Goal: Task Accomplishment & Management: Manage account settings

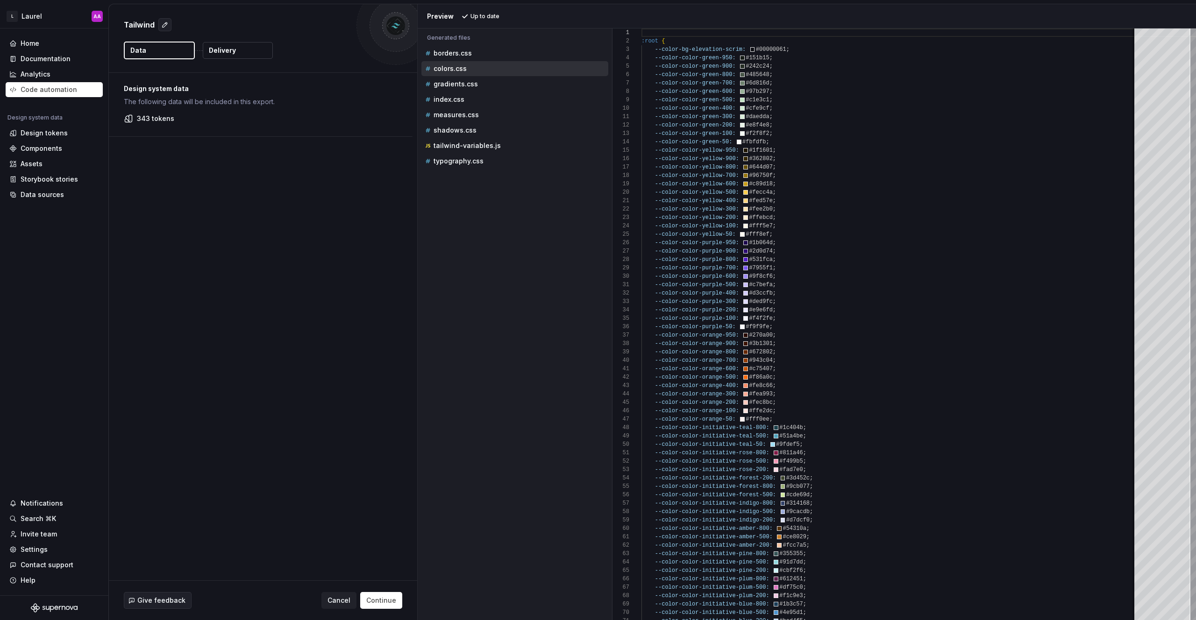
scroll to position [84, 0]
click at [43, 45] on div "Home" at bounding box center [54, 43] width 90 height 9
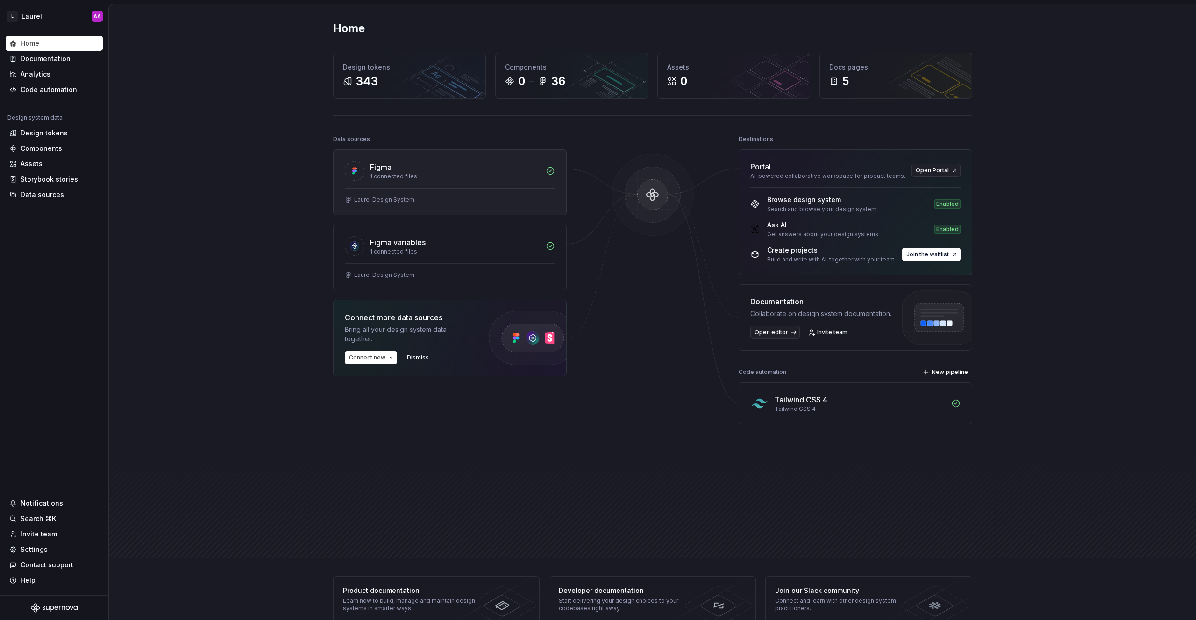
click at [535, 185] on div "Figma 1 connected files" at bounding box center [449, 169] width 233 height 38
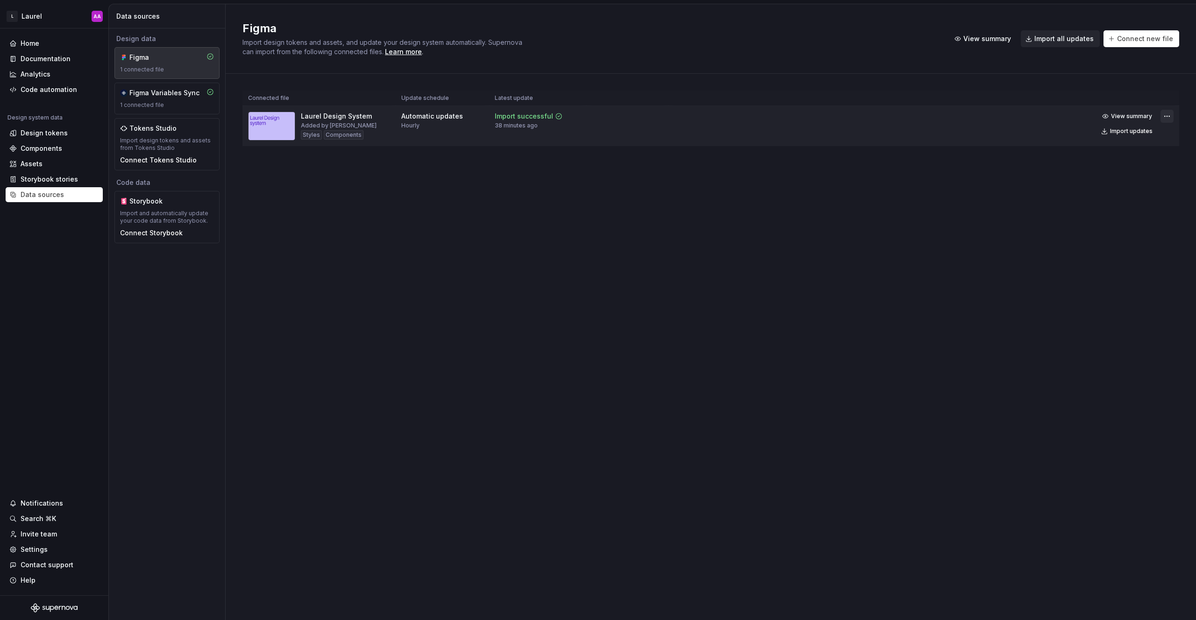
click at [1164, 117] on html "L Laurel AA Home Documentation Analytics Code automation Design system data Des…" at bounding box center [598, 310] width 1196 height 620
click at [1106, 201] on div "Remove Figma file" at bounding box center [1137, 198] width 106 height 9
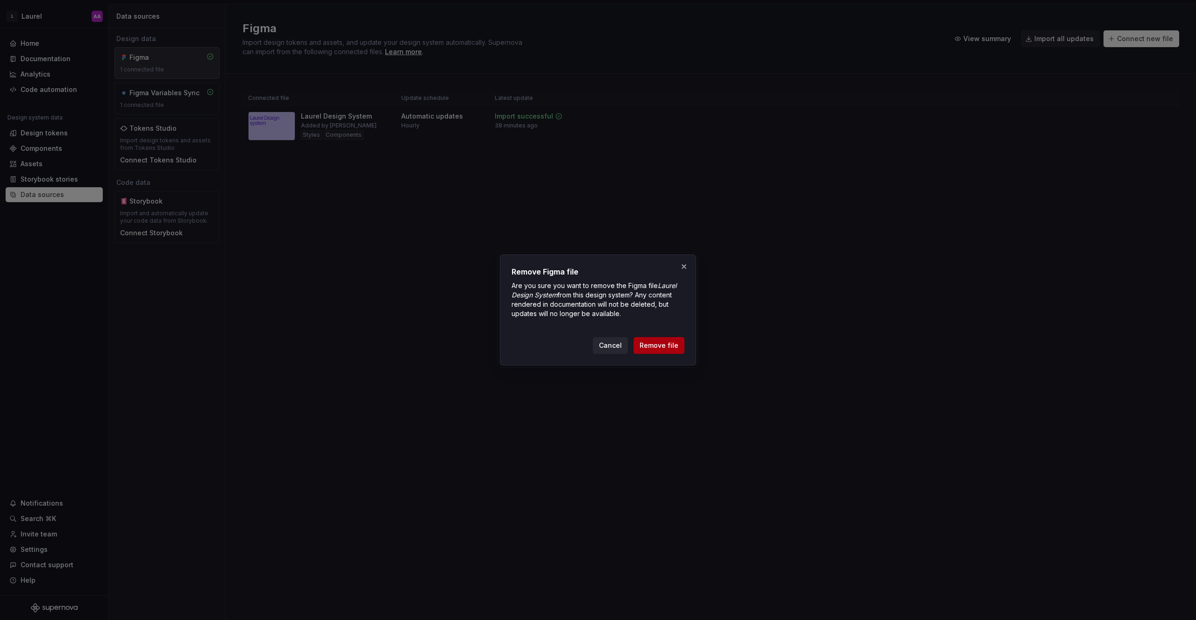
click at [658, 347] on span "Remove file" at bounding box center [658, 345] width 39 height 9
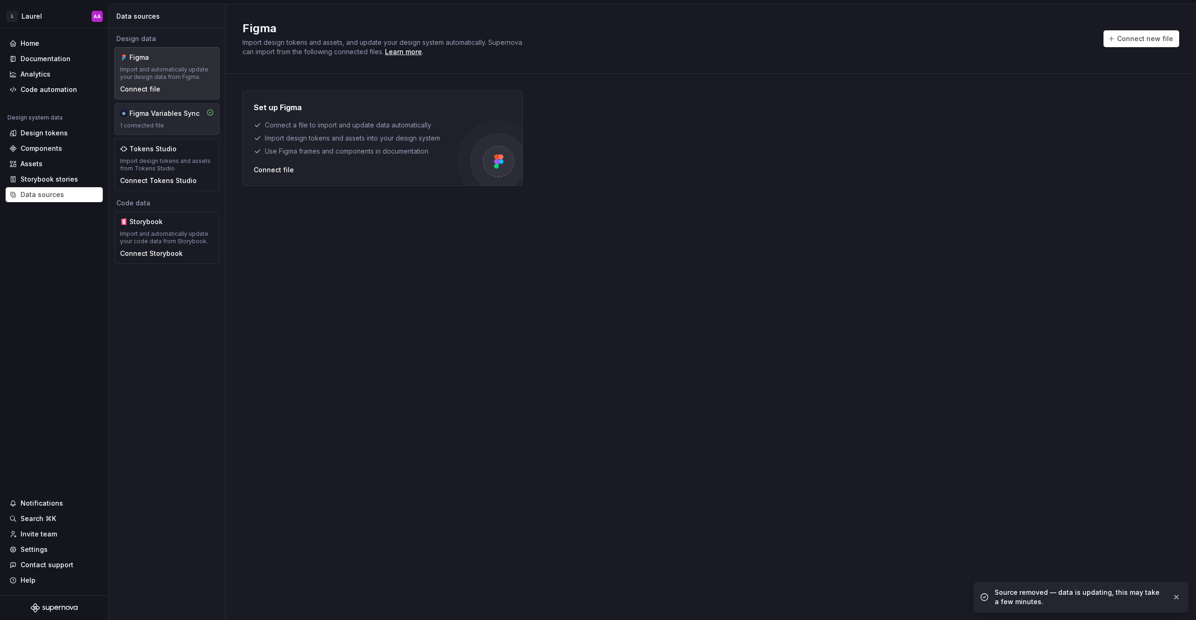
click at [164, 122] on div "1 connected file" at bounding box center [167, 125] width 94 height 7
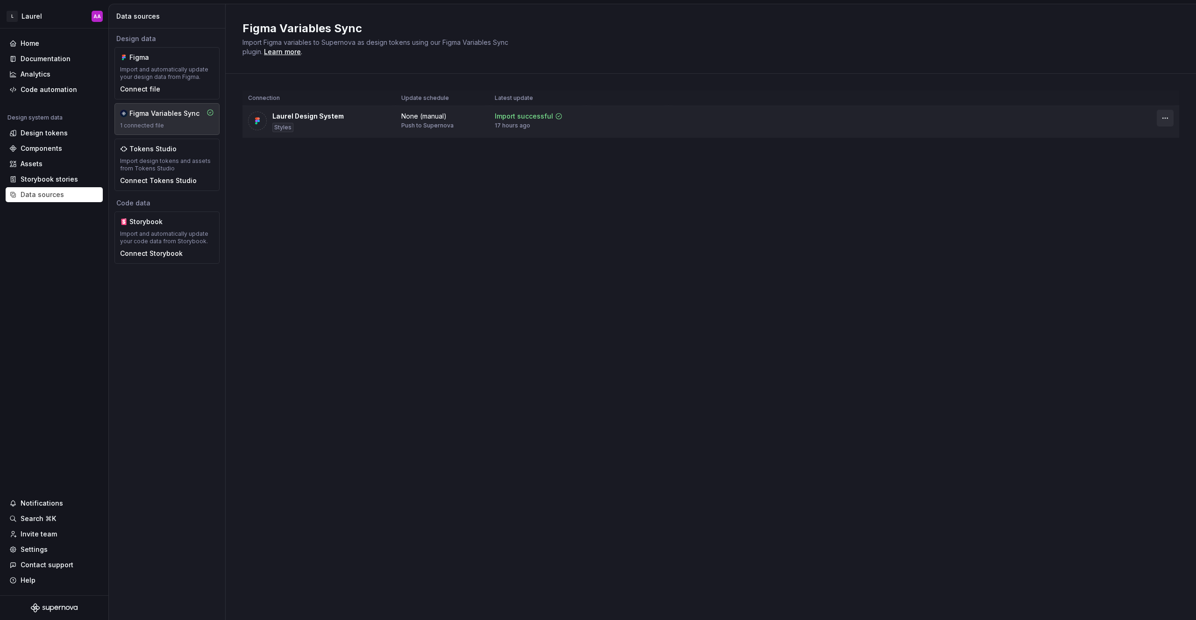
click at [1163, 119] on html "L Laurel AA Home Documentation Analytics Code automation Design system data Des…" at bounding box center [598, 310] width 1196 height 620
click at [1151, 138] on div "Disconnect plugin" at bounding box center [1159, 138] width 61 height 9
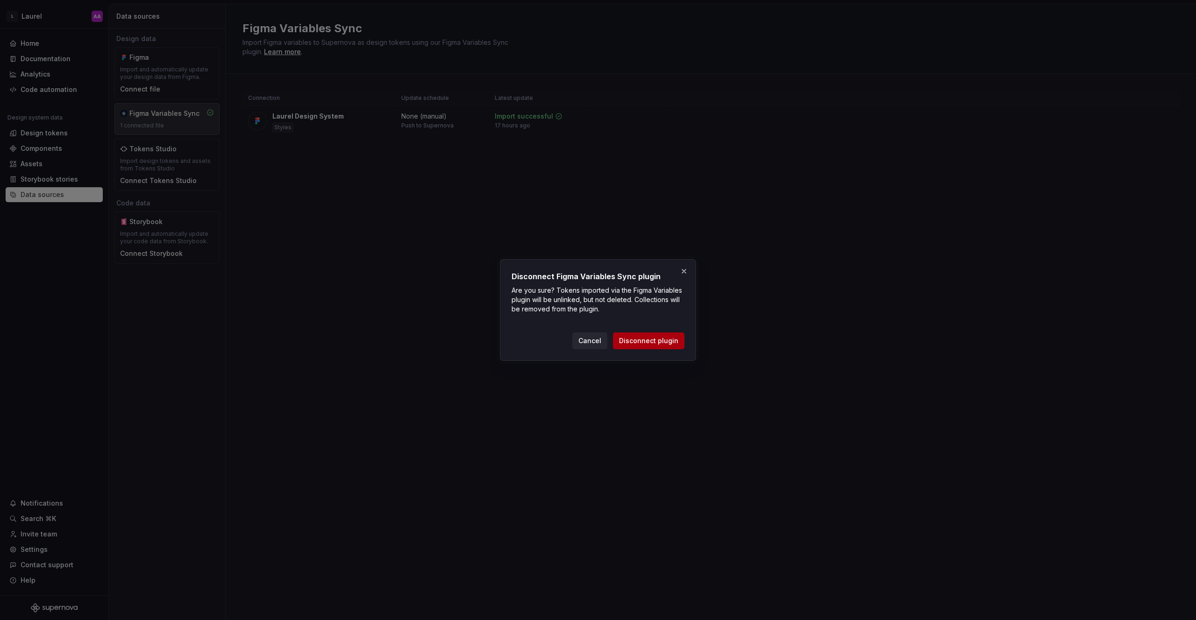
click at [650, 340] on span "Disconnect plugin" at bounding box center [648, 340] width 59 height 9
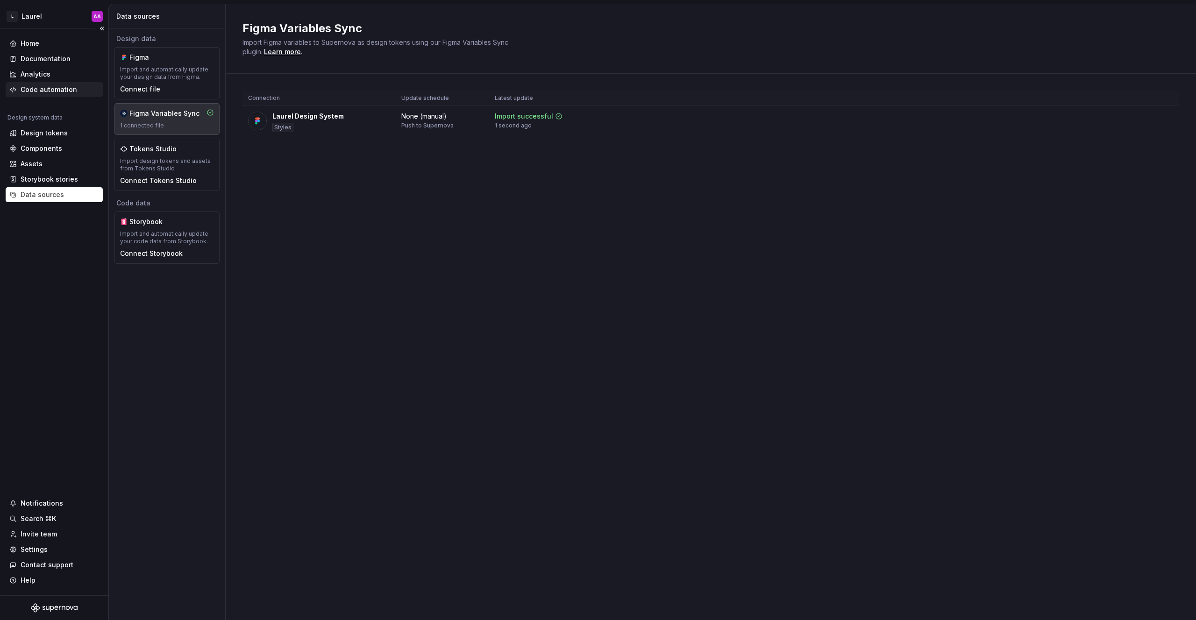
click at [58, 89] on div "Code automation" at bounding box center [49, 89] width 57 height 9
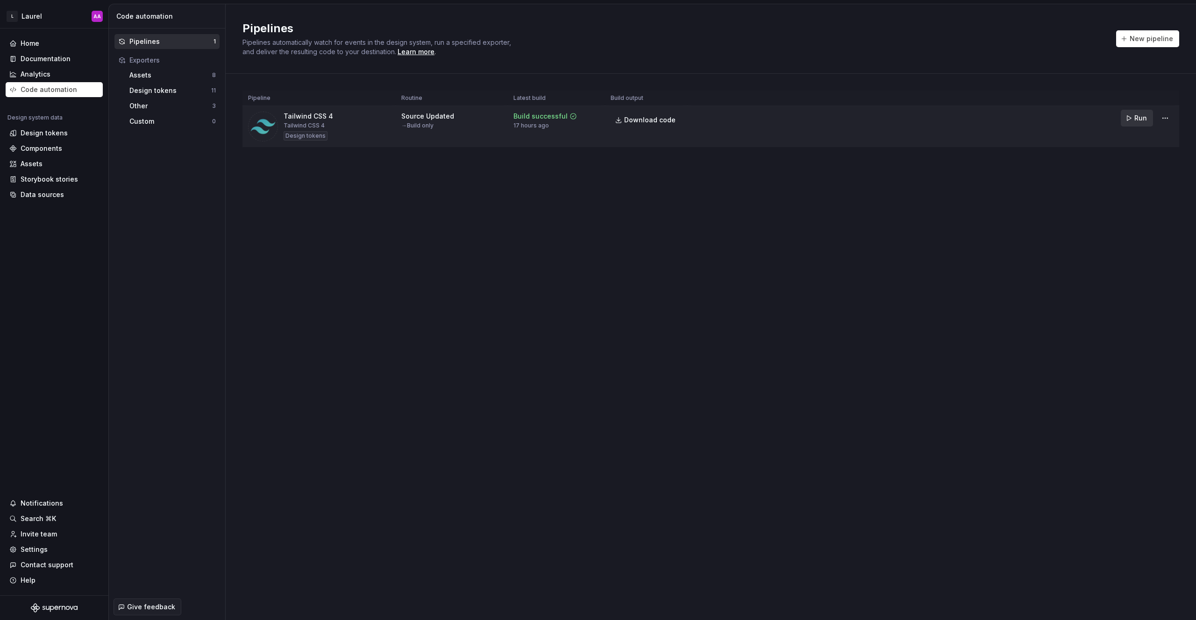
click at [1139, 119] on span "Run" at bounding box center [1140, 117] width 13 height 9
click at [1160, 116] on html "L Laurel AA Home Documentation Analytics Code automation Design system data Des…" at bounding box center [598, 310] width 1196 height 620
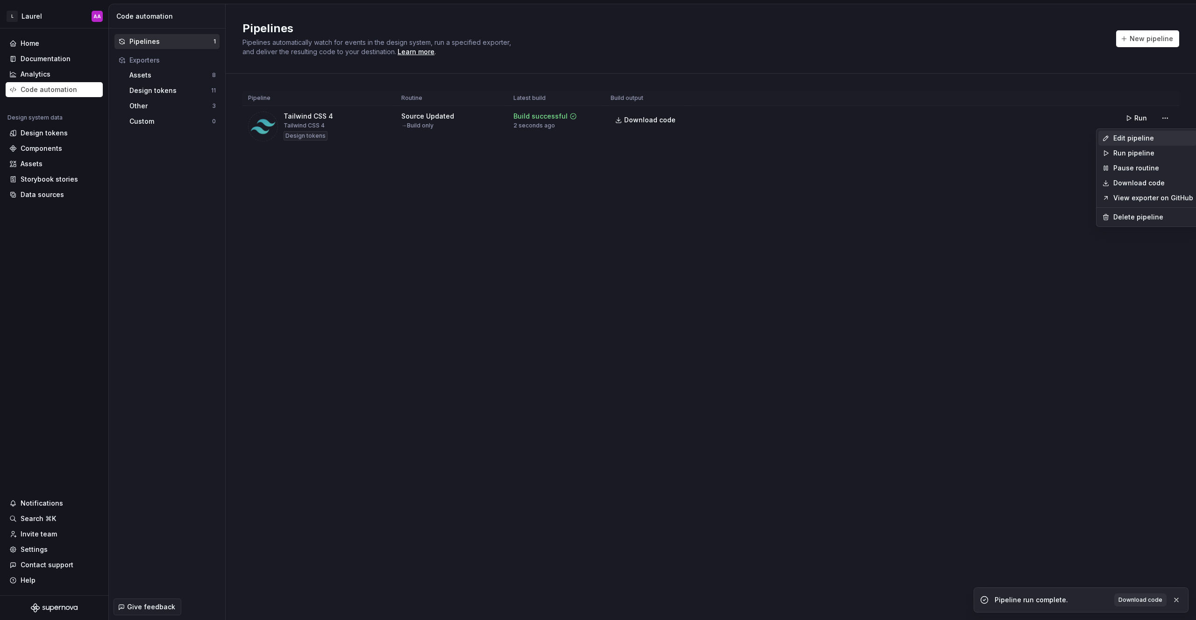
click at [1135, 138] on div "Edit pipeline" at bounding box center [1153, 138] width 80 height 9
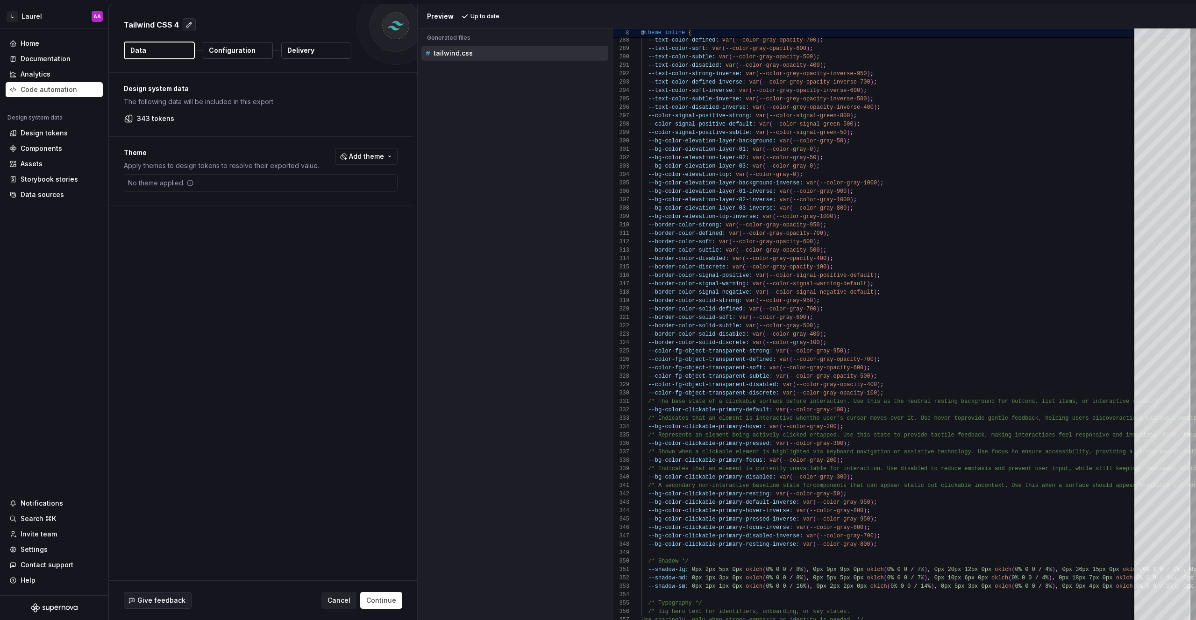
click at [156, 118] on p "343 tokens" at bounding box center [155, 118] width 37 height 9
click at [44, 44] on div "Home" at bounding box center [54, 43] width 90 height 9
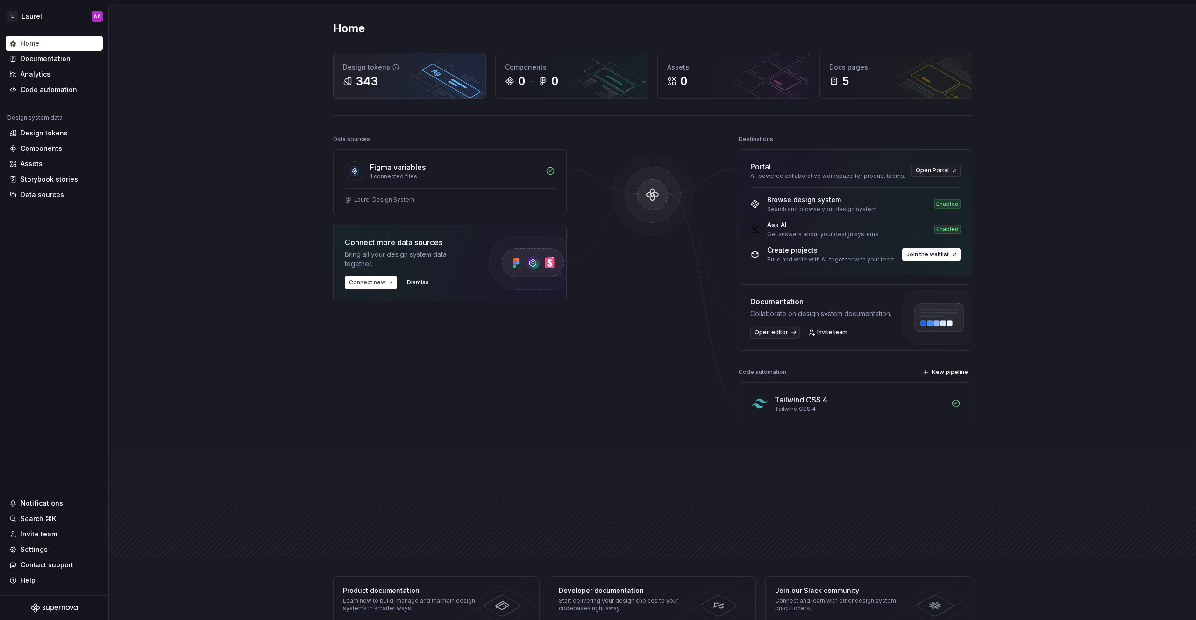
click at [467, 88] on div "343" at bounding box center [409, 81] width 133 height 15
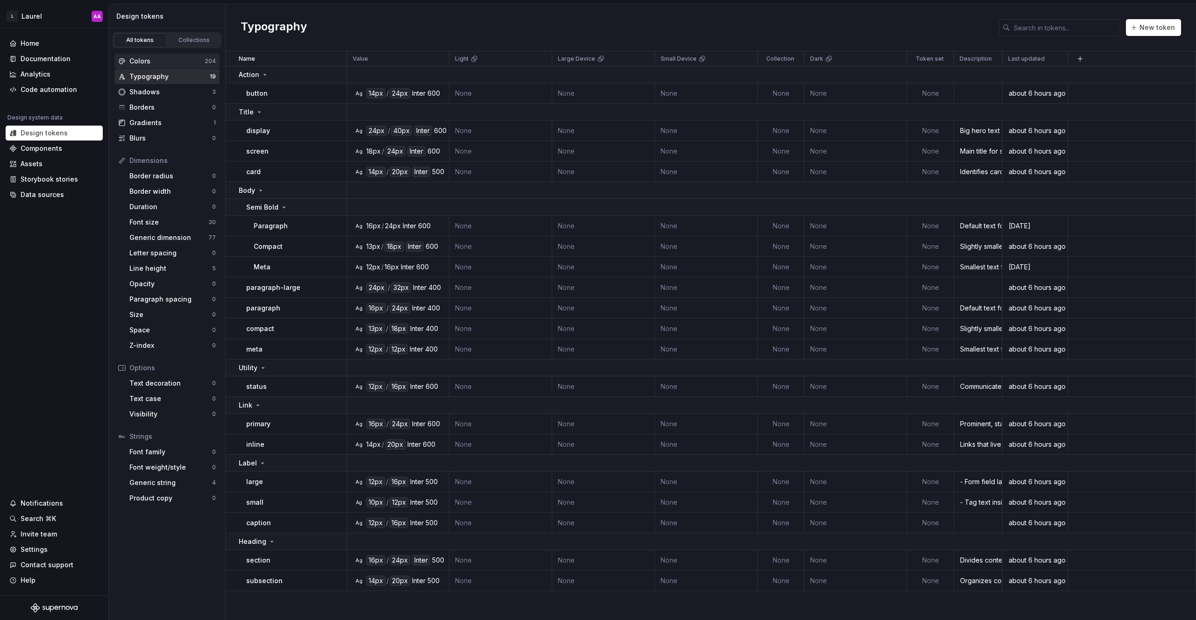
click at [172, 58] on div "Colors" at bounding box center [166, 61] width 75 height 9
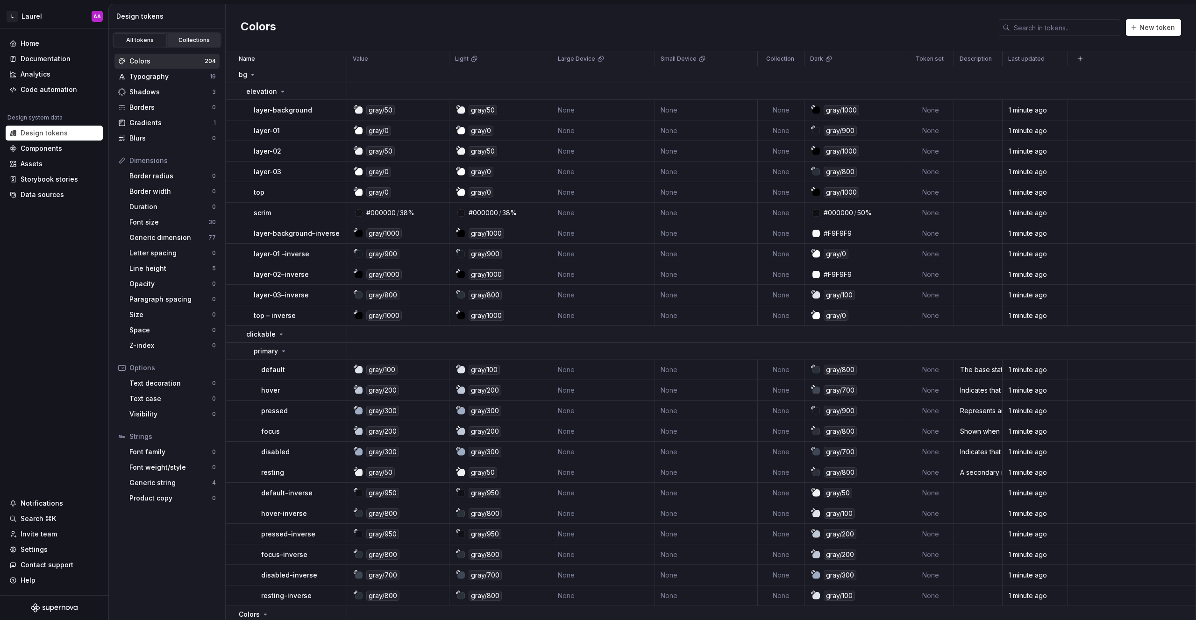
click at [183, 35] on link "Collections" at bounding box center [194, 40] width 53 height 14
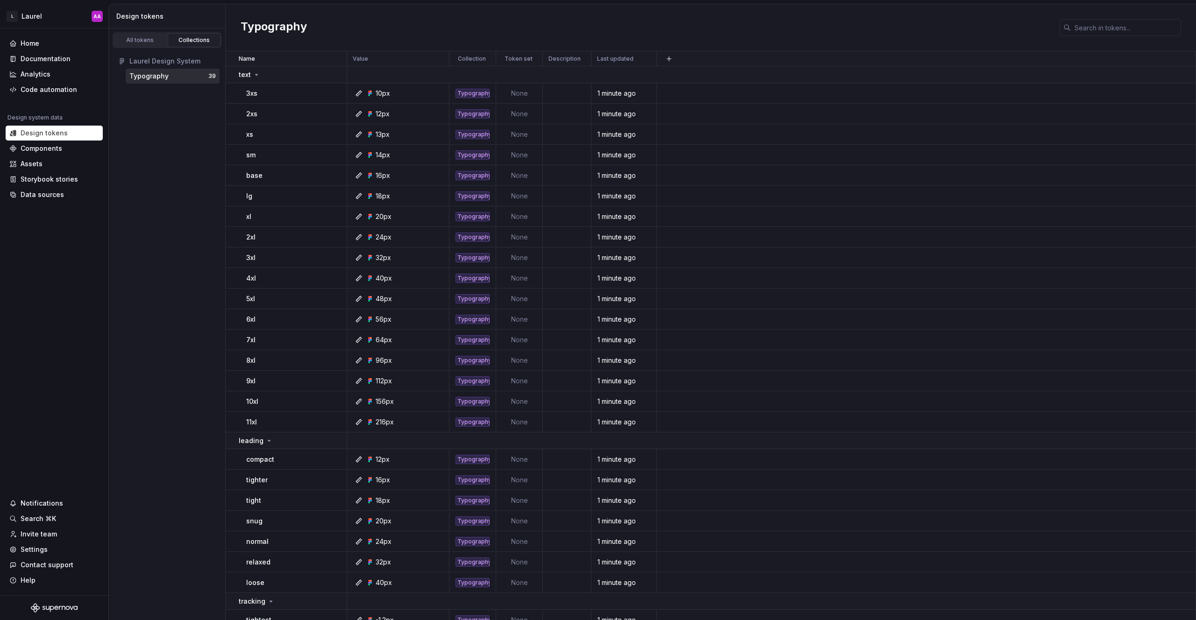
click at [157, 76] on div "Typography" at bounding box center [148, 75] width 39 height 9
click at [141, 41] on div "All tokens" at bounding box center [140, 39] width 47 height 7
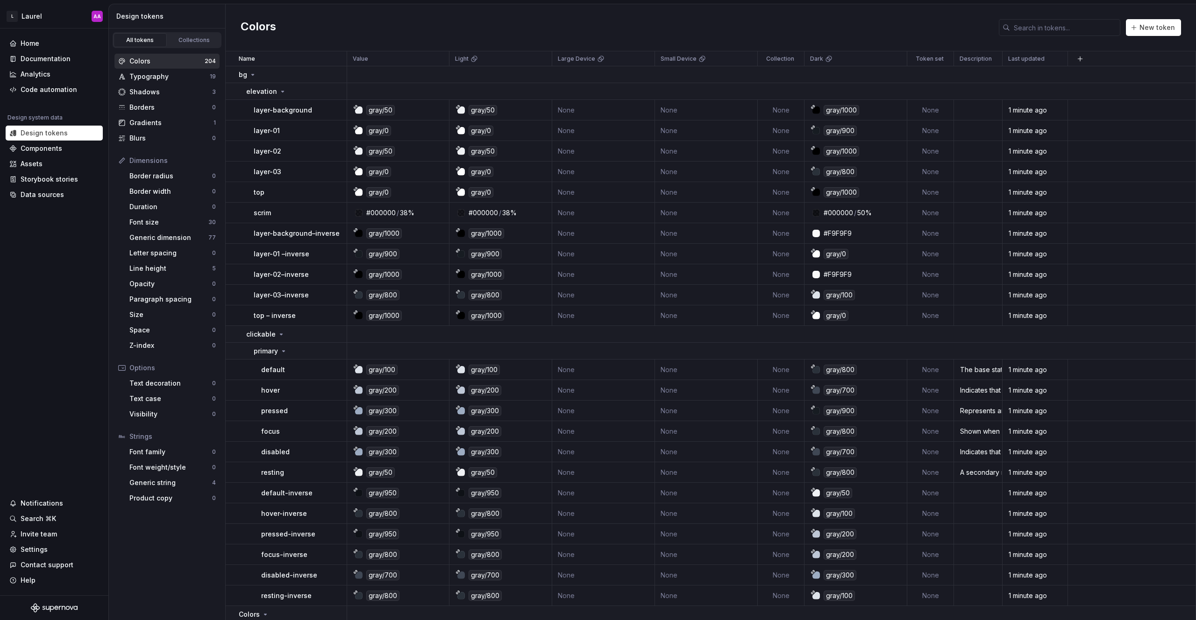
click at [166, 63] on div "Colors" at bounding box center [166, 61] width 75 height 9
click at [165, 236] on div "Generic dimension" at bounding box center [168, 237] width 79 height 9
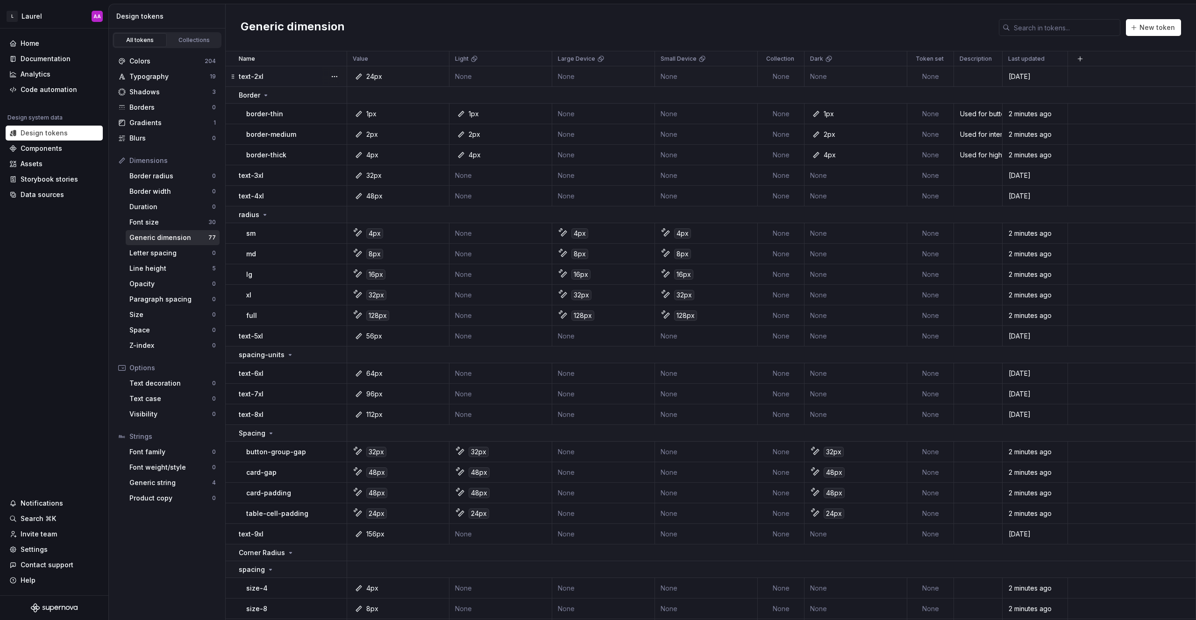
click at [299, 77] on div "text-2xl" at bounding box center [292, 76] width 107 height 9
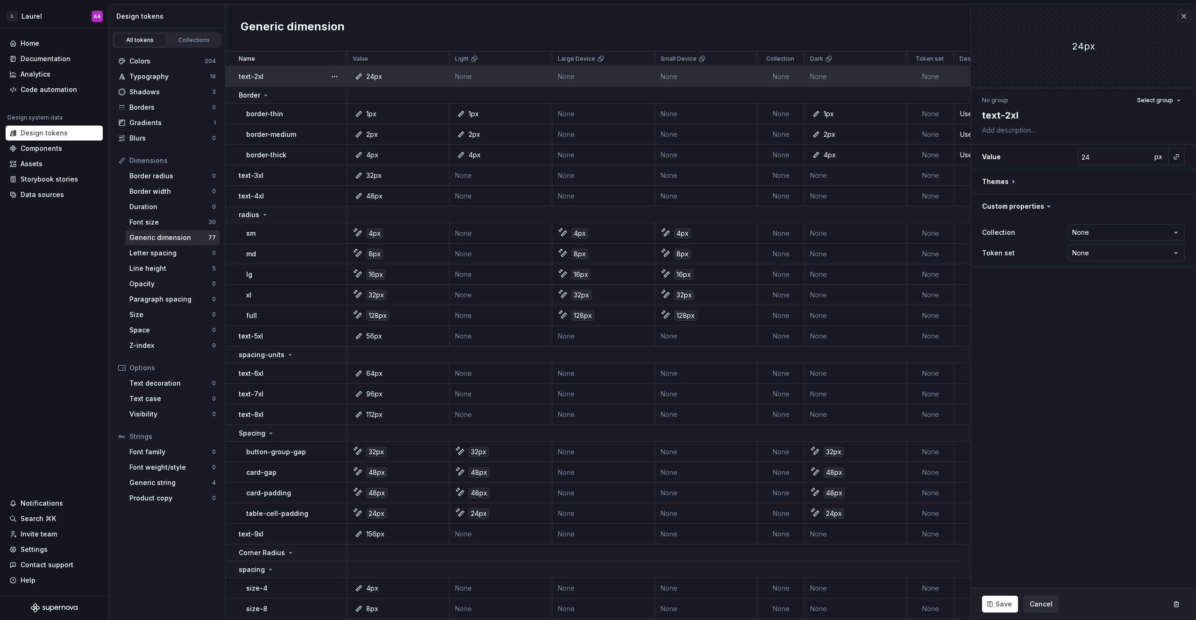
click at [232, 71] on td "text-2xl" at bounding box center [286, 76] width 121 height 21
type textarea "*"
click at [336, 74] on button "button" at bounding box center [334, 76] width 13 height 13
click at [334, 74] on button "button" at bounding box center [334, 76] width 13 height 13
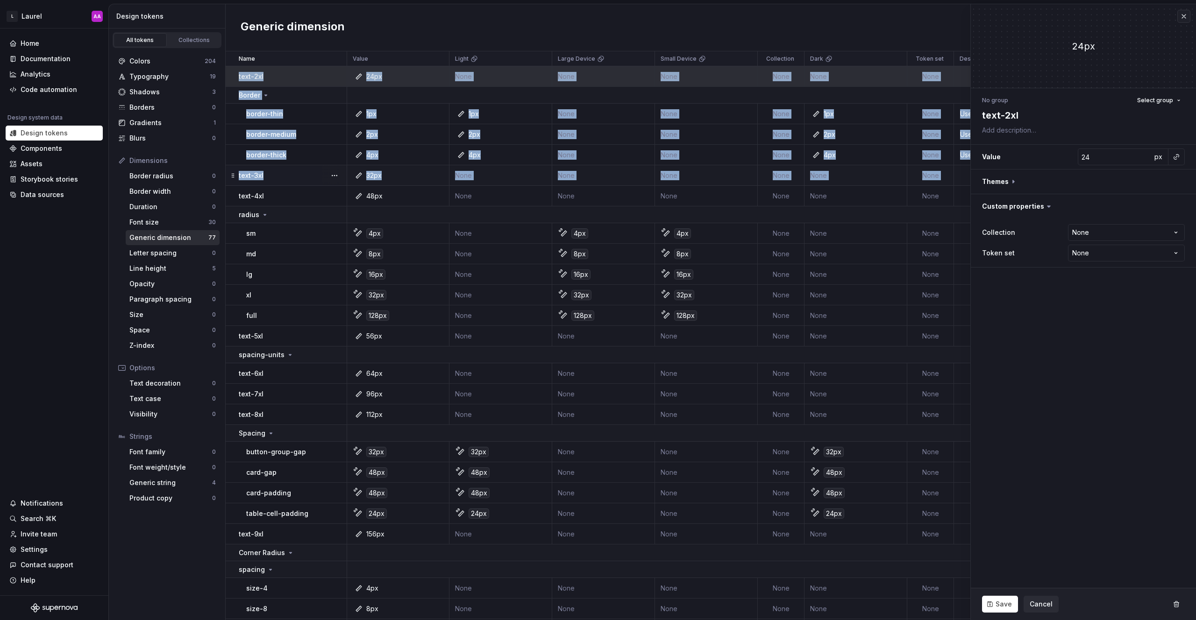
click at [310, 101] on div at bounding box center [326, 95] width 39 height 16
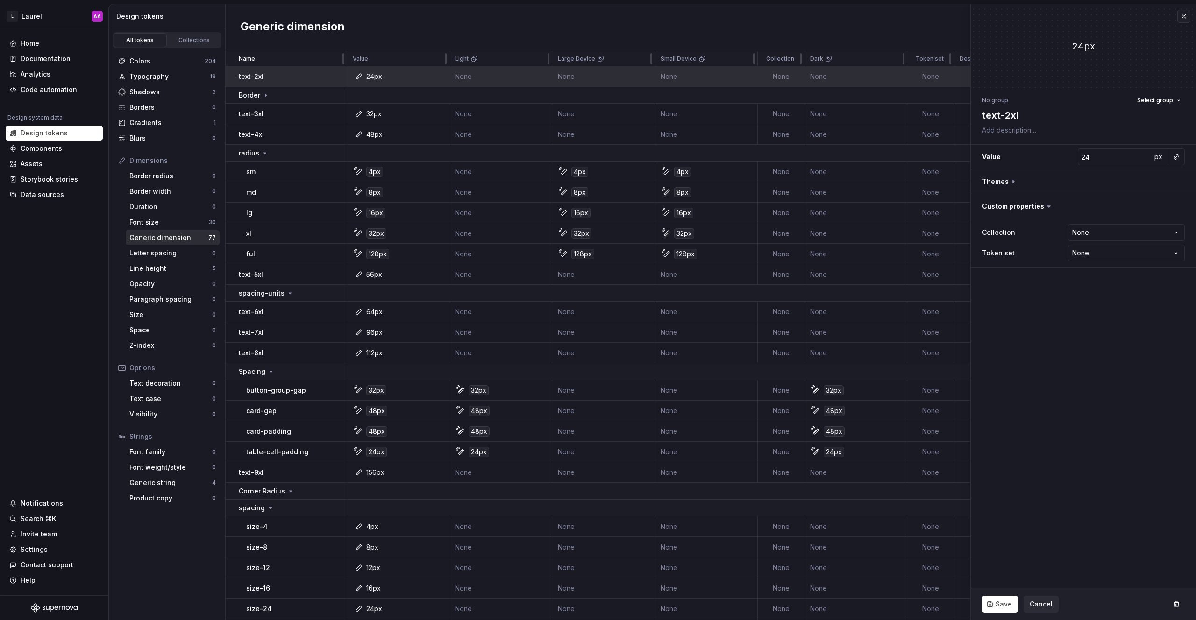
click at [294, 65] on div "Name" at bounding box center [286, 58] width 121 height 15
click at [151, 234] on div "Generic dimension" at bounding box center [168, 237] width 79 height 9
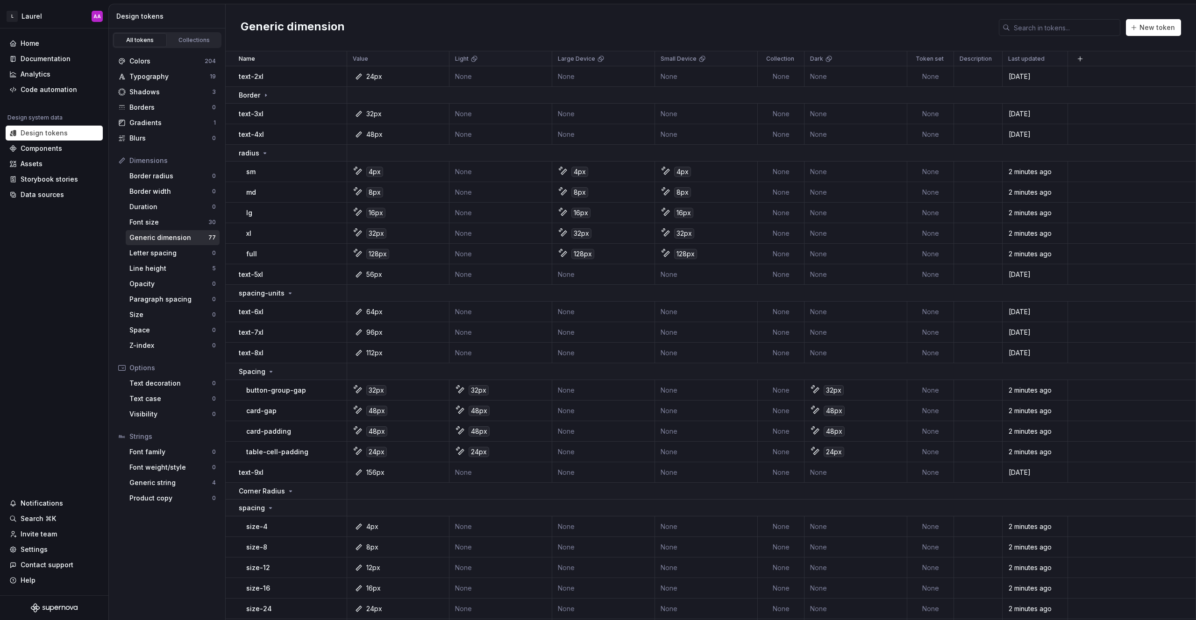
click at [150, 158] on div "Dimensions" at bounding box center [172, 160] width 86 height 9
click at [159, 63] on div "Colors" at bounding box center [166, 61] width 75 height 9
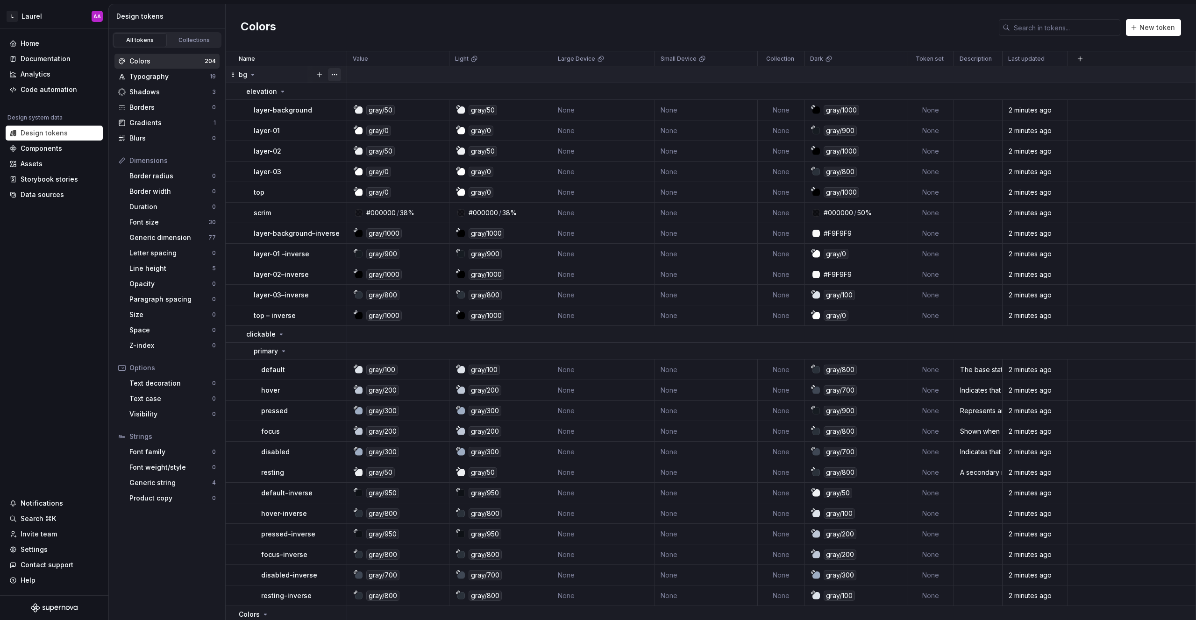
click at [336, 74] on button "button" at bounding box center [334, 74] width 13 height 13
click at [360, 178] on div "Delete group" at bounding box center [375, 180] width 61 height 9
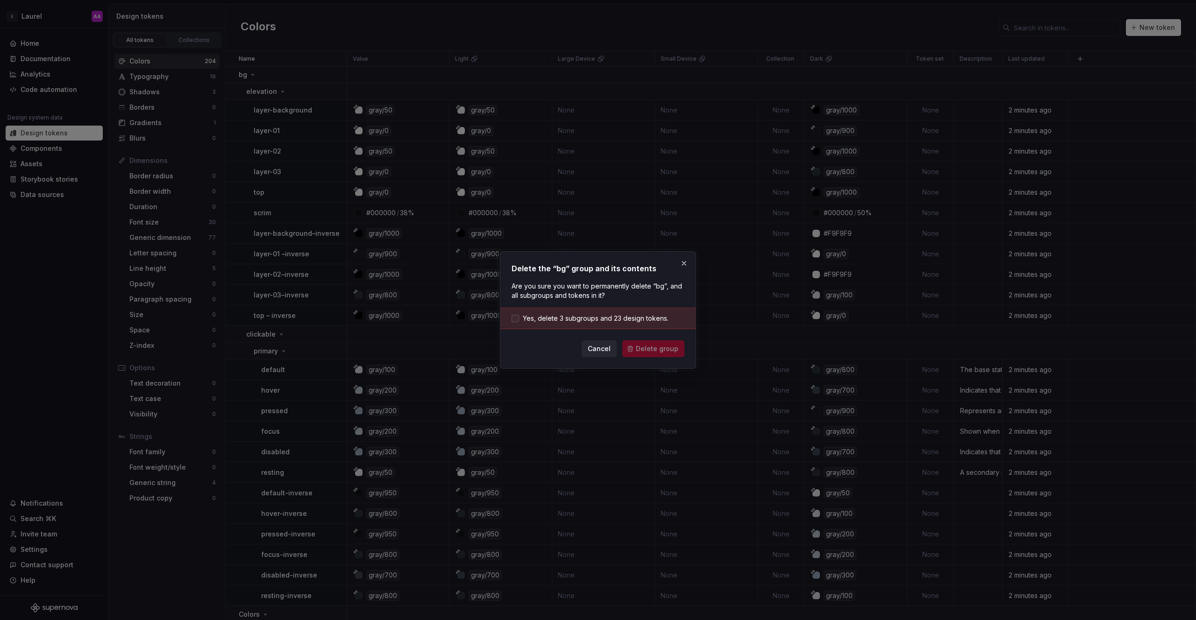
click at [511, 319] on div at bounding box center [514, 318] width 7 height 7
click at [658, 350] on span "Delete group" at bounding box center [657, 348] width 42 height 9
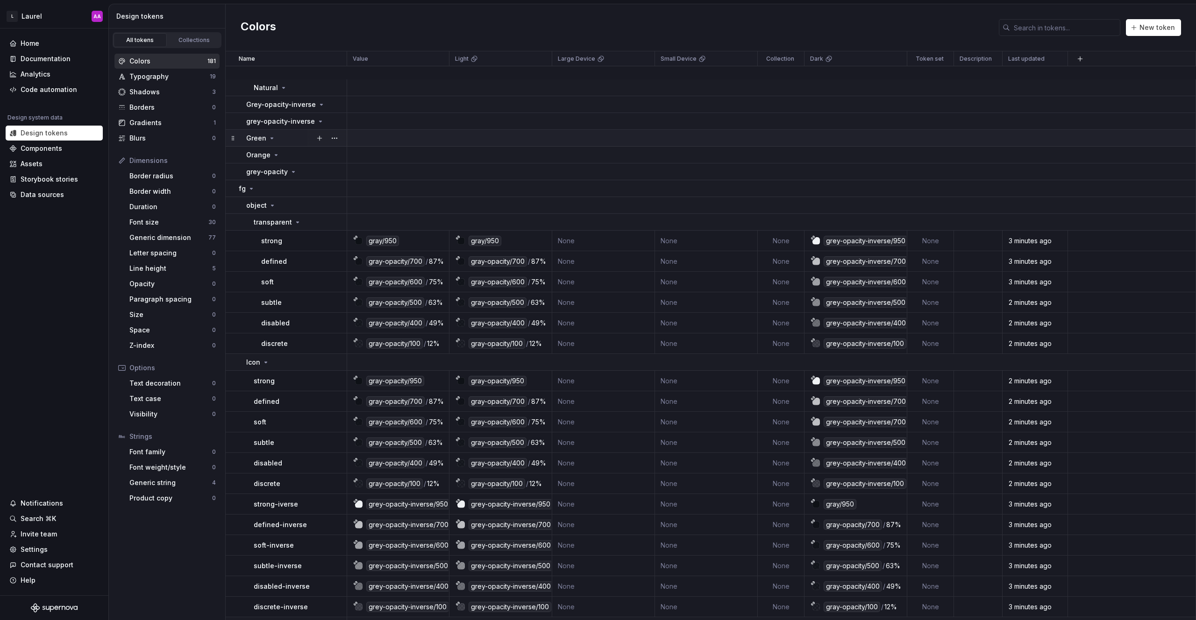
scroll to position [275, 0]
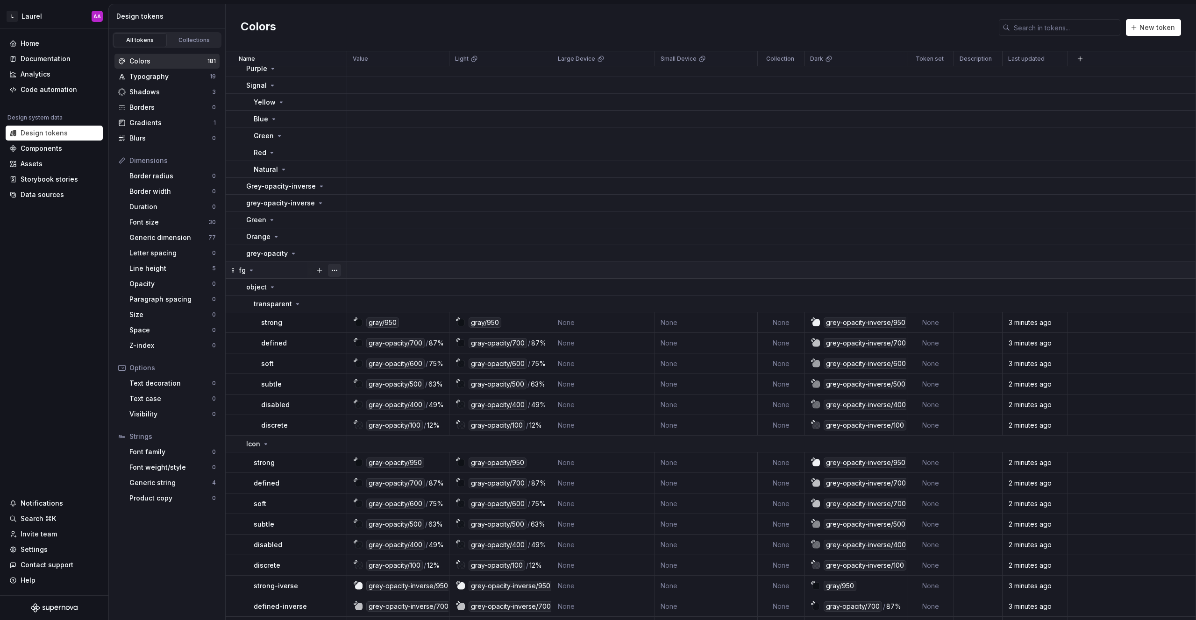
click at [335, 272] on button "button" at bounding box center [334, 270] width 13 height 13
click at [358, 380] on div "Delete group" at bounding box center [375, 375] width 61 height 9
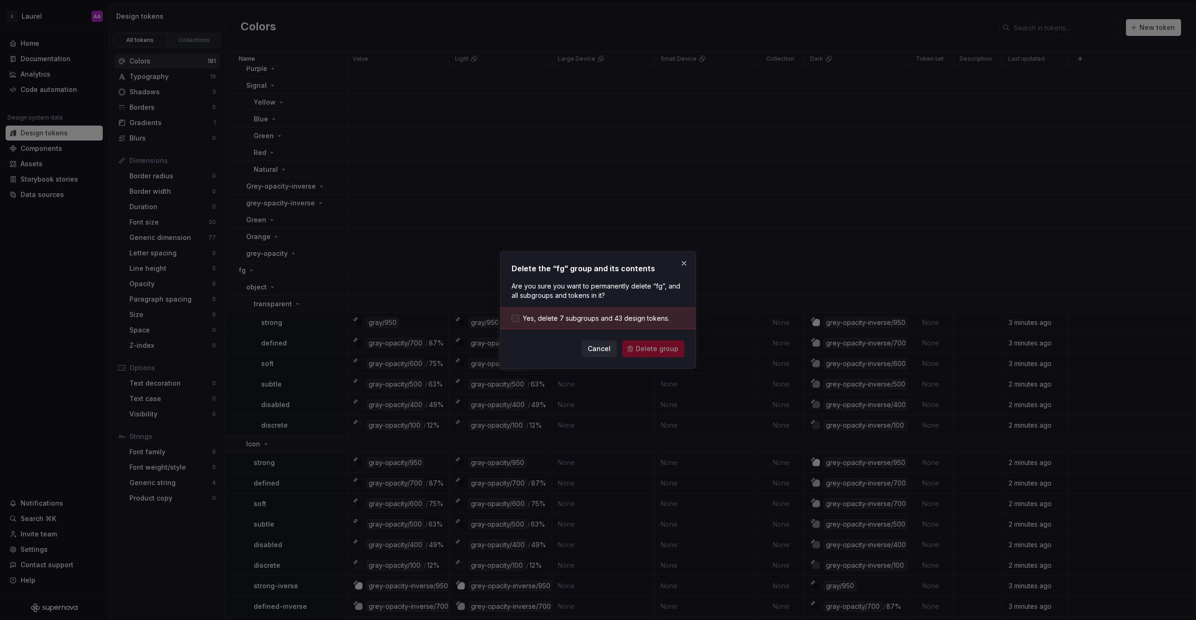
click at [514, 318] on div at bounding box center [514, 318] width 7 height 7
click at [655, 350] on span "Delete group" at bounding box center [657, 348] width 42 height 9
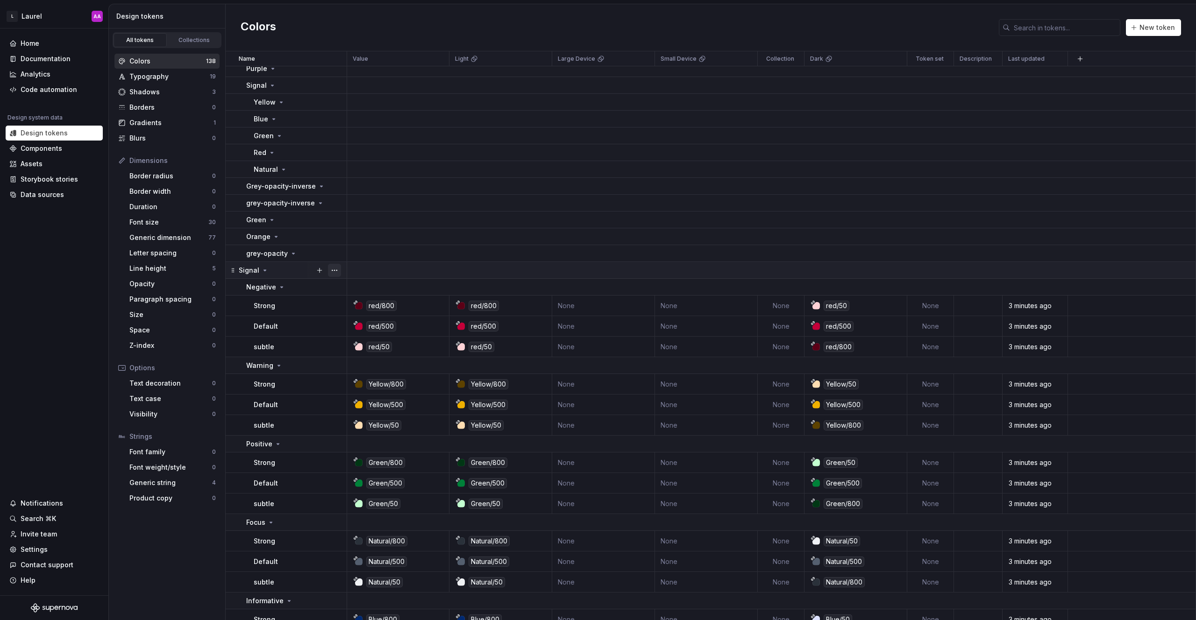
click at [333, 269] on button "button" at bounding box center [334, 270] width 13 height 13
click at [386, 373] on div "Delete group" at bounding box center [375, 375] width 61 height 9
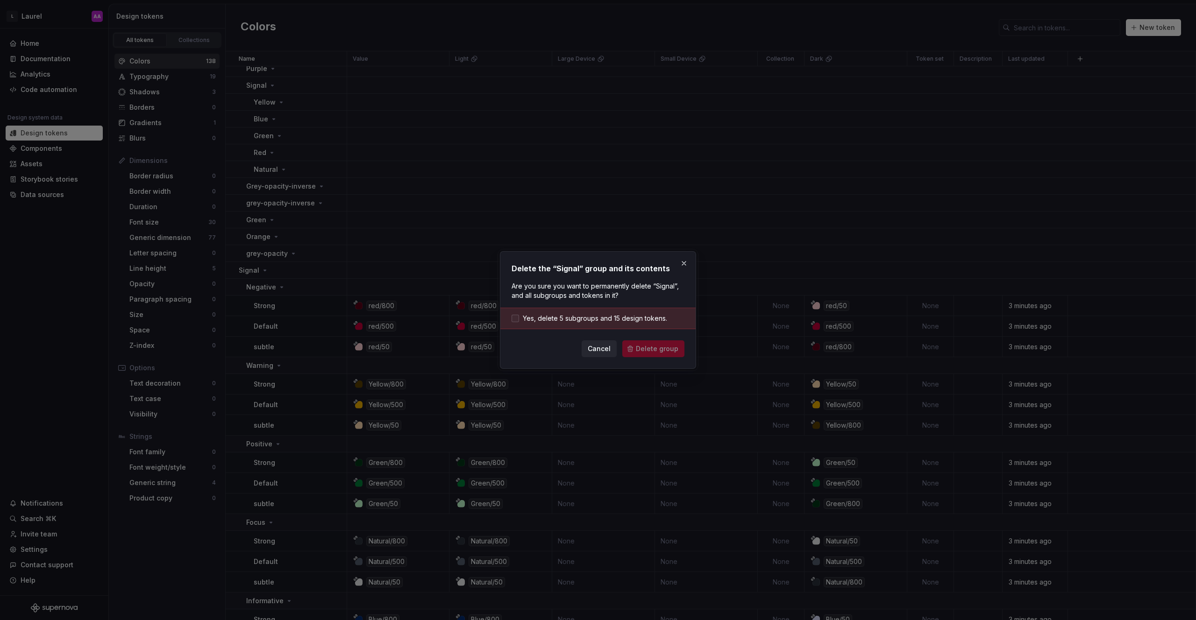
click at [513, 319] on div at bounding box center [514, 318] width 7 height 7
click at [664, 350] on span "Delete group" at bounding box center [657, 348] width 42 height 9
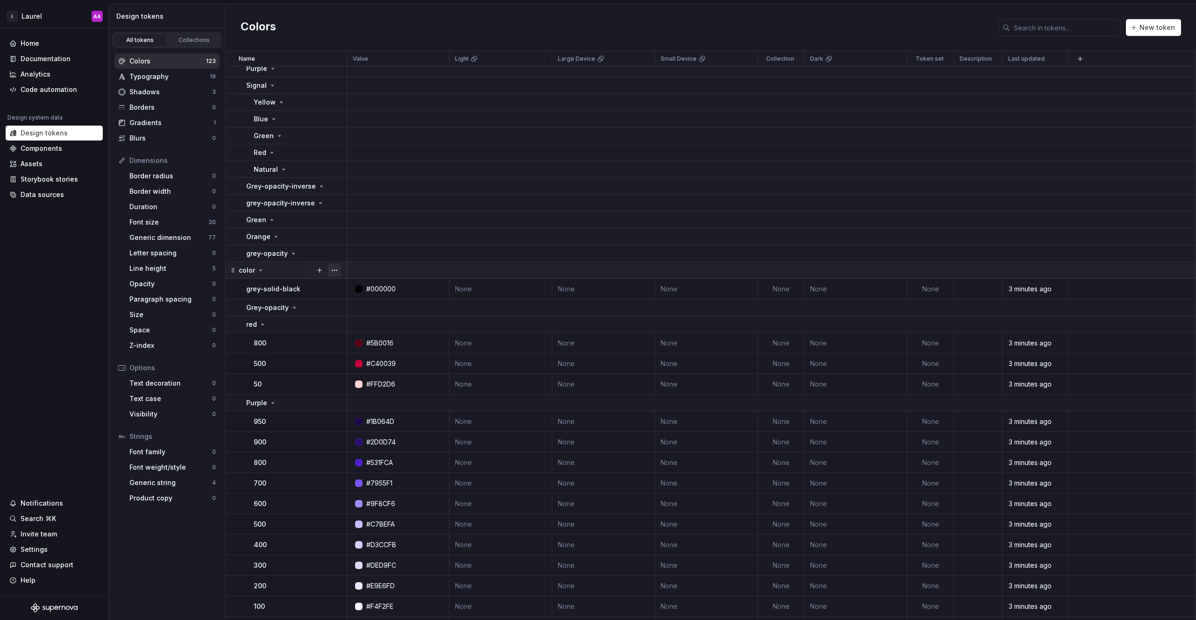
click at [334, 270] on button "button" at bounding box center [334, 270] width 13 height 13
click at [374, 373] on div "Delete group" at bounding box center [375, 375] width 61 height 9
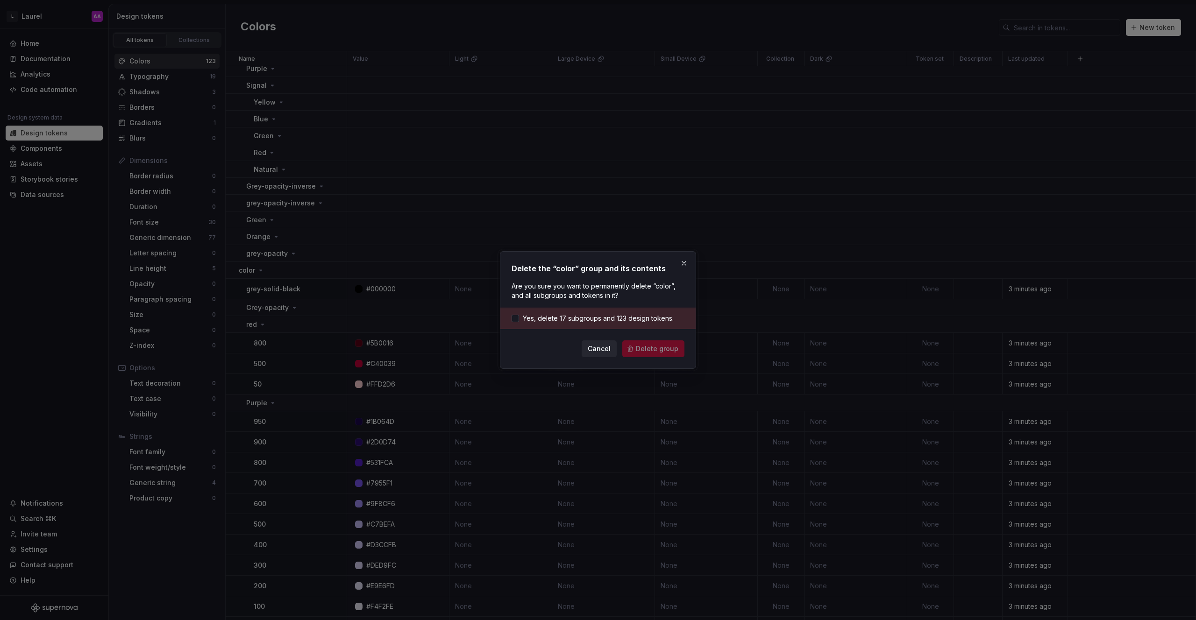
drag, startPoint x: 512, startPoint y: 320, endPoint x: 575, endPoint y: 335, distance: 64.9
click at [512, 320] on div at bounding box center [514, 318] width 7 height 7
click at [673, 351] on span "Delete group" at bounding box center [657, 348] width 42 height 9
click at [653, 345] on div "Cancel Delete group" at bounding box center [597, 348] width 173 height 17
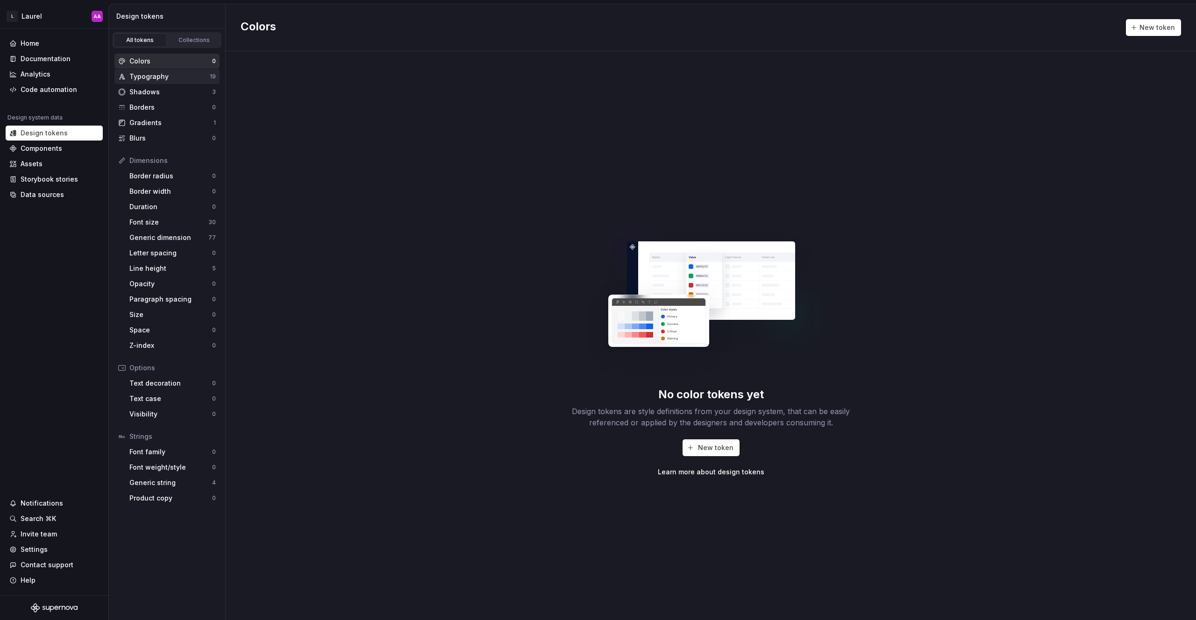
click at [152, 73] on div "Typography" at bounding box center [169, 76] width 80 height 9
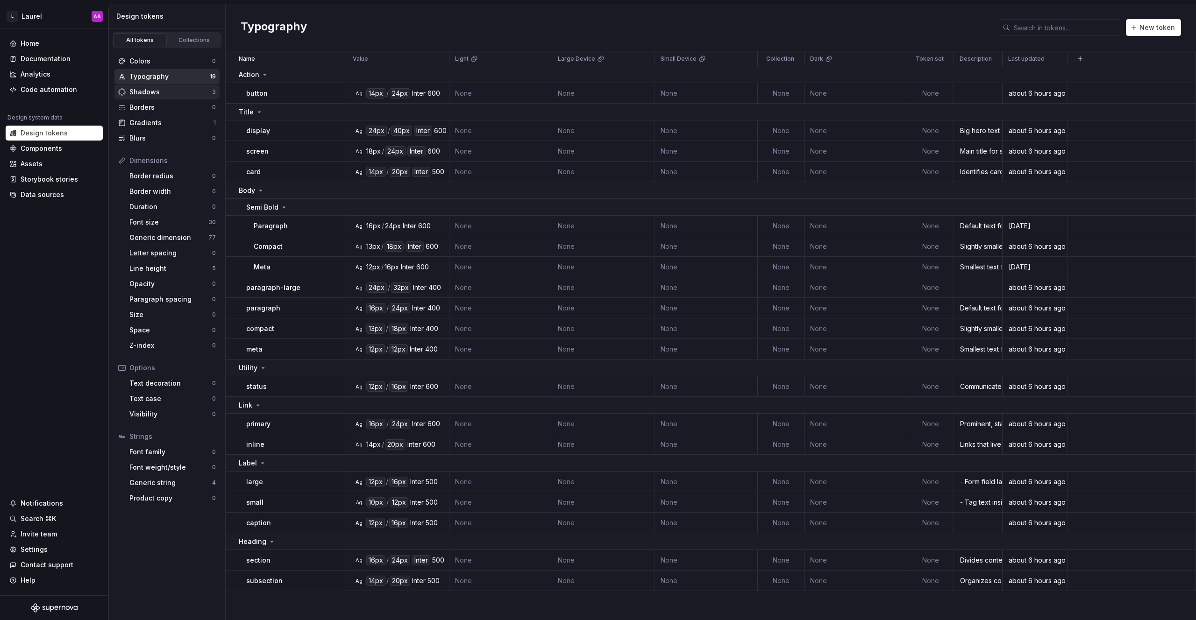
click at [156, 92] on div "Shadows" at bounding box center [170, 91] width 83 height 9
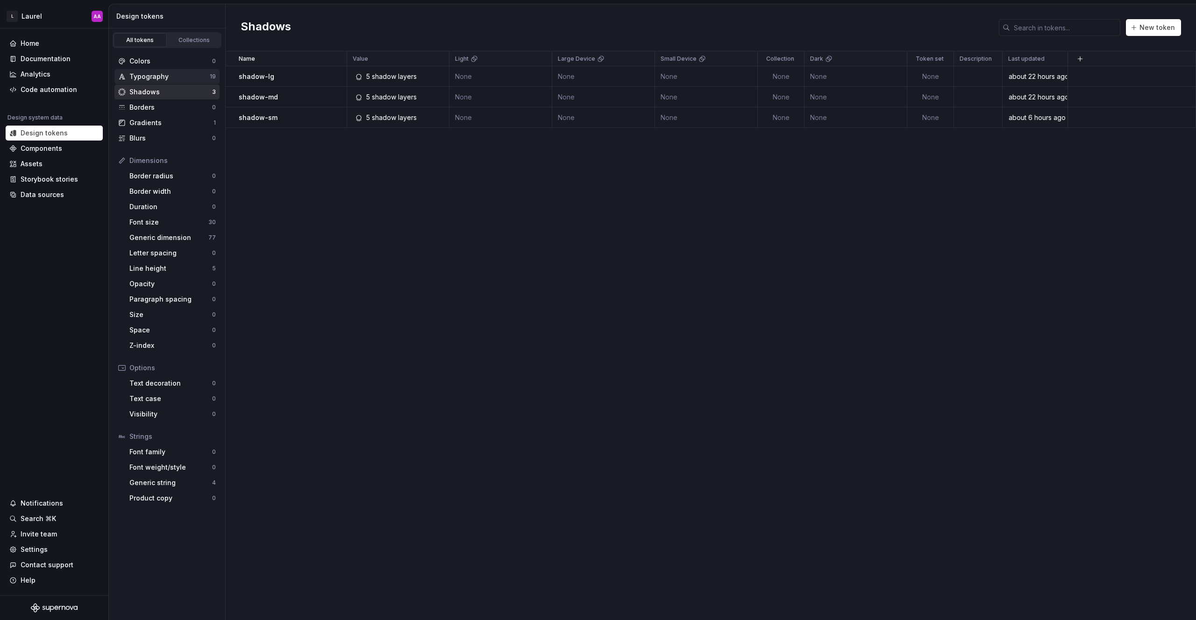
click at [156, 82] on div "Typography 19" at bounding box center [166, 76] width 105 height 15
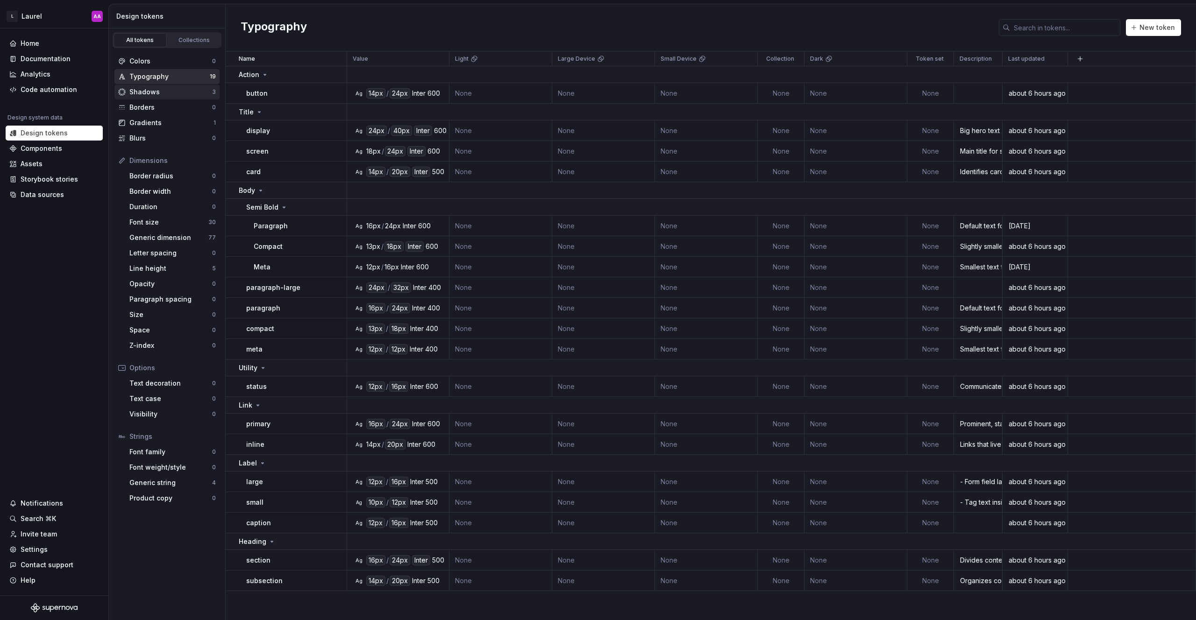
click at [157, 92] on div "Shadows" at bounding box center [170, 91] width 83 height 9
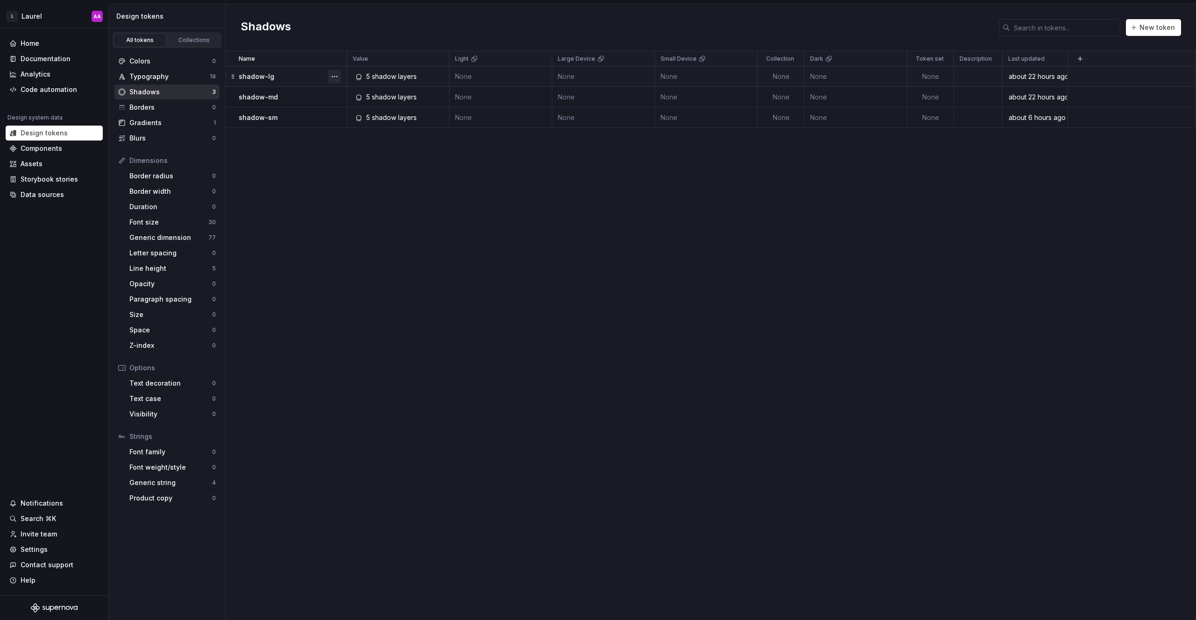
click at [337, 75] on button "button" at bounding box center [334, 76] width 13 height 13
click at [352, 130] on div "Delete token" at bounding box center [375, 128] width 61 height 9
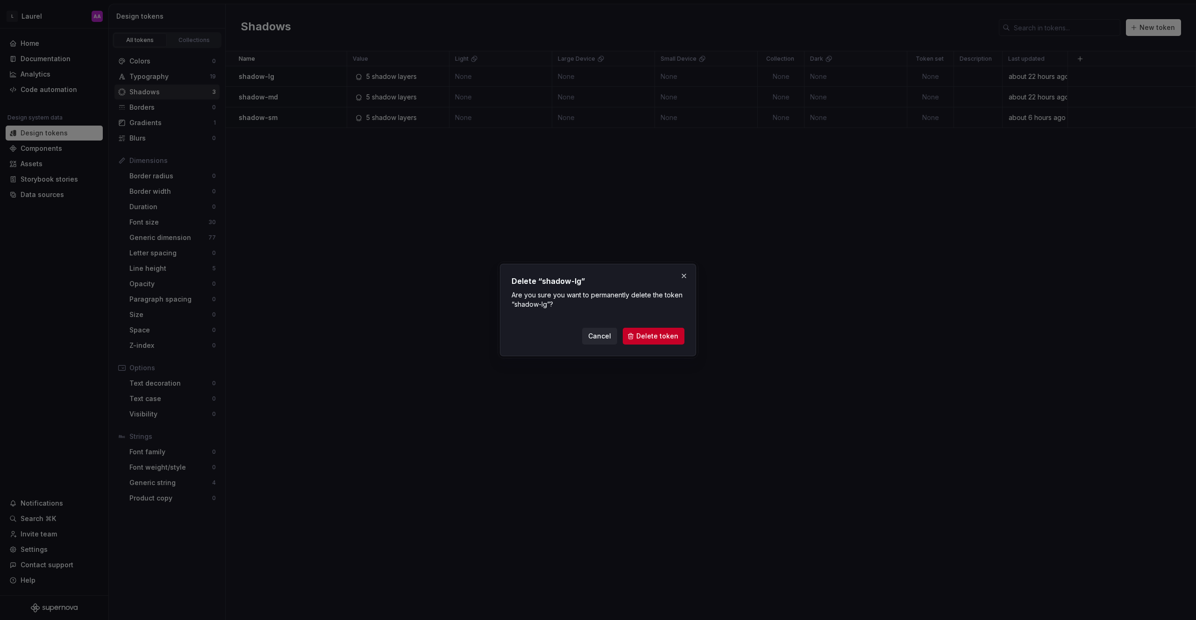
click at [644, 336] on span "Delete token" at bounding box center [657, 336] width 42 height 9
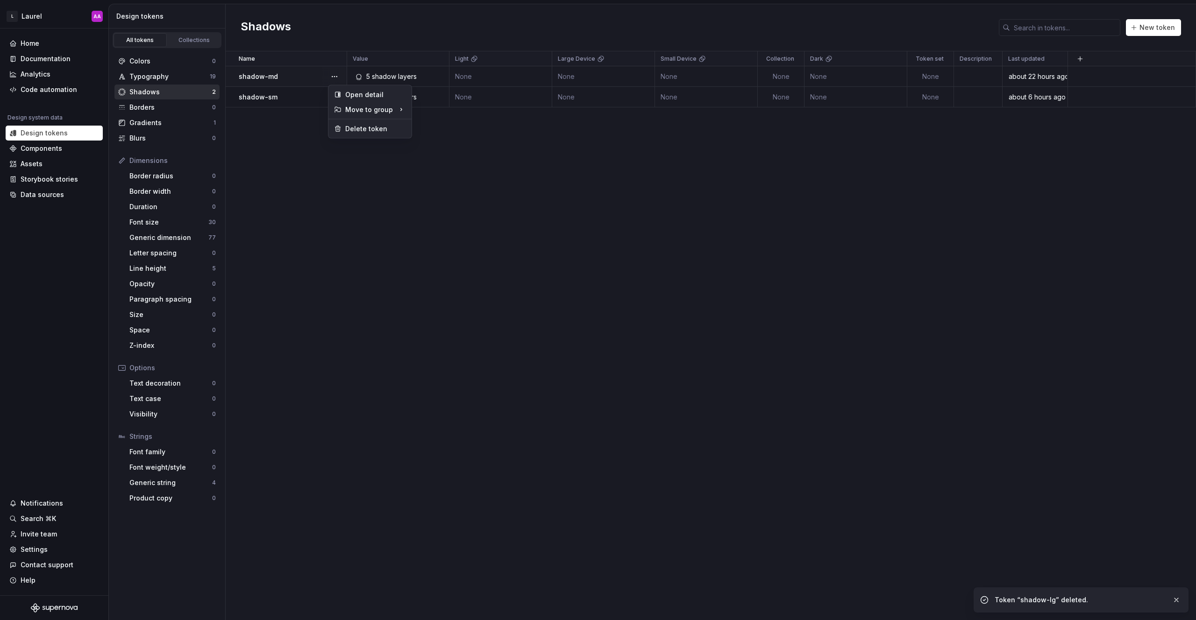
click at [334, 79] on button "button" at bounding box center [334, 76] width 13 height 13
click at [378, 126] on div "Delete token" at bounding box center [375, 128] width 61 height 9
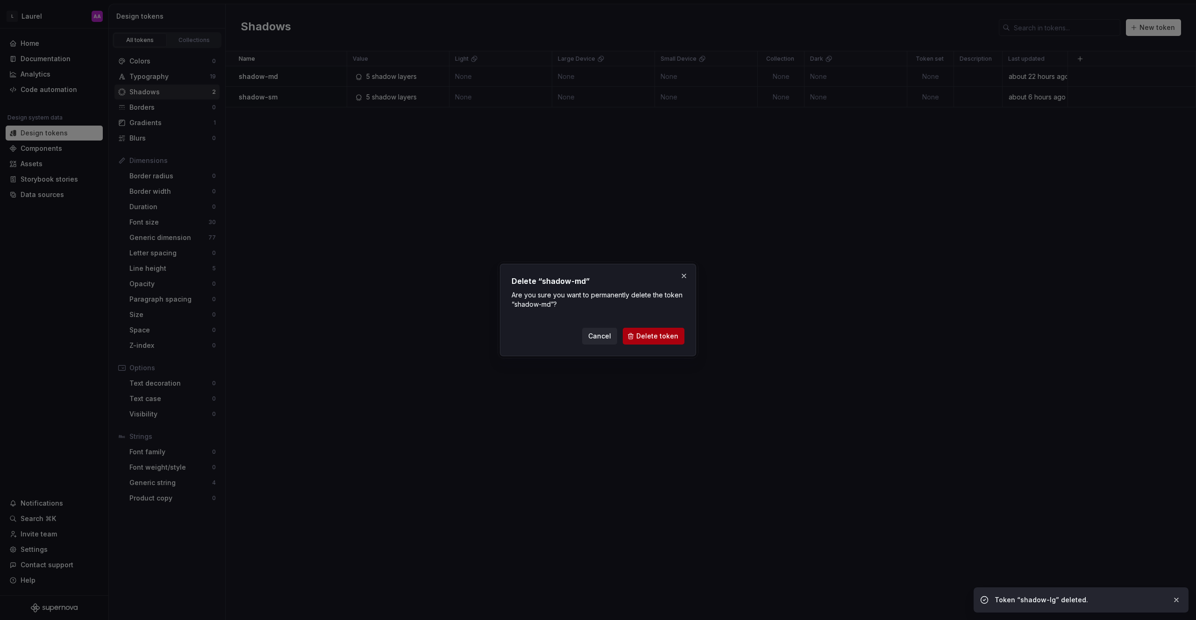
click at [658, 338] on span "Delete token" at bounding box center [657, 336] width 42 height 9
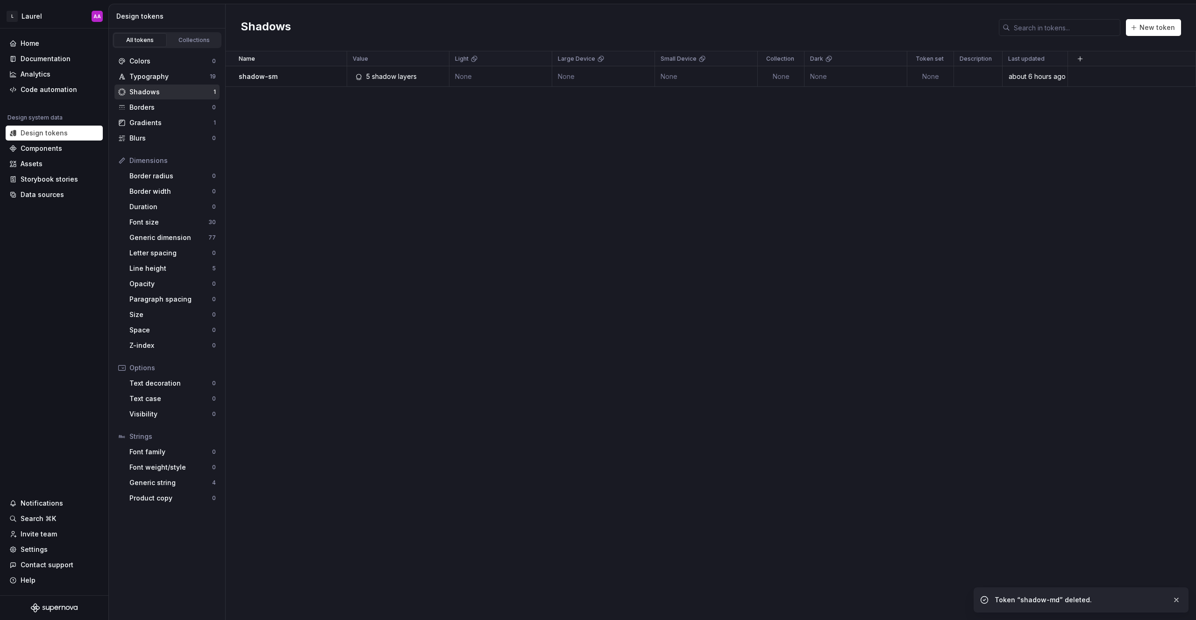
click at [334, 77] on button "button" at bounding box center [334, 76] width 13 height 13
click at [377, 125] on div "Delete token" at bounding box center [375, 128] width 61 height 9
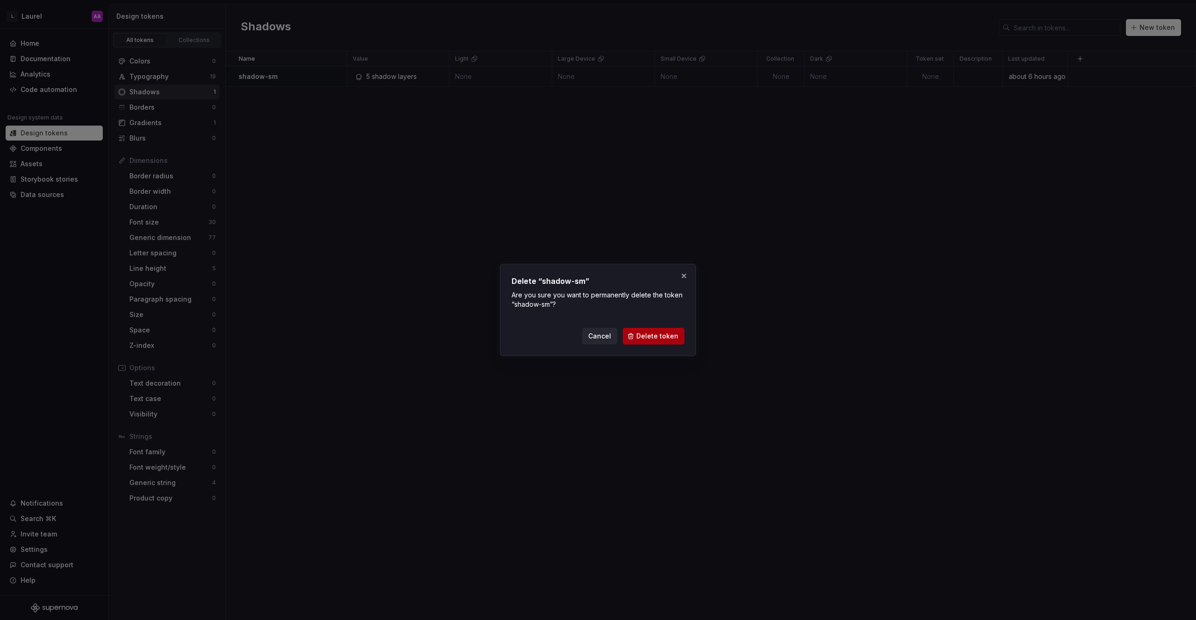
click at [668, 334] on span "Delete token" at bounding box center [657, 336] width 42 height 9
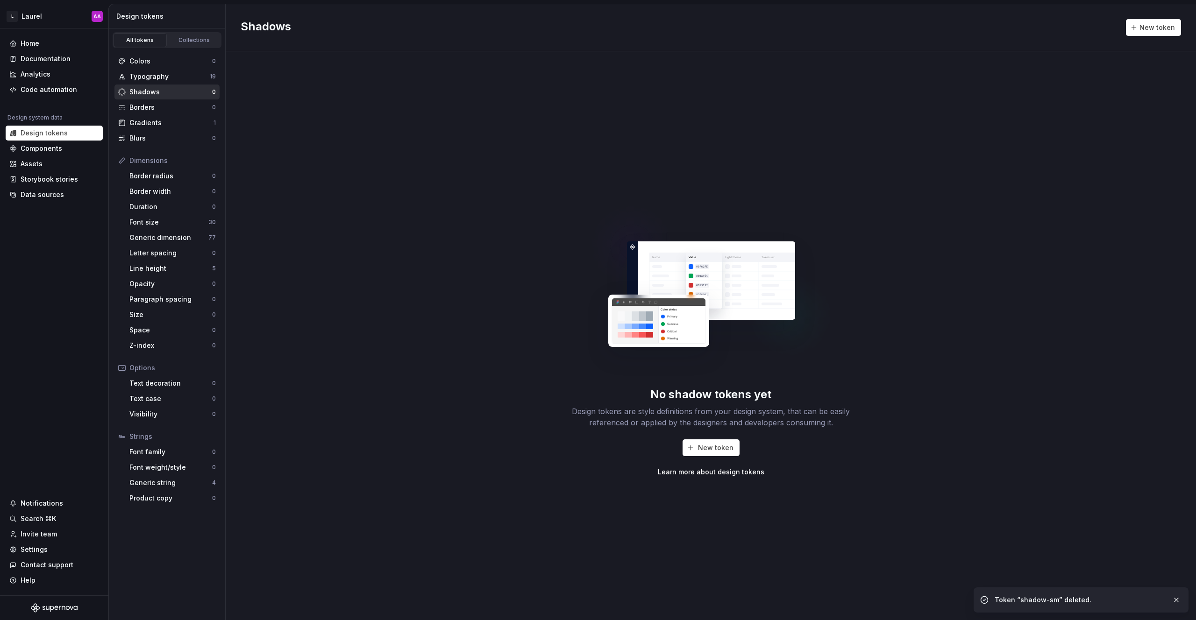
click at [292, 224] on div "No shadow tokens yet Design tokens are style definitions from your design syste…" at bounding box center [711, 335] width 970 height 569
click at [167, 480] on div "Generic string" at bounding box center [170, 482] width 83 height 9
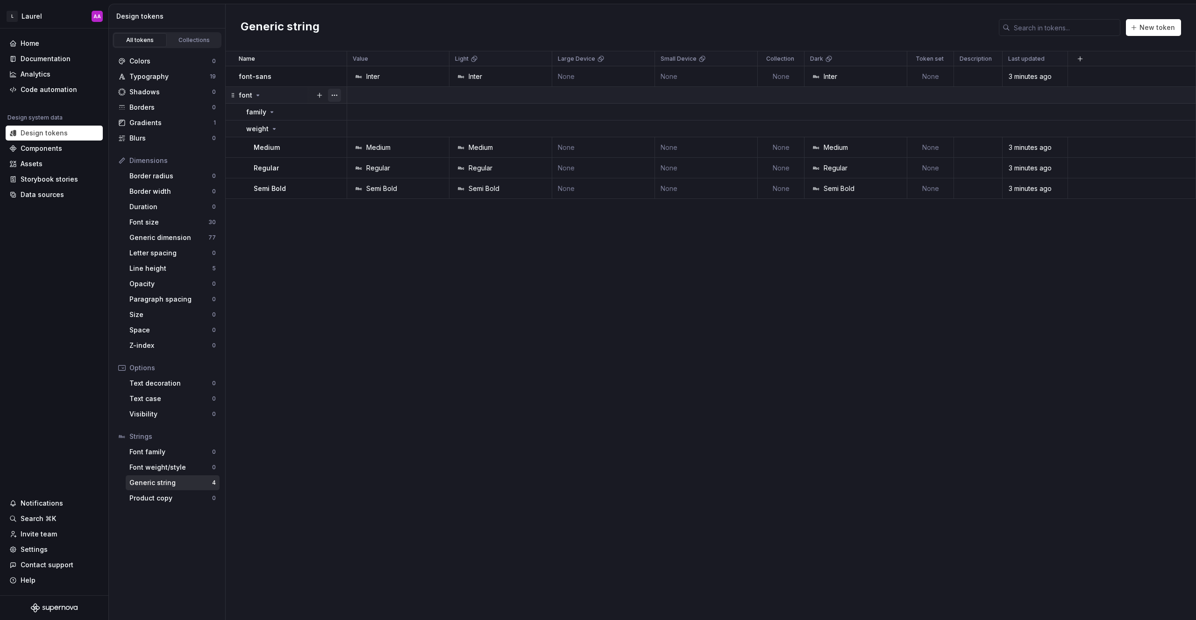
click at [333, 96] on button "button" at bounding box center [334, 95] width 13 height 13
click at [375, 204] on div "Delete group" at bounding box center [375, 200] width 61 height 9
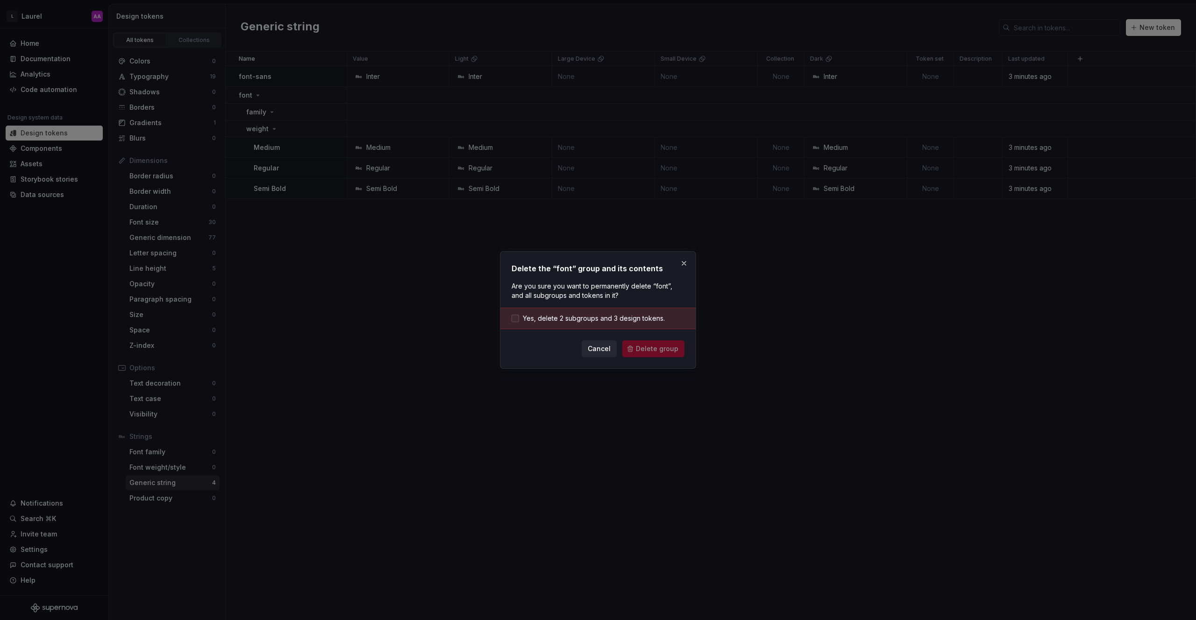
click at [514, 316] on div at bounding box center [514, 318] width 7 height 7
click at [662, 351] on span "Delete group" at bounding box center [657, 348] width 42 height 9
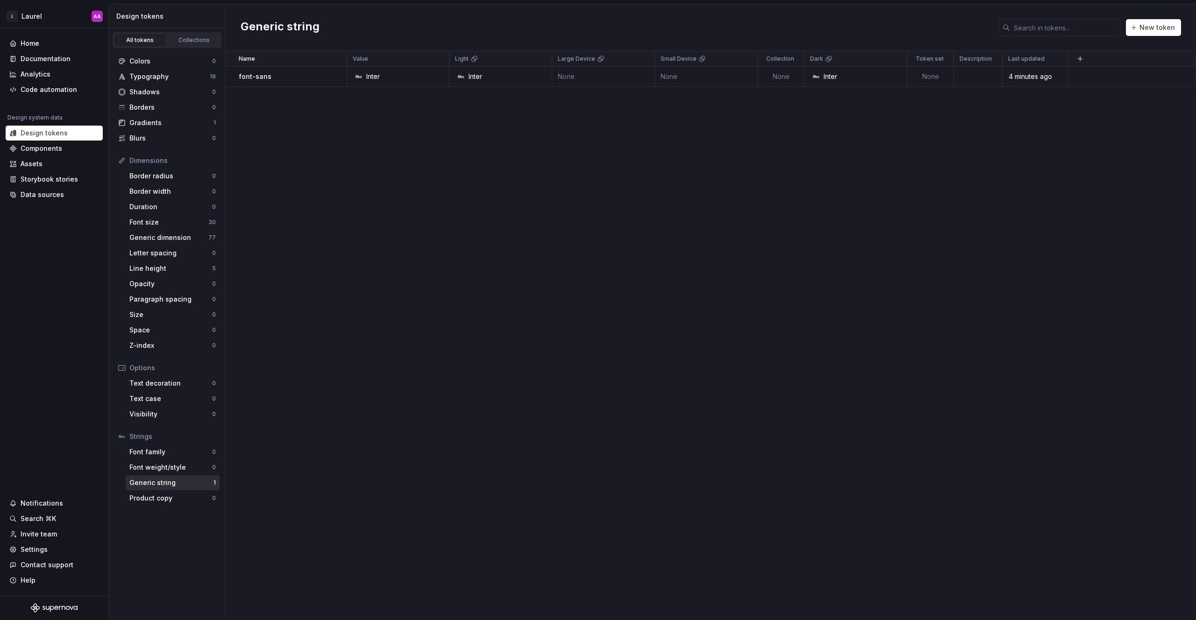
drag, startPoint x: 384, startPoint y: 274, endPoint x: 380, endPoint y: 270, distance: 6.3
click at [383, 274] on div "Name Value Light Large Device Small Device Collection Dark Token set Descriptio…" at bounding box center [711, 335] width 970 height 569
click at [337, 78] on button "button" at bounding box center [334, 76] width 13 height 13
click at [371, 131] on div "Delete token" at bounding box center [375, 128] width 61 height 9
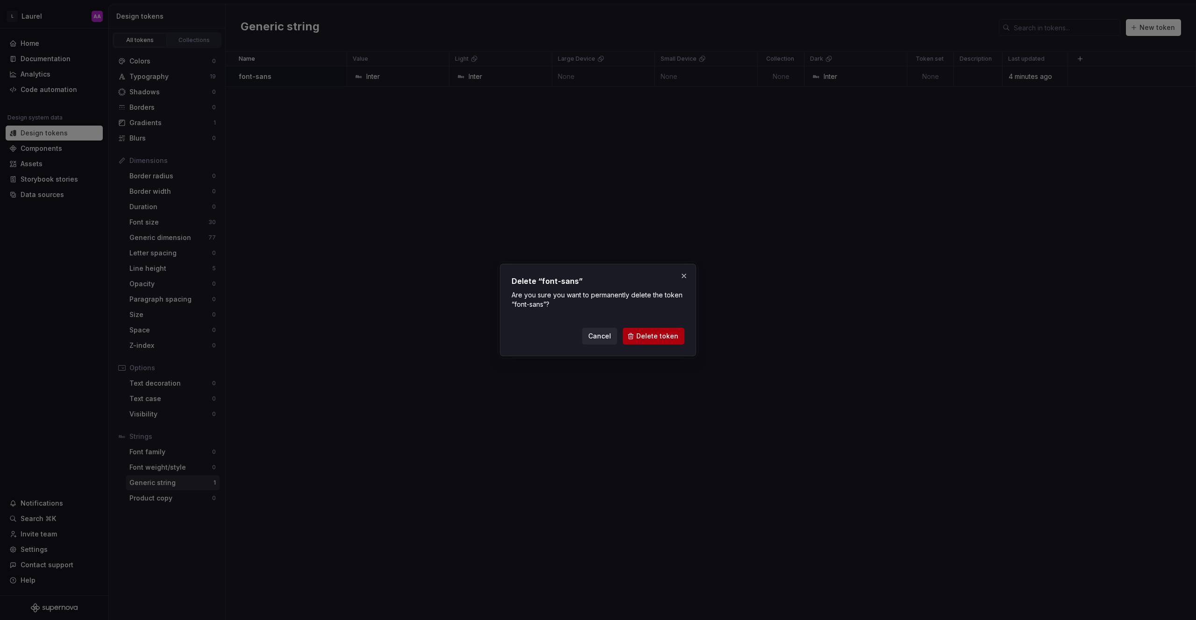
click at [659, 331] on button "Delete token" at bounding box center [654, 336] width 62 height 17
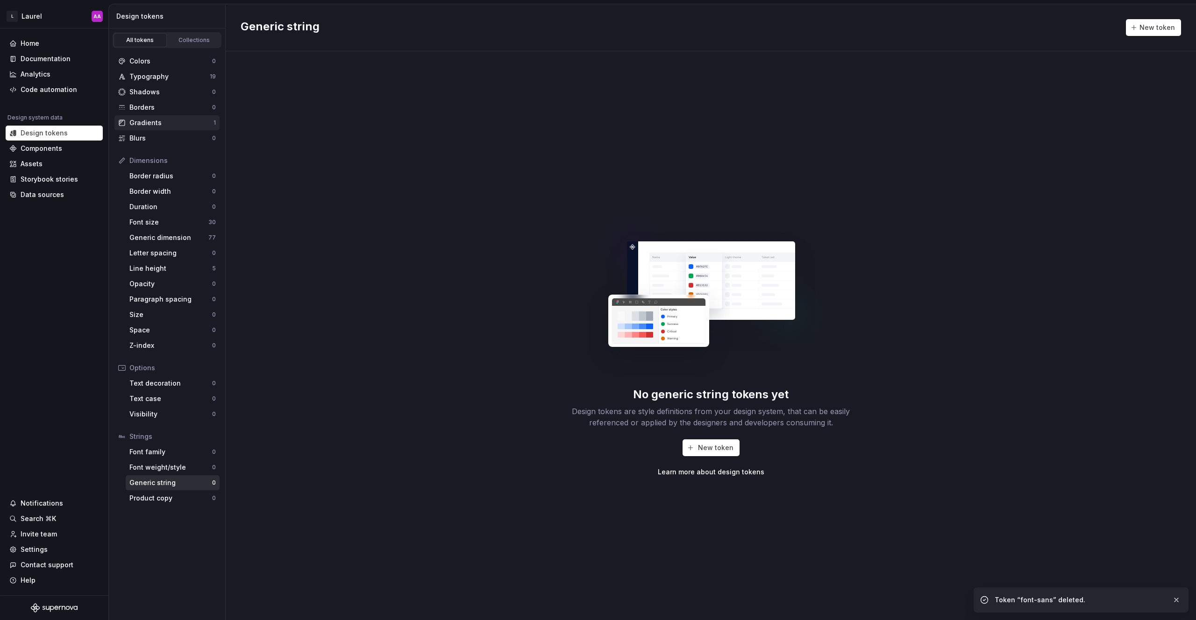
click at [170, 123] on div "Gradients" at bounding box center [171, 122] width 84 height 9
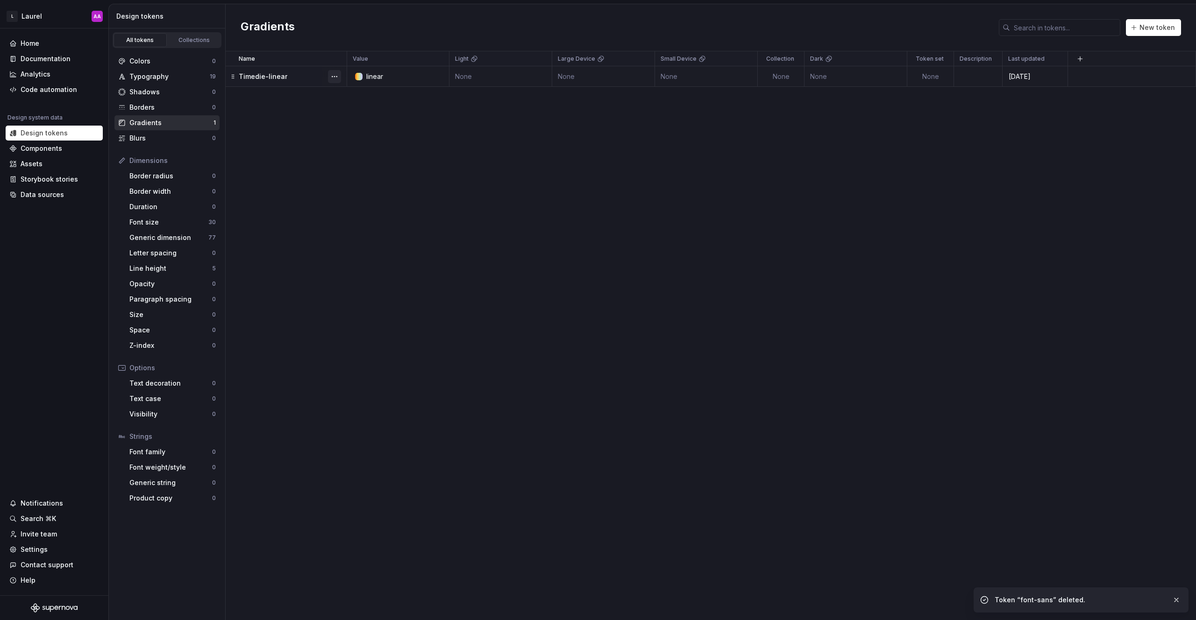
click at [336, 74] on button "button" at bounding box center [334, 76] width 13 height 13
click at [385, 131] on div "Delete token" at bounding box center [375, 128] width 61 height 9
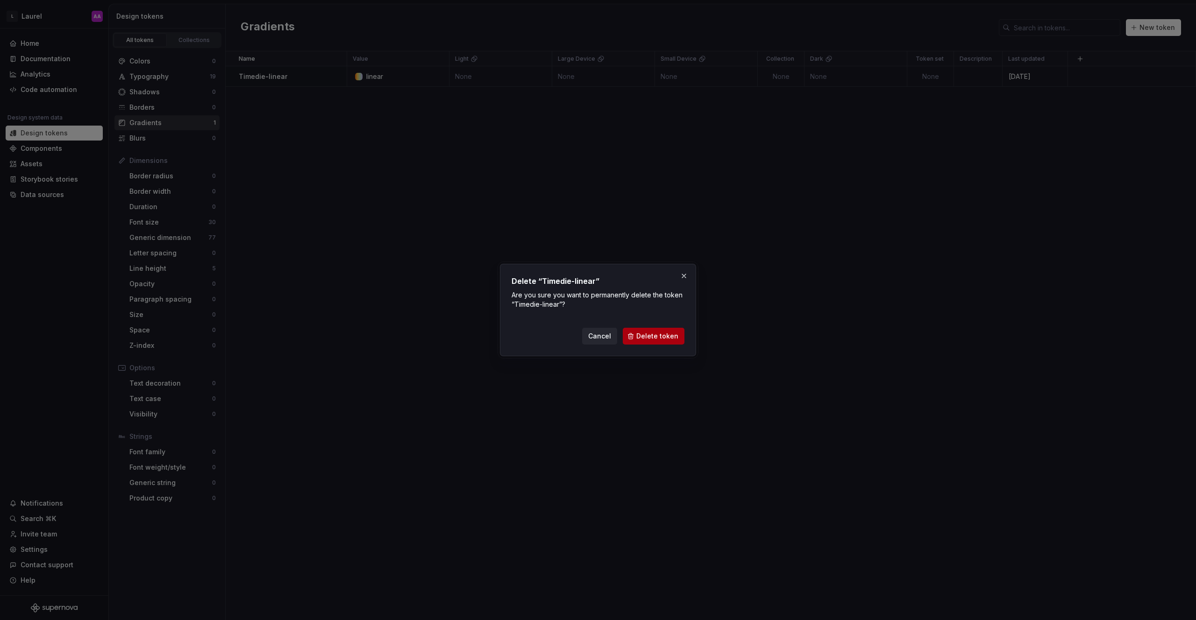
click at [661, 338] on span "Delete token" at bounding box center [657, 336] width 42 height 9
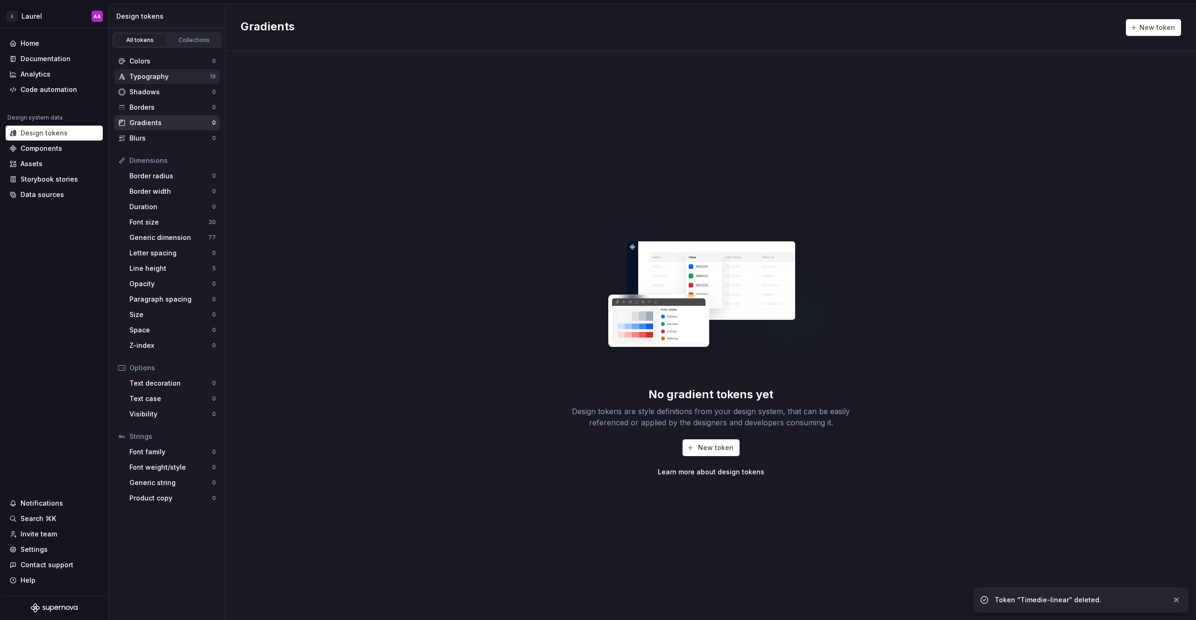
click at [177, 77] on div "Typography" at bounding box center [169, 76] width 80 height 9
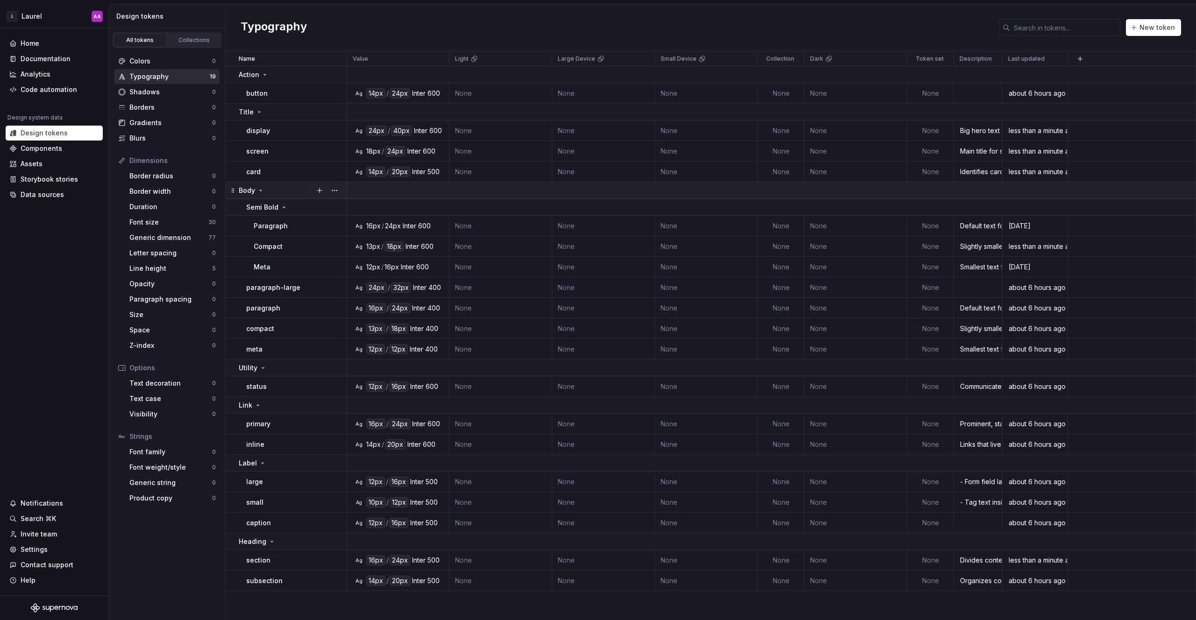
click at [257, 190] on icon at bounding box center [260, 190] width 7 height 7
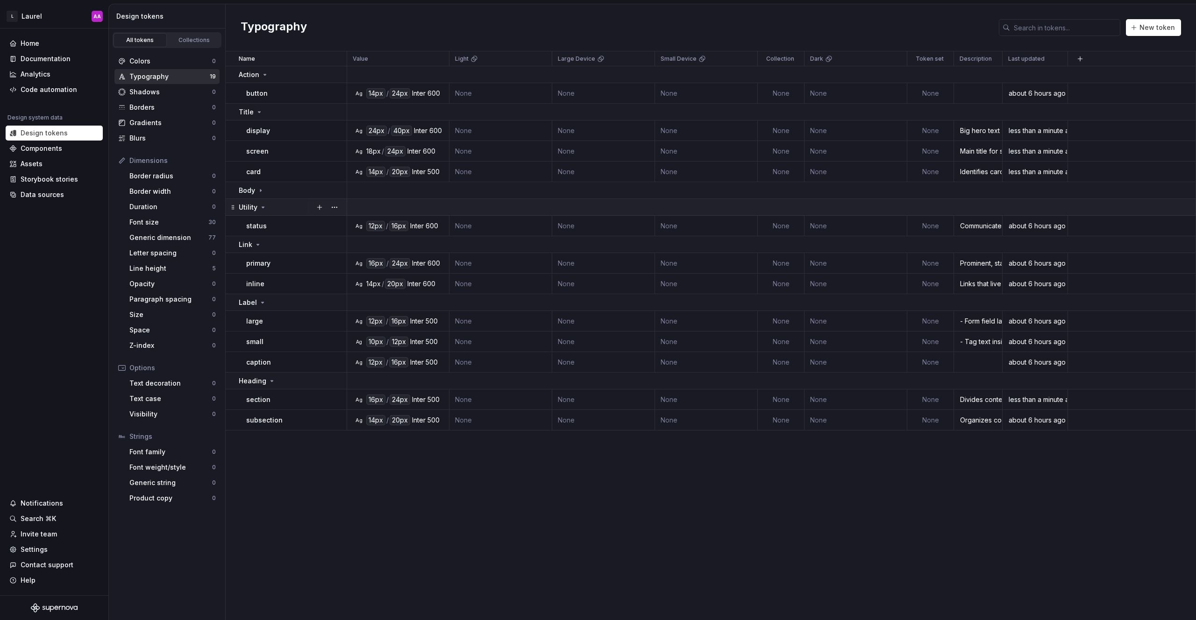
click at [264, 205] on icon at bounding box center [262, 207] width 7 height 7
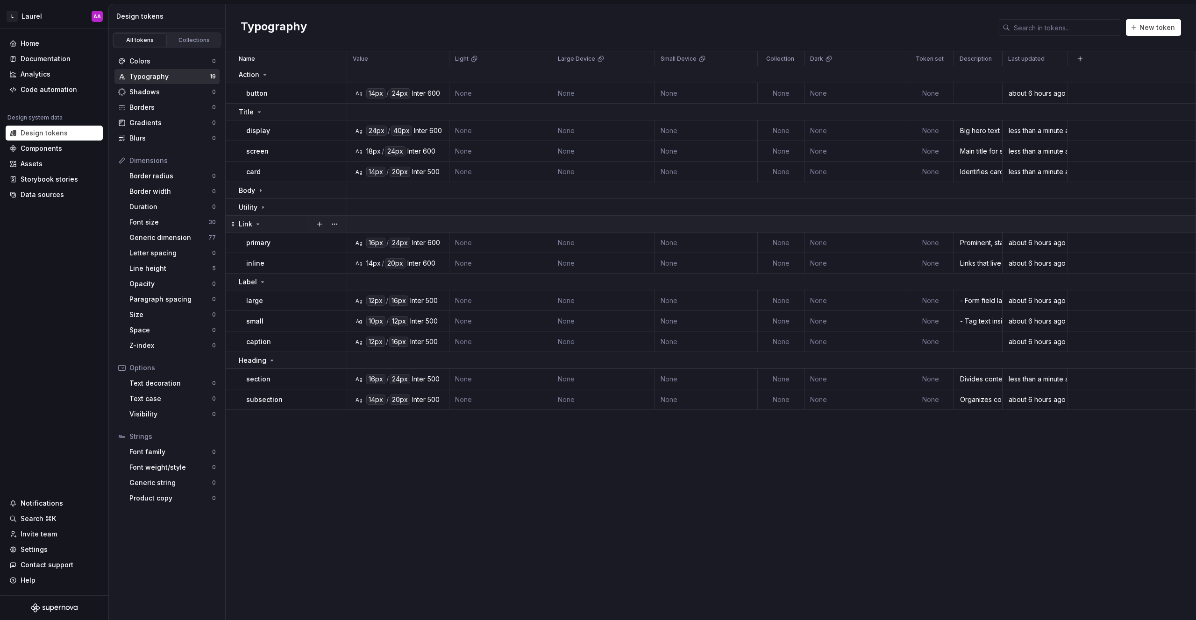
click at [255, 221] on icon at bounding box center [257, 223] width 7 height 7
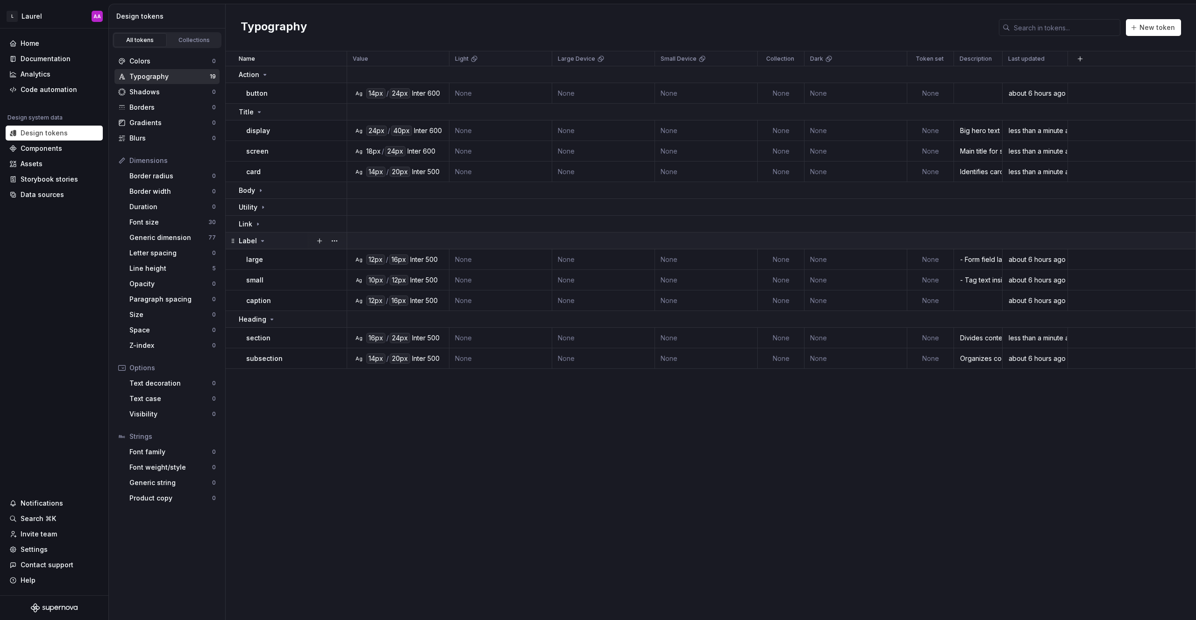
click at [261, 241] on icon at bounding box center [262, 240] width 7 height 7
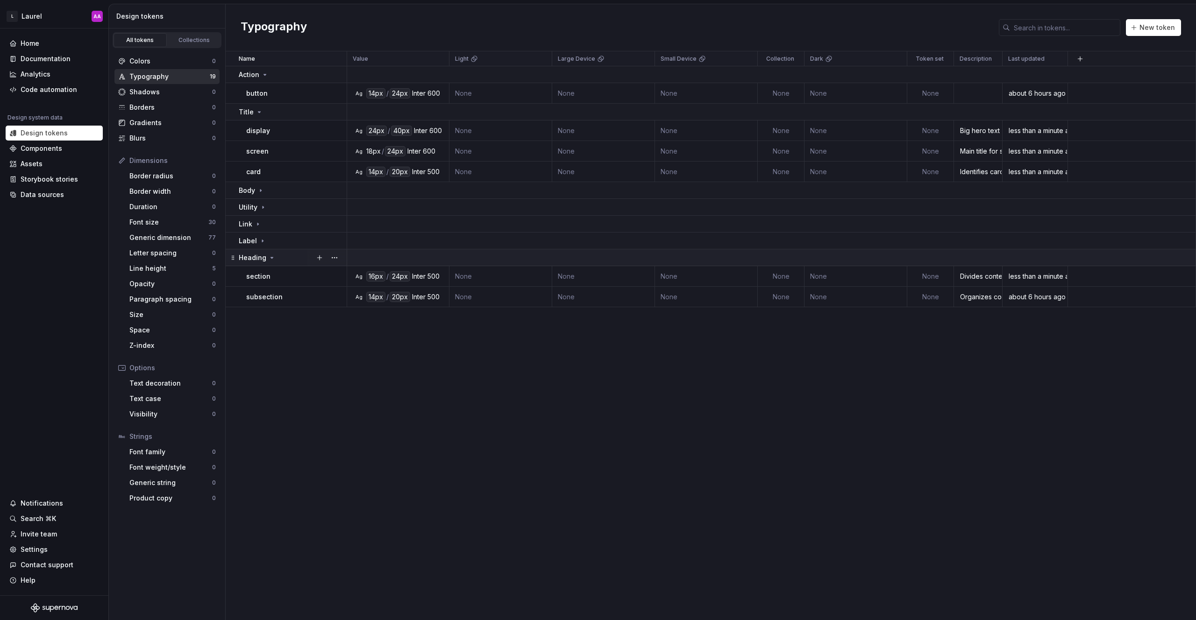
click at [270, 255] on icon at bounding box center [271, 257] width 7 height 7
click at [259, 112] on icon at bounding box center [258, 111] width 7 height 7
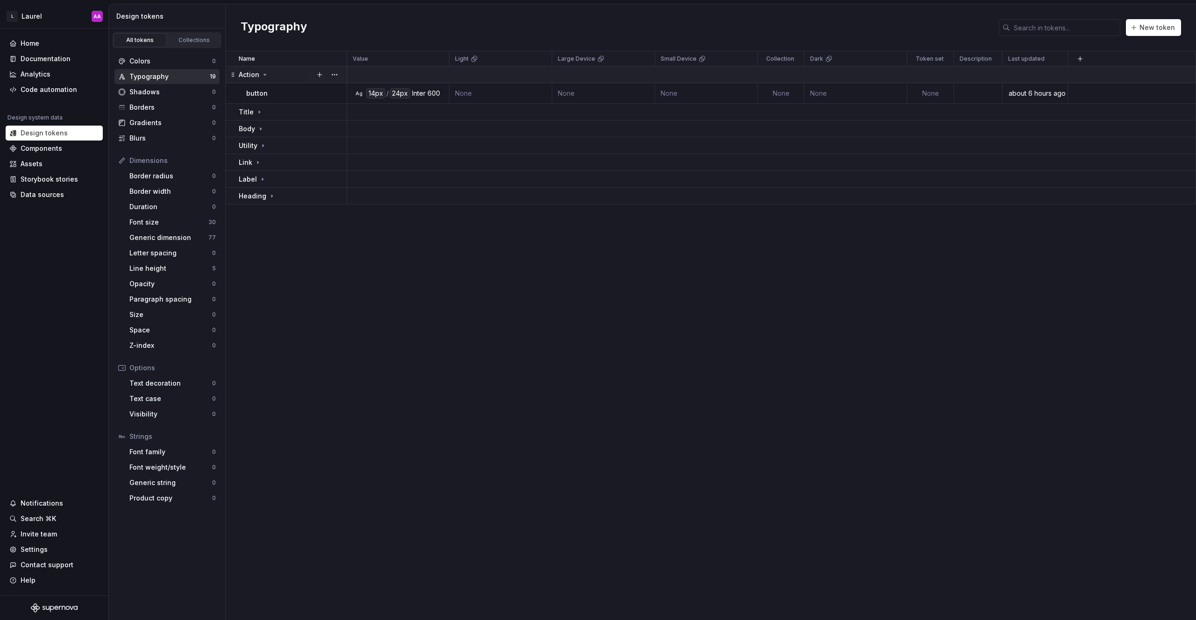
click at [264, 73] on icon at bounding box center [264, 74] width 7 height 7
click at [171, 226] on div "Font size" at bounding box center [168, 222] width 79 height 9
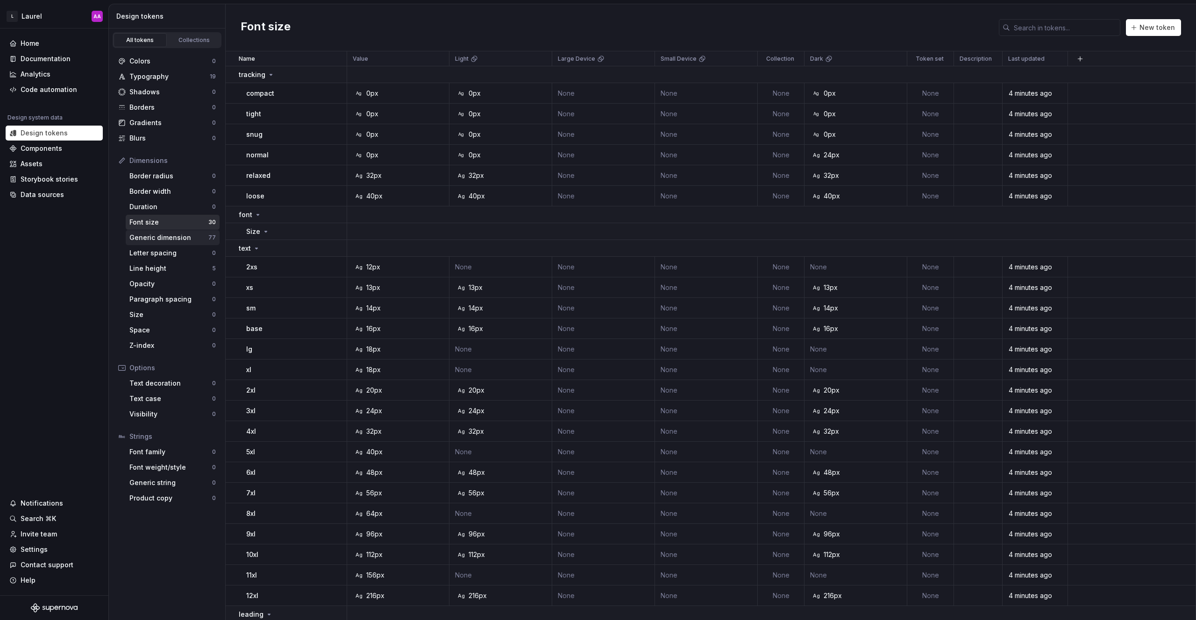
click at [172, 237] on div "Generic dimension" at bounding box center [168, 237] width 79 height 9
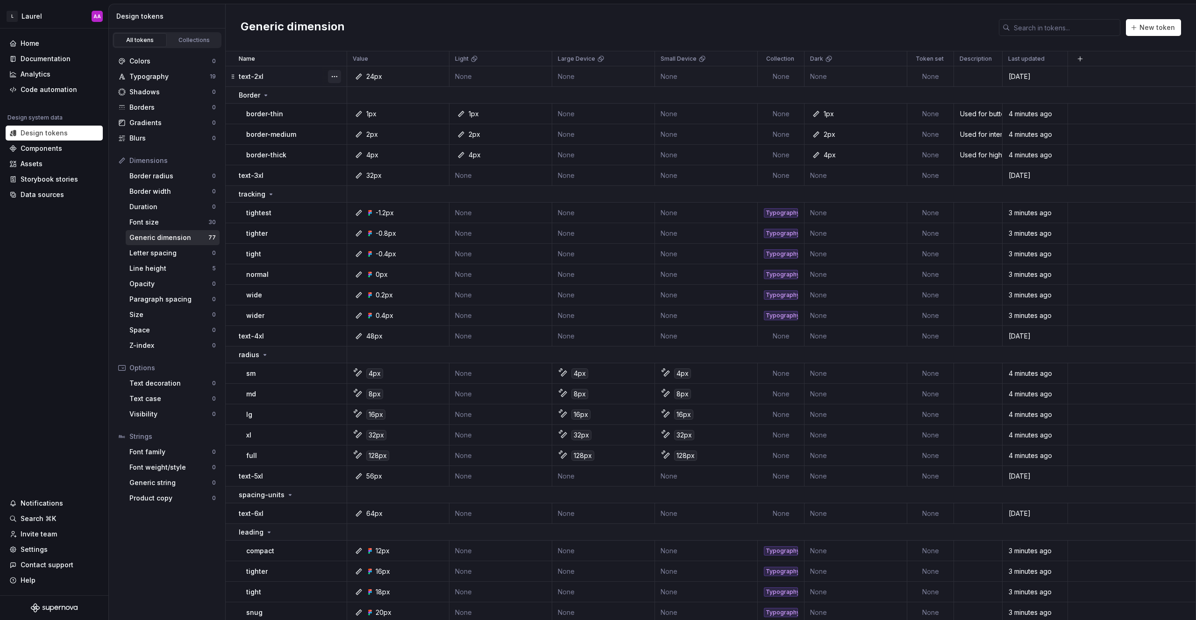
click at [335, 78] on button "button" at bounding box center [334, 76] width 13 height 13
click at [358, 126] on div "Delete token" at bounding box center [375, 128] width 61 height 9
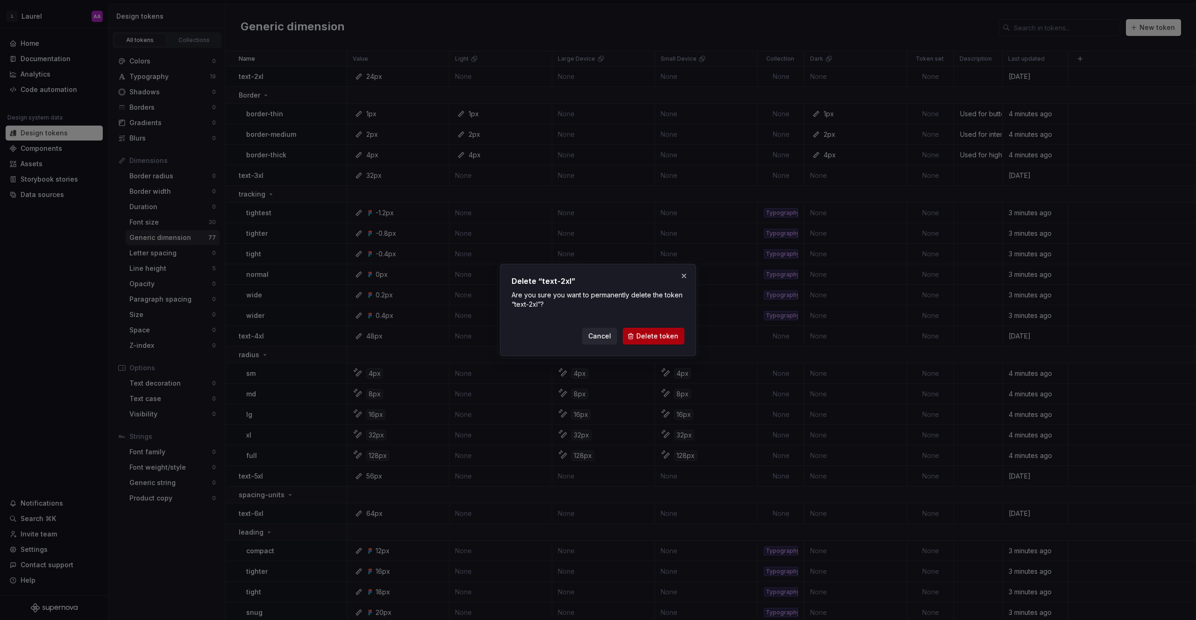
click at [651, 338] on span "Delete token" at bounding box center [657, 336] width 42 height 9
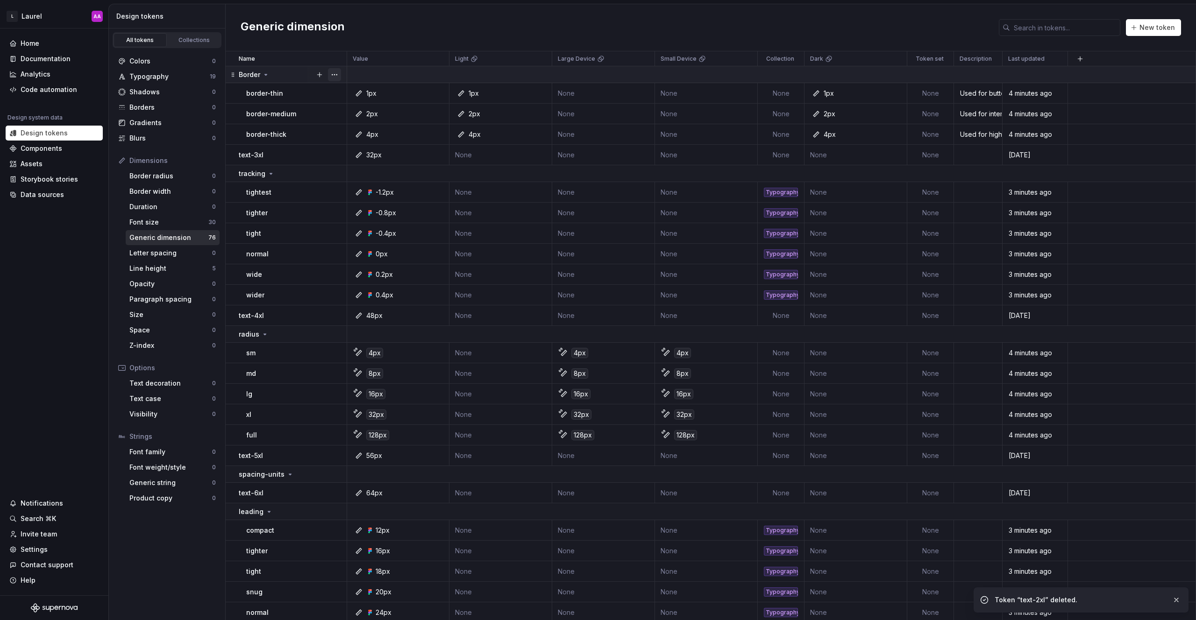
click at [335, 76] on button "button" at bounding box center [334, 74] width 13 height 13
click at [356, 178] on div "Delete group" at bounding box center [375, 180] width 61 height 9
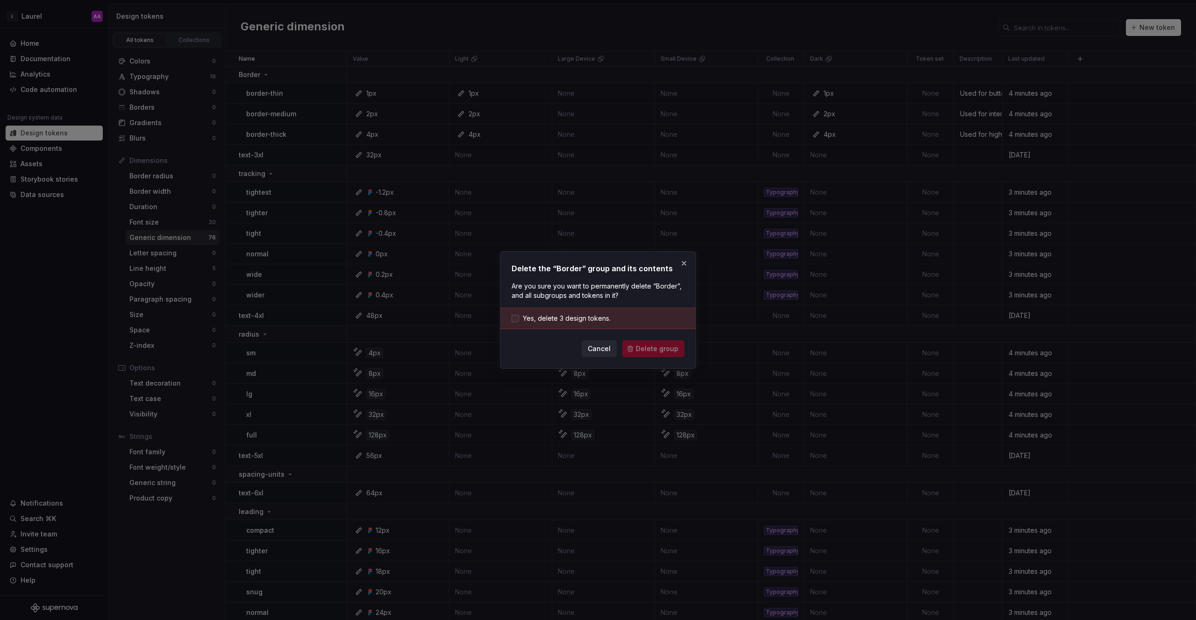
click at [536, 314] on span "Yes, delete 3 design tokens." at bounding box center [567, 318] width 88 height 9
drag, startPoint x: 660, startPoint y: 352, endPoint x: 652, endPoint y: 350, distance: 7.7
click at [660, 352] on span "Delete group" at bounding box center [657, 348] width 42 height 9
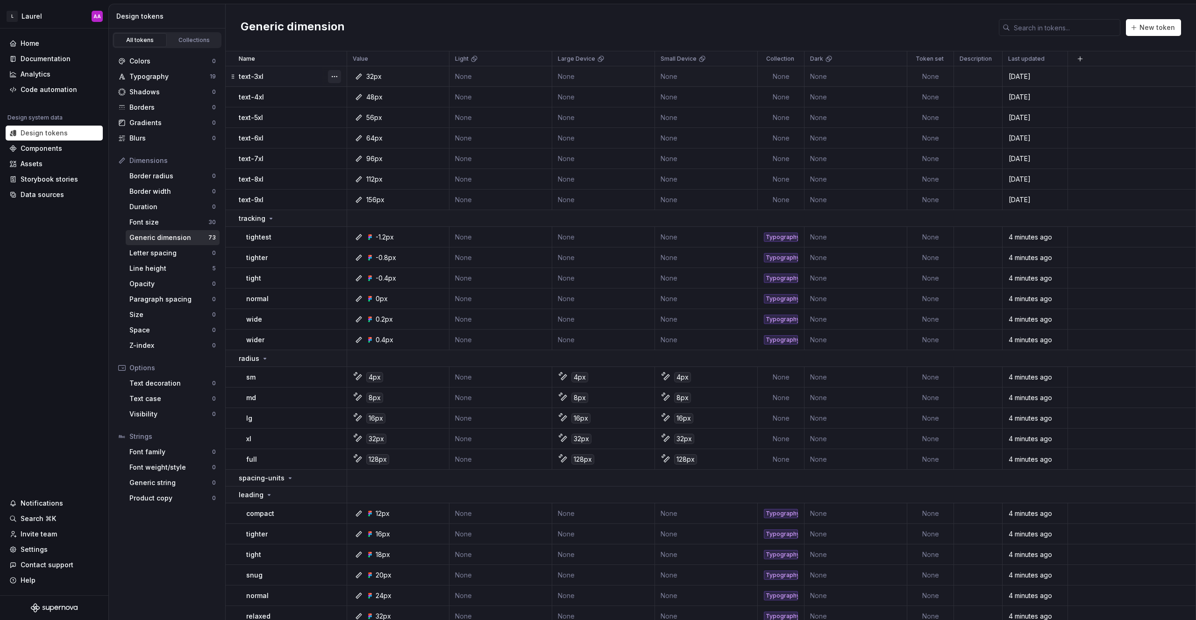
click at [339, 77] on button "button" at bounding box center [334, 76] width 13 height 13
click at [311, 71] on html "L Laurel AA Home Documentation Analytics Code automation Design system data Des…" at bounding box center [598, 310] width 1196 height 620
click at [190, 42] on div "Collections" at bounding box center [194, 39] width 47 height 7
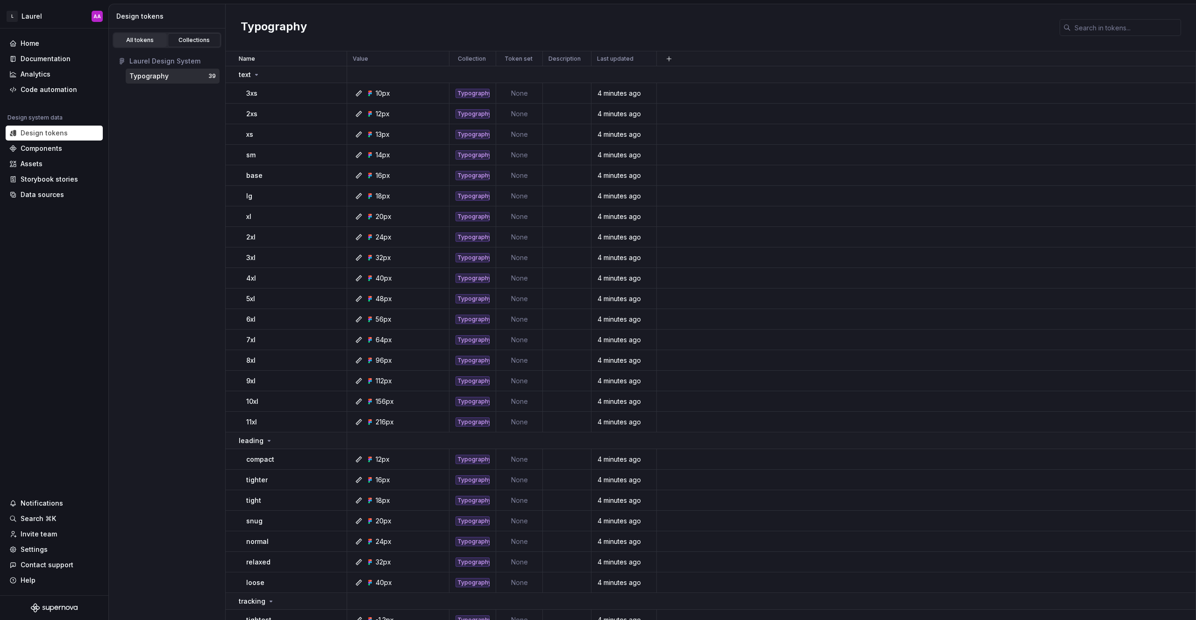
click at [139, 39] on div "All tokens" at bounding box center [140, 39] width 47 height 7
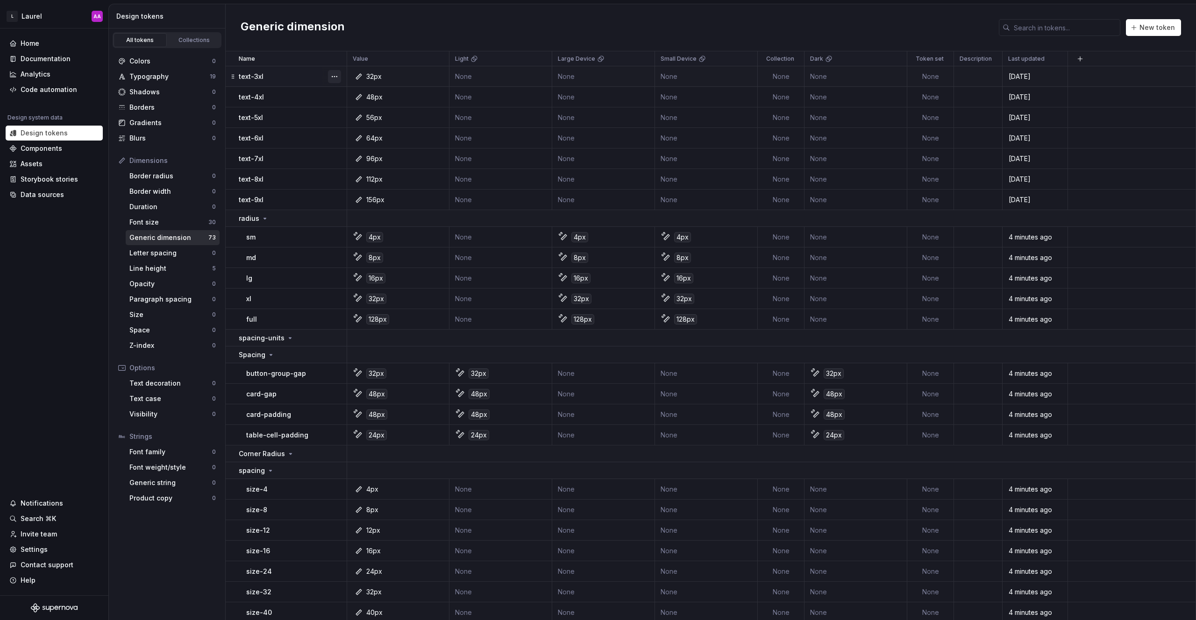
click at [333, 78] on button "button" at bounding box center [334, 76] width 13 height 13
click at [354, 131] on div "Delete token" at bounding box center [375, 128] width 61 height 9
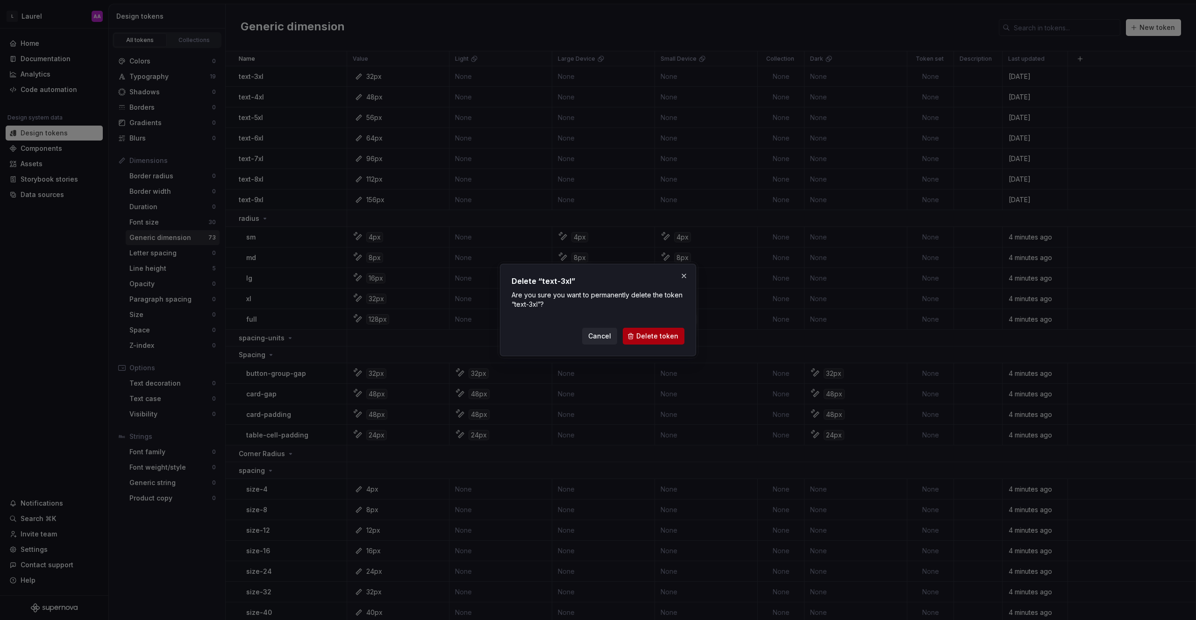
click at [651, 333] on span "Delete token" at bounding box center [657, 336] width 42 height 9
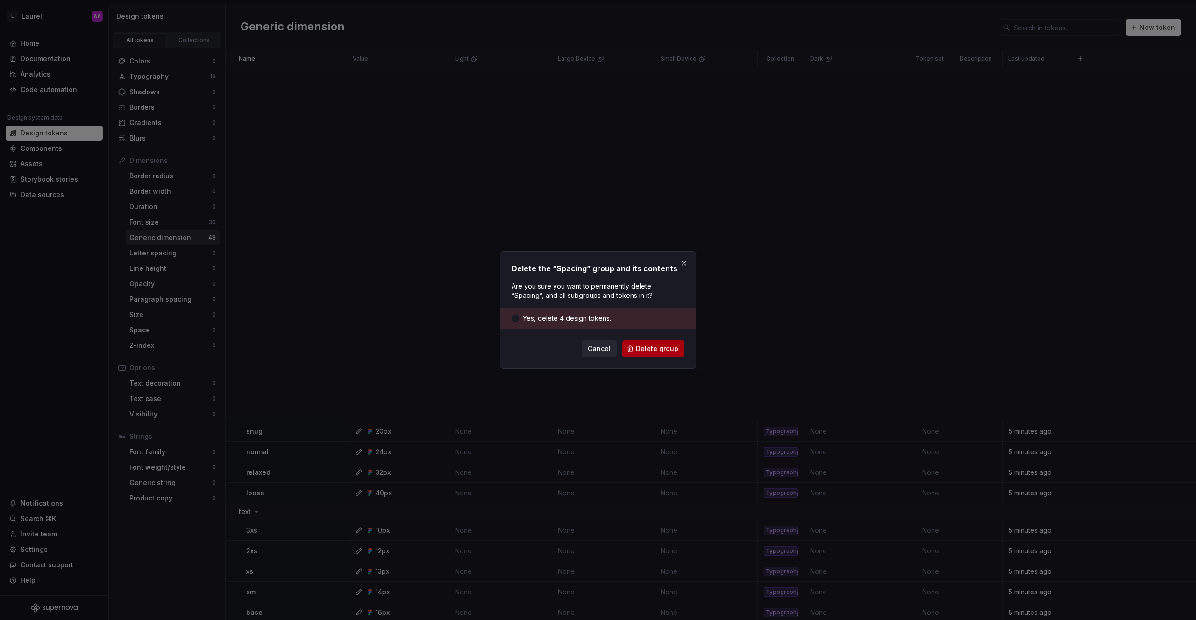
scroll to position [567, 0]
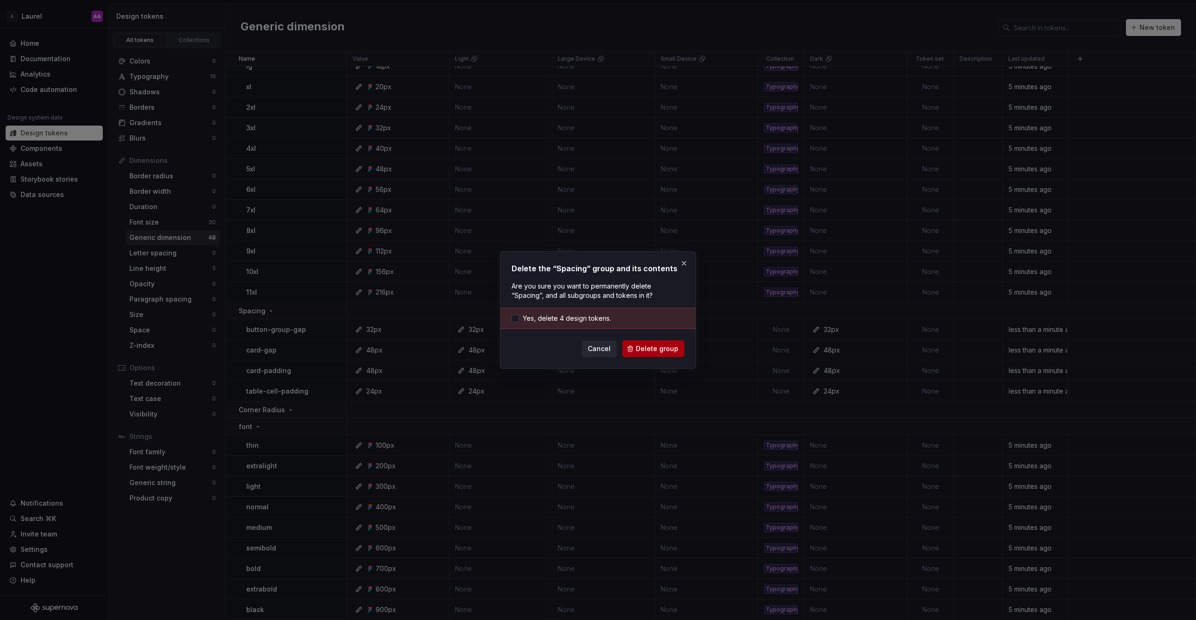
click at [668, 352] on span "Delete group" at bounding box center [657, 348] width 42 height 9
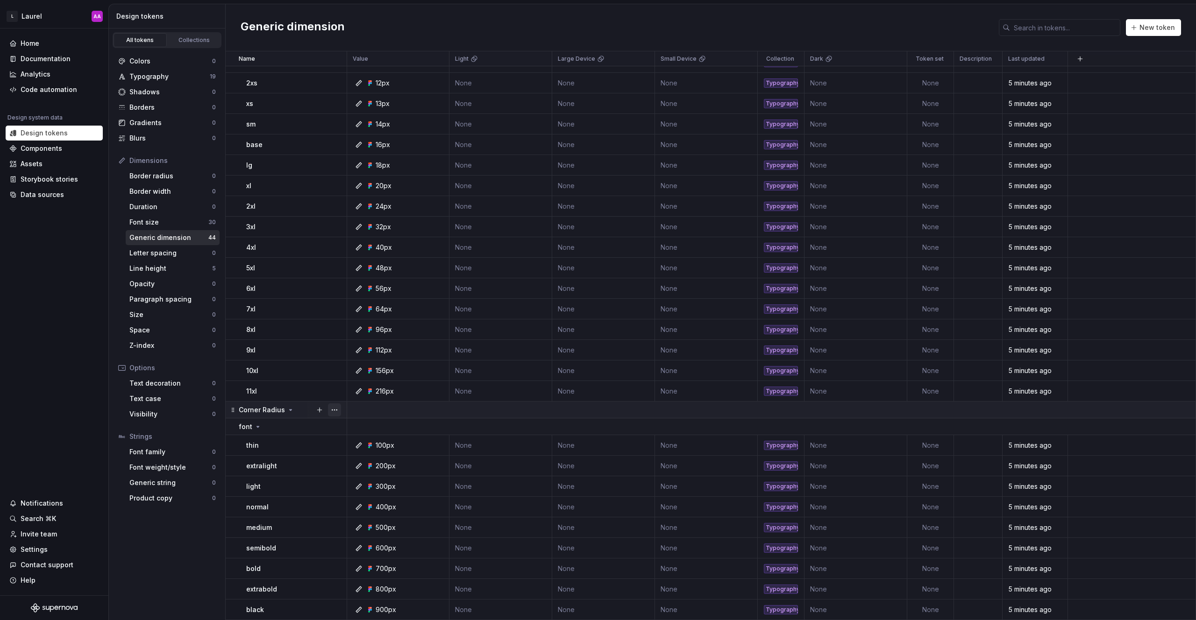
click at [336, 413] on button "button" at bounding box center [334, 409] width 13 height 13
click at [363, 511] on div "Delete group" at bounding box center [375, 515] width 61 height 9
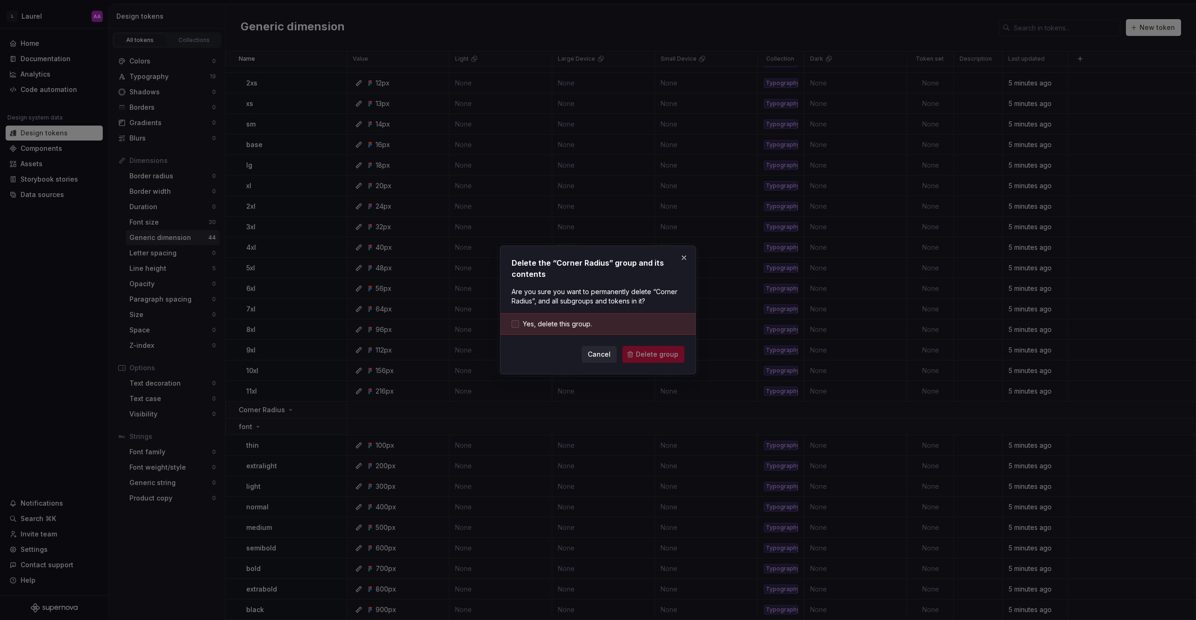
click at [517, 322] on div at bounding box center [514, 323] width 7 height 7
click at [644, 351] on span "Delete group" at bounding box center [657, 354] width 42 height 9
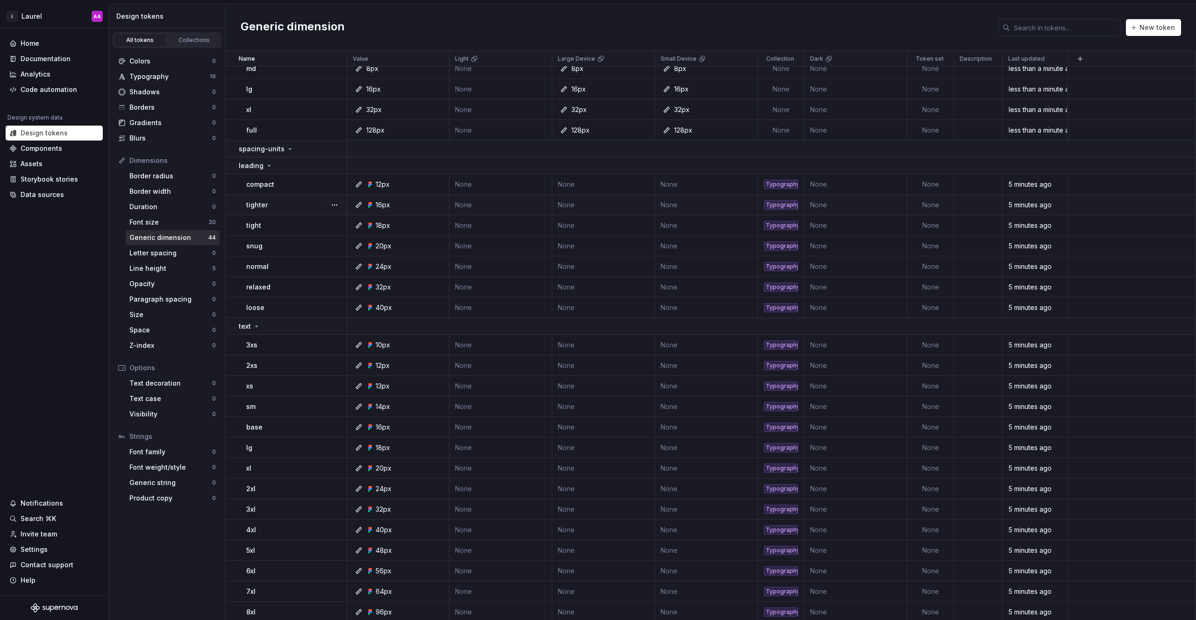
scroll to position [0, 0]
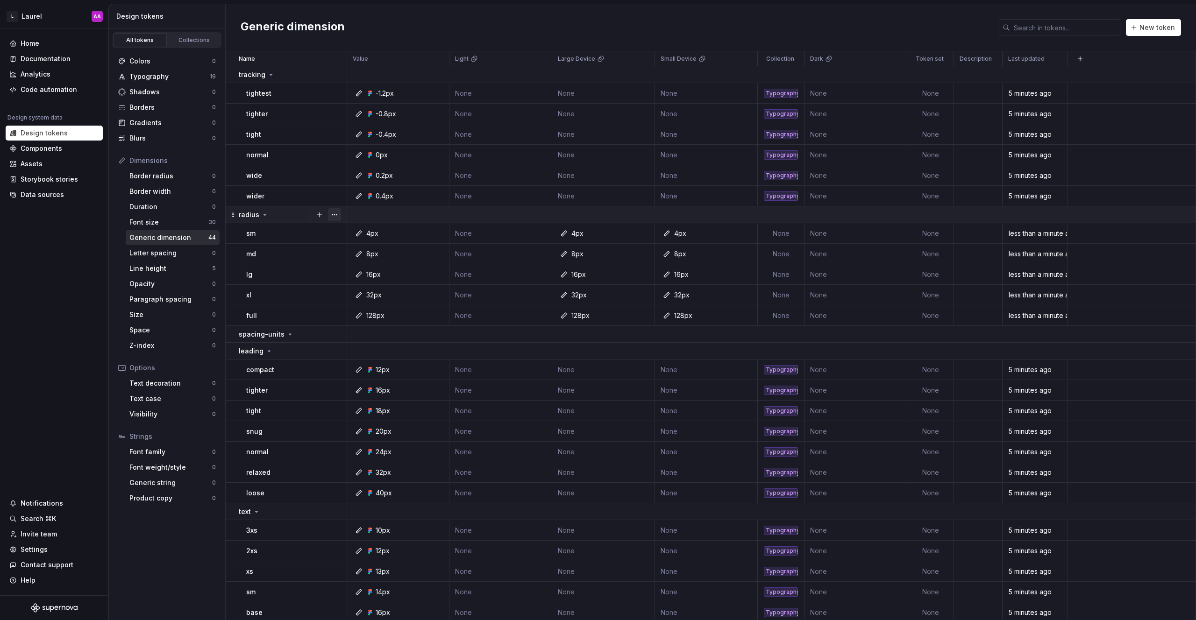
click at [334, 214] on button "button" at bounding box center [334, 214] width 13 height 13
click at [361, 319] on div "Delete group" at bounding box center [375, 320] width 61 height 9
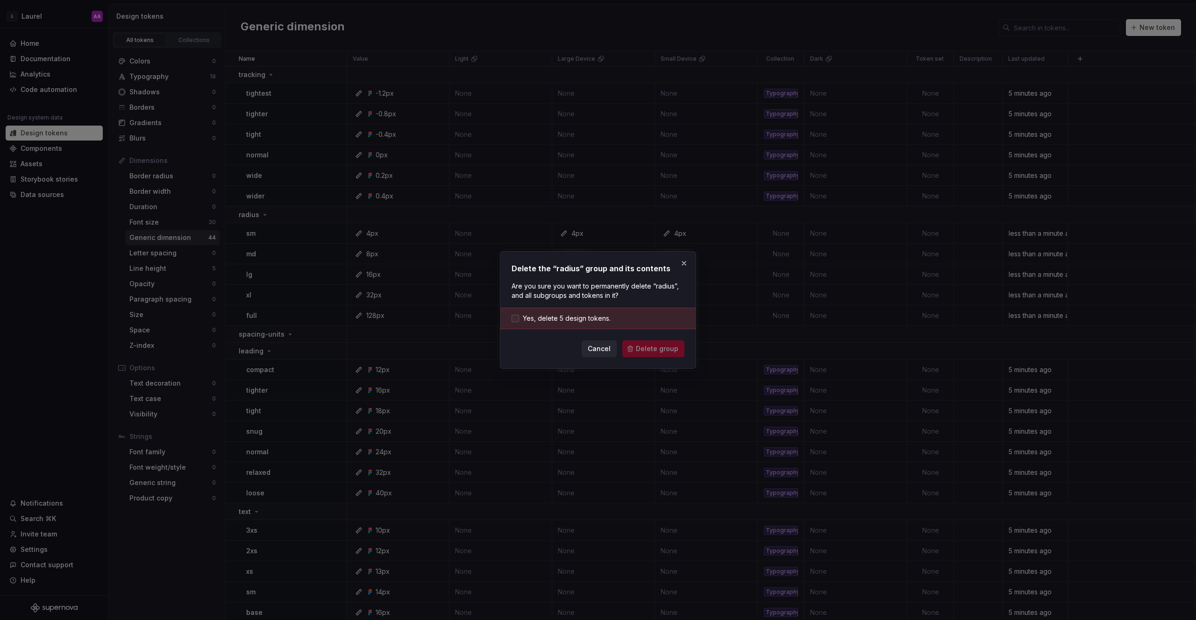
click at [522, 318] on label "Yes, delete 5 design tokens." at bounding box center [560, 318] width 99 height 9
click at [664, 351] on span "Delete group" at bounding box center [657, 348] width 42 height 9
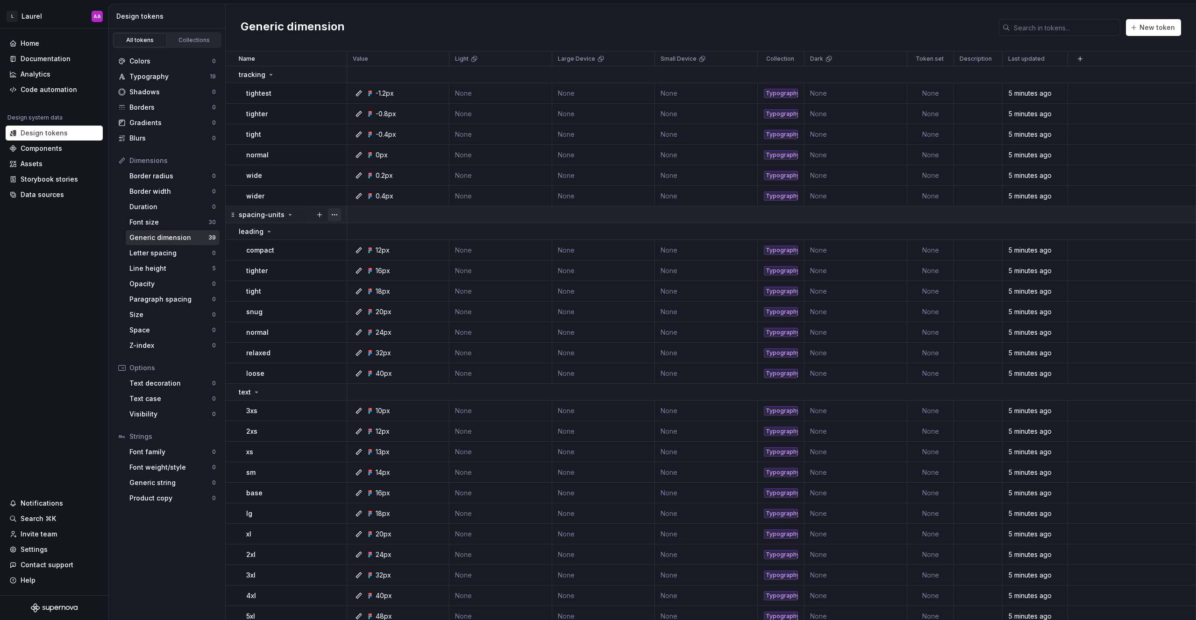
click at [335, 214] on button "button" at bounding box center [334, 214] width 13 height 13
click at [376, 318] on div "Delete group" at bounding box center [375, 320] width 61 height 9
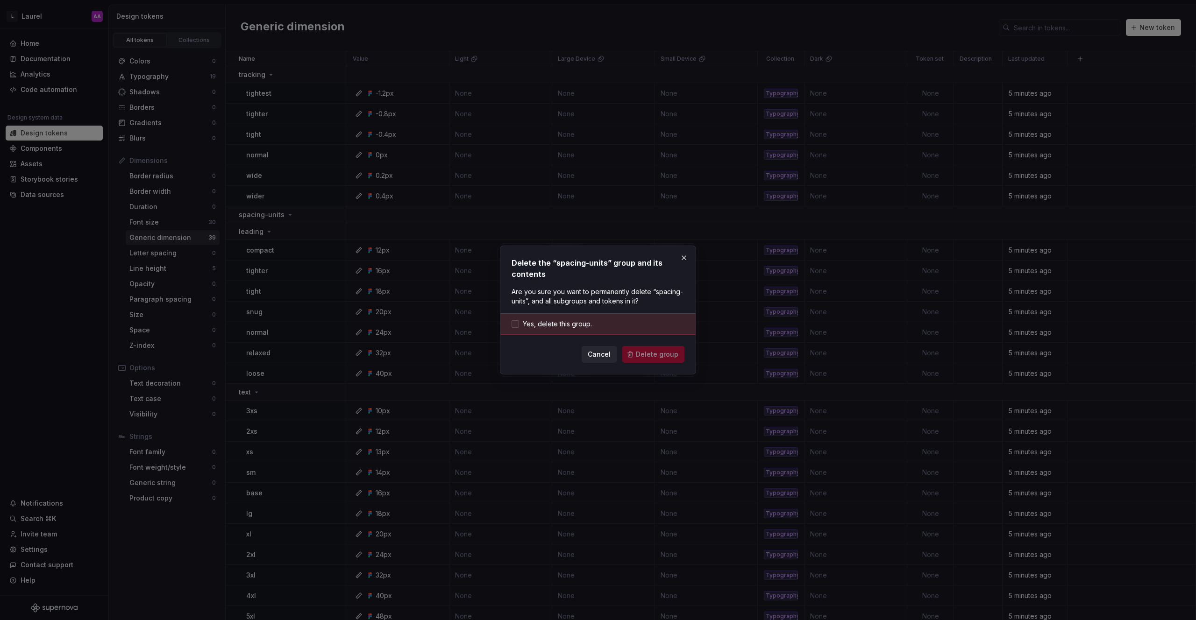
click at [520, 326] on label "Yes, delete this group." at bounding box center [551, 323] width 80 height 9
click at [666, 358] on span "Delete group" at bounding box center [657, 354] width 42 height 9
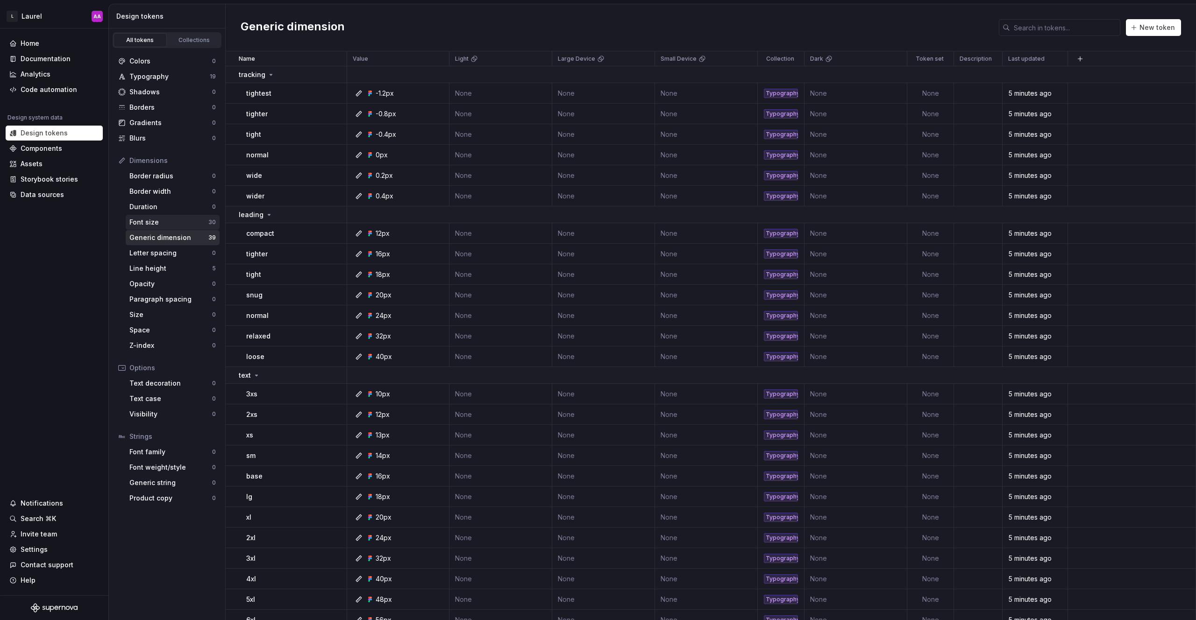
click at [177, 225] on div "Font size" at bounding box center [168, 222] width 79 height 9
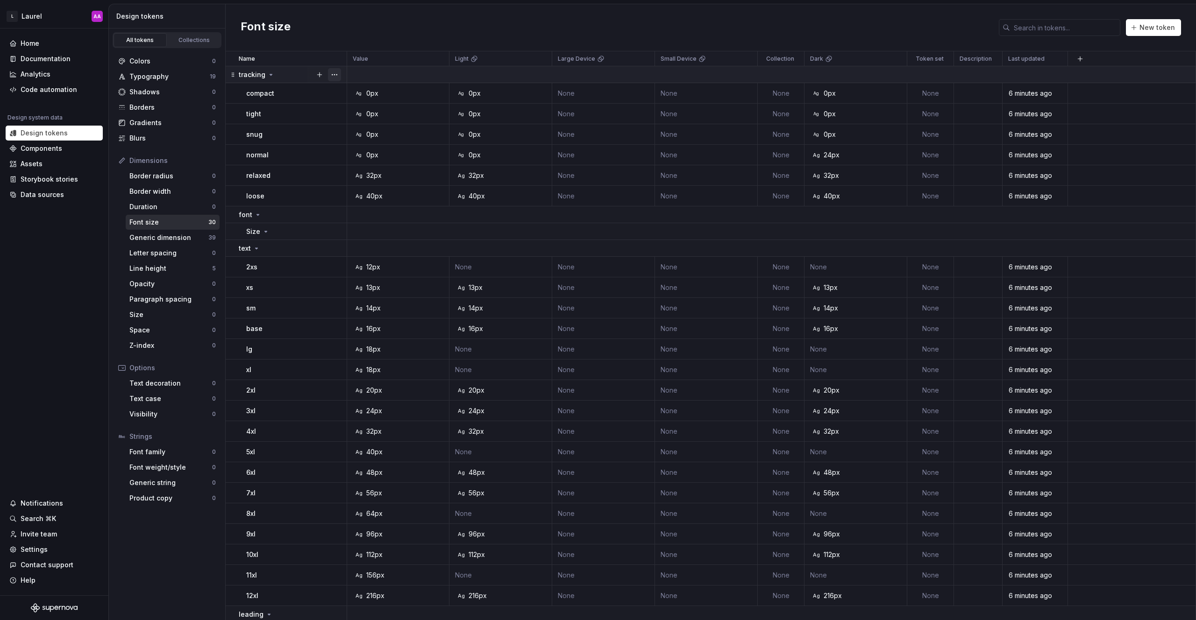
click at [333, 73] on button "button" at bounding box center [334, 74] width 13 height 13
click at [355, 182] on div "Delete group" at bounding box center [375, 180] width 61 height 9
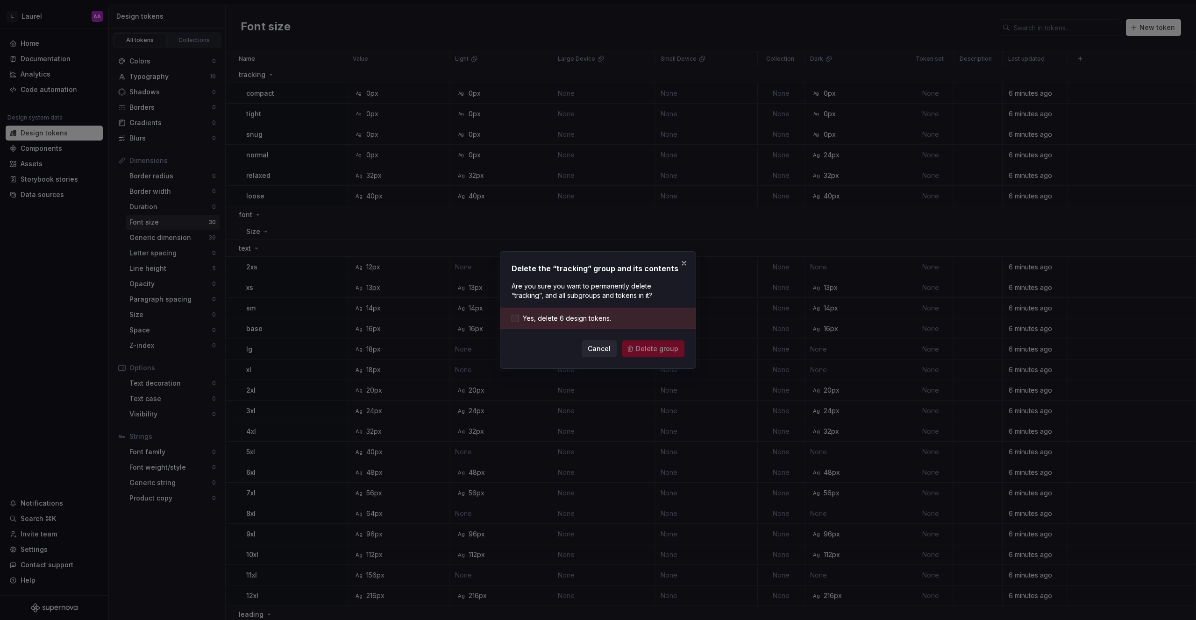
click at [511, 317] on div at bounding box center [514, 318] width 7 height 7
click at [644, 347] on span "Delete group" at bounding box center [657, 348] width 42 height 9
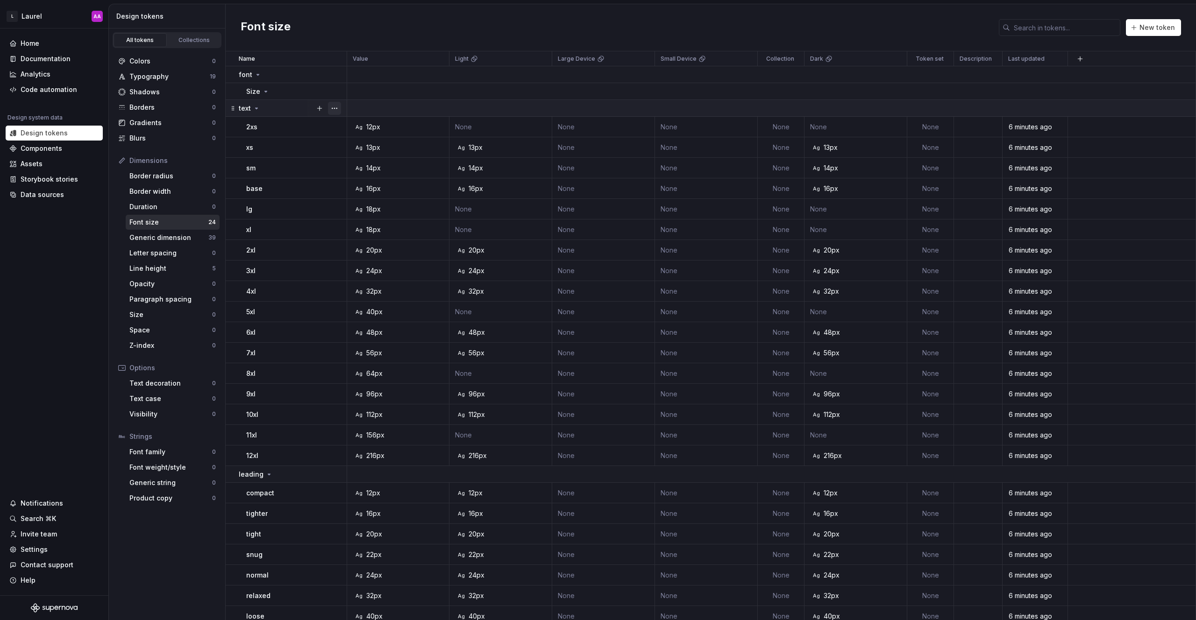
click at [335, 106] on button "button" at bounding box center [334, 108] width 13 height 13
click at [375, 213] on div "Delete group" at bounding box center [375, 213] width 61 height 9
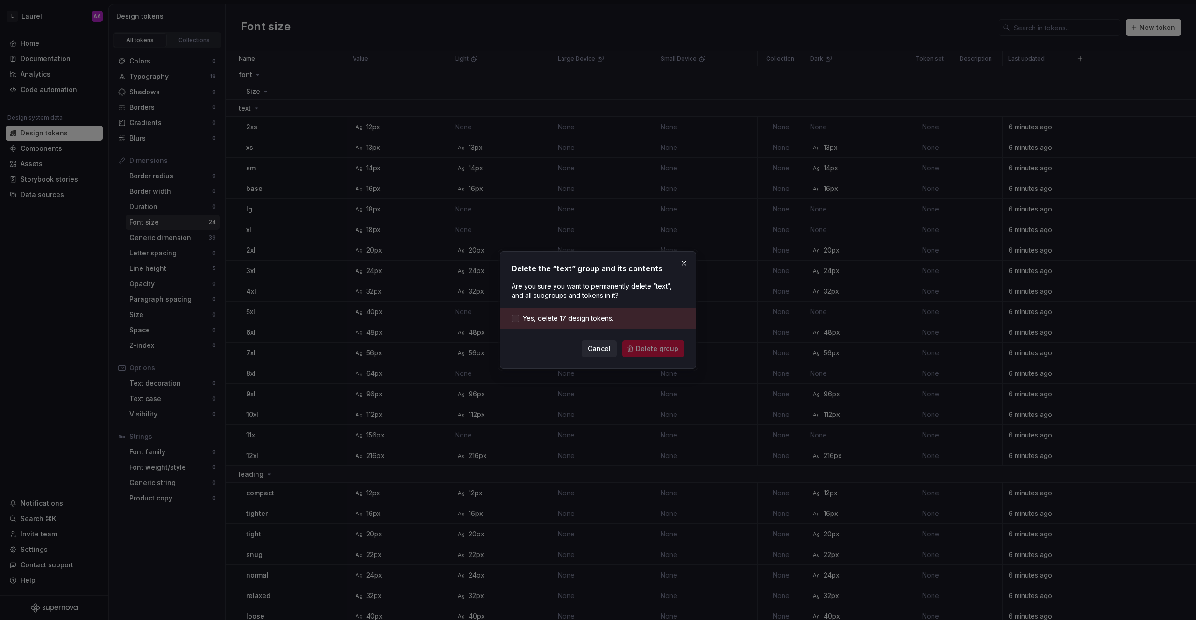
click at [546, 316] on span "Yes, delete 17 design tokens." at bounding box center [568, 318] width 91 height 9
click at [654, 344] on span "Delete group" at bounding box center [657, 348] width 42 height 9
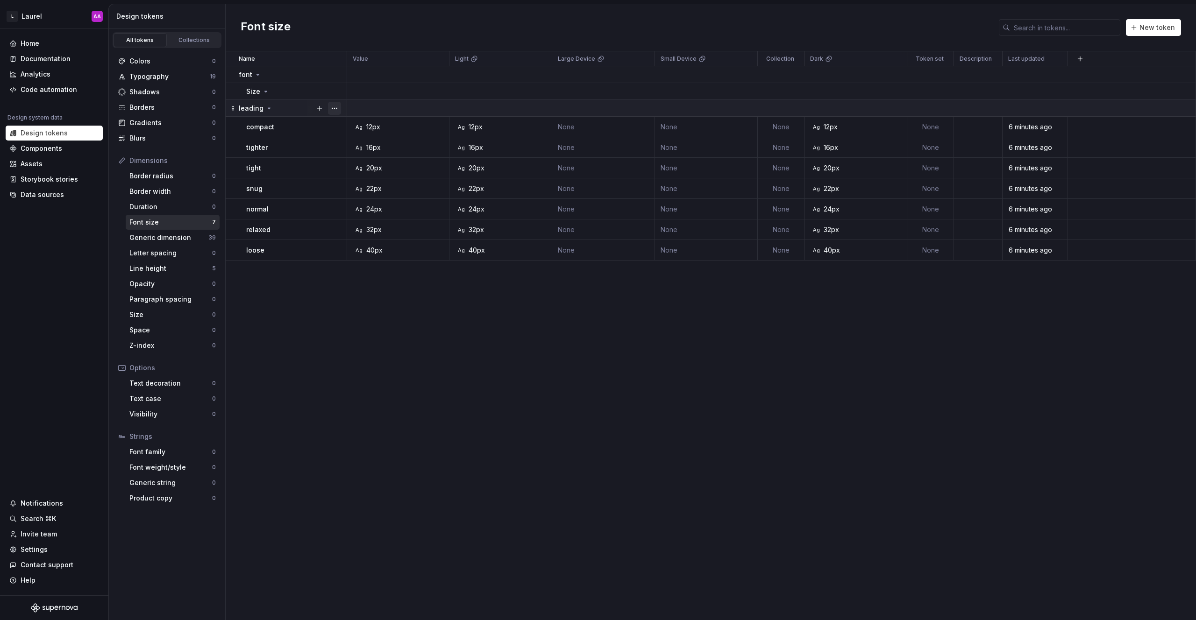
click at [336, 106] on button "button" at bounding box center [334, 108] width 13 height 13
click at [380, 214] on div "Delete group" at bounding box center [375, 213] width 61 height 9
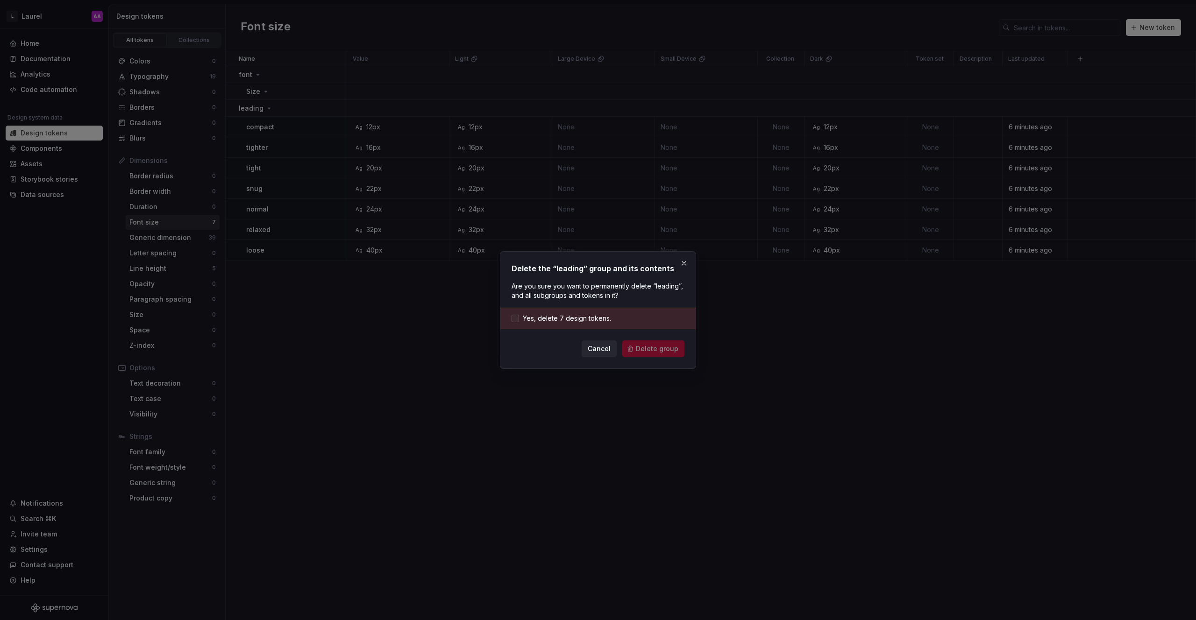
click at [526, 316] on span "Yes, delete 7 design tokens." at bounding box center [567, 318] width 88 height 9
click at [661, 348] on span "Delete group" at bounding box center [657, 348] width 42 height 9
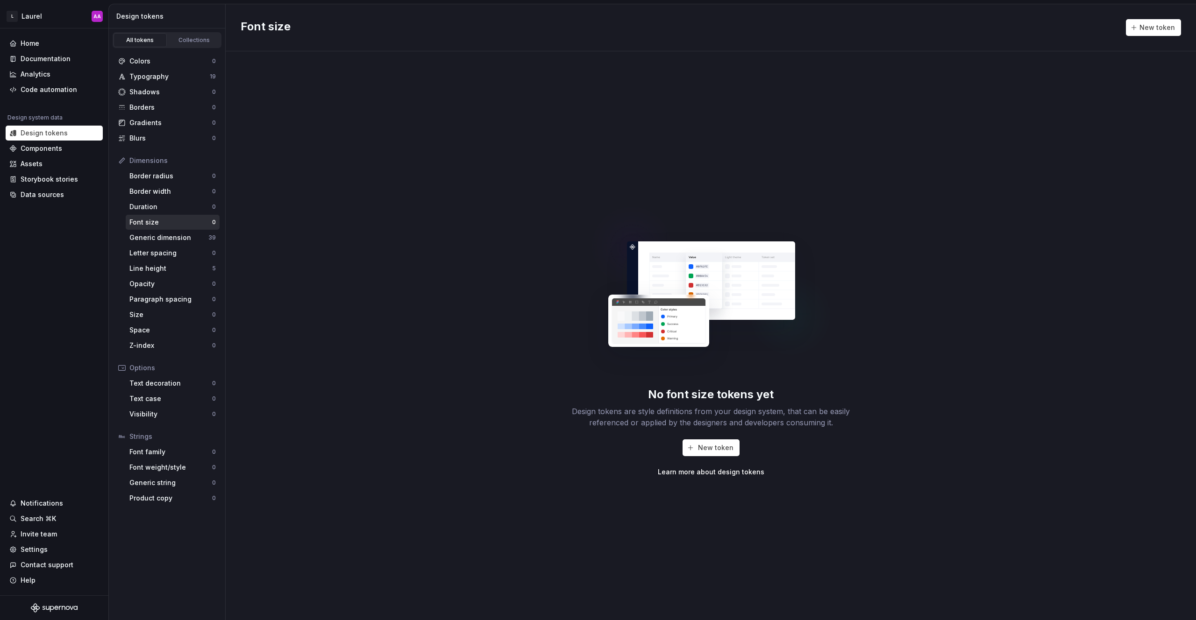
drag, startPoint x: 315, startPoint y: 94, endPoint x: 308, endPoint y: 98, distance: 7.9
click at [310, 97] on div "No font size tokens yet Design tokens are style definitions from your design sy…" at bounding box center [711, 335] width 970 height 569
click at [176, 239] on div "Generic dimension" at bounding box center [168, 237] width 79 height 9
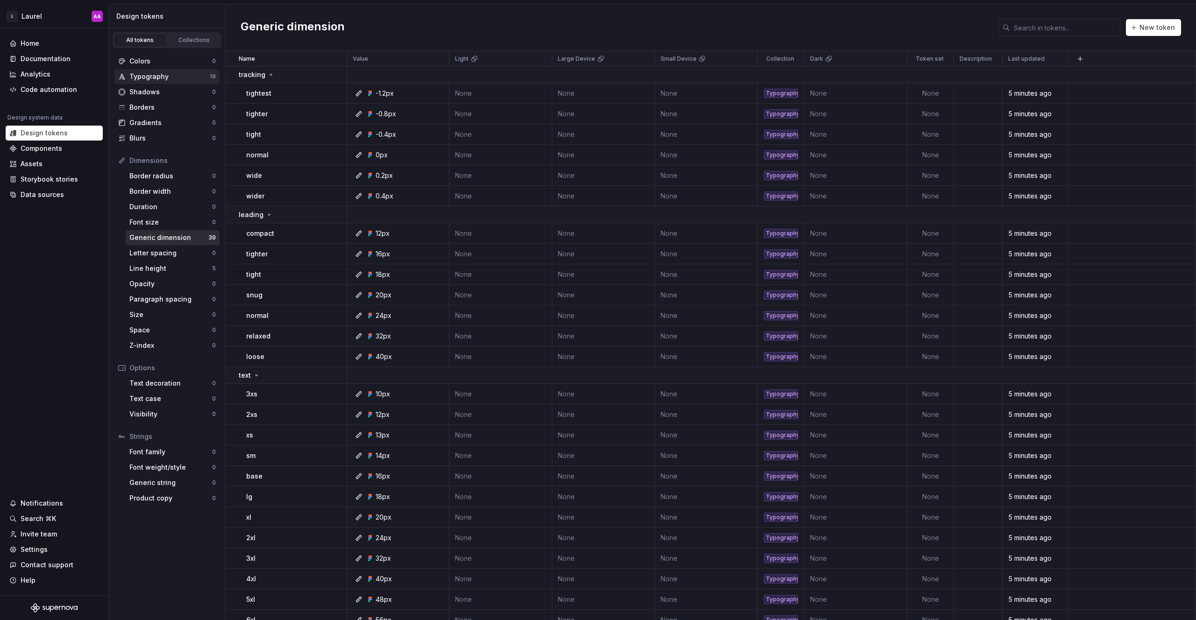
click at [156, 77] on div "Typography" at bounding box center [169, 76] width 80 height 9
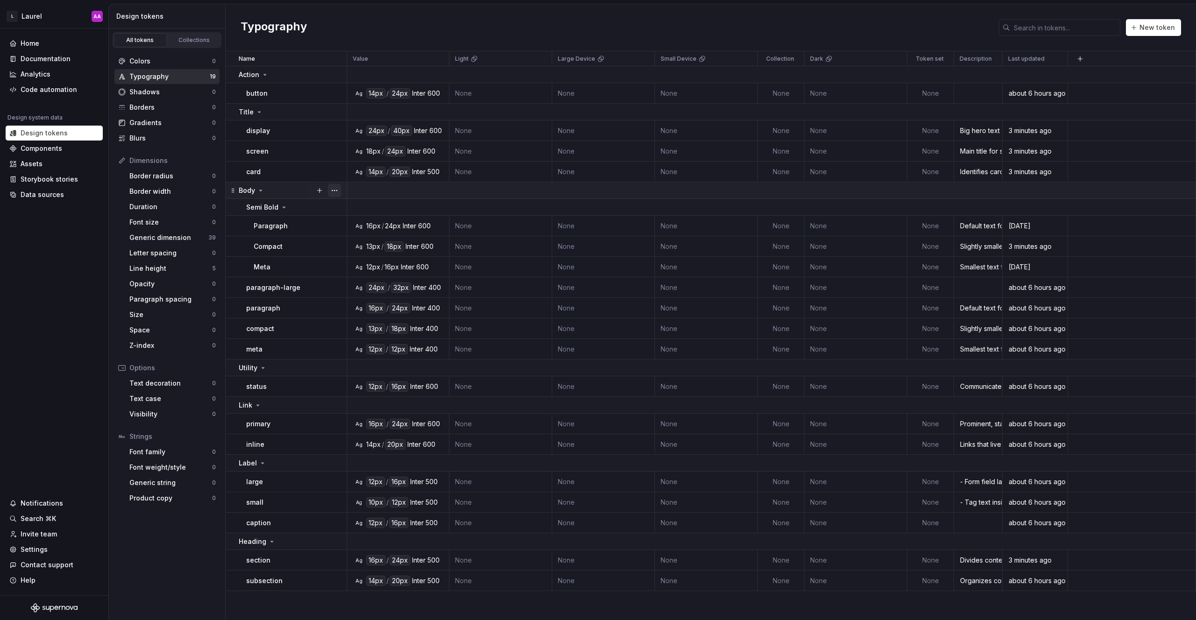
click at [335, 190] on button "button" at bounding box center [334, 190] width 13 height 13
click at [348, 292] on div "Delete group" at bounding box center [375, 295] width 61 height 9
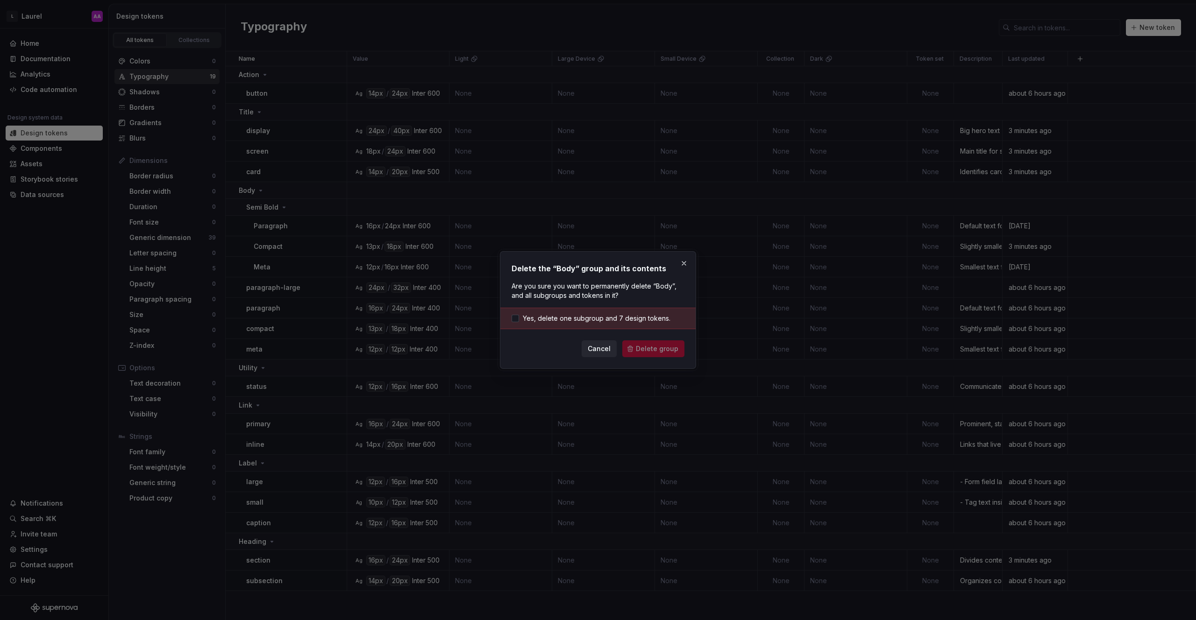
drag, startPoint x: 548, startPoint y: 320, endPoint x: 573, endPoint y: 330, distance: 26.9
click at [548, 320] on span "Yes, delete one subgroup and 7 design tokens." at bounding box center [597, 318] width 148 height 9
click at [666, 363] on div "Delete the “Body” group and its contents Are you sure you want to permanently d…" at bounding box center [598, 310] width 196 height 118
click at [654, 346] on span "Delete group" at bounding box center [657, 348] width 42 height 9
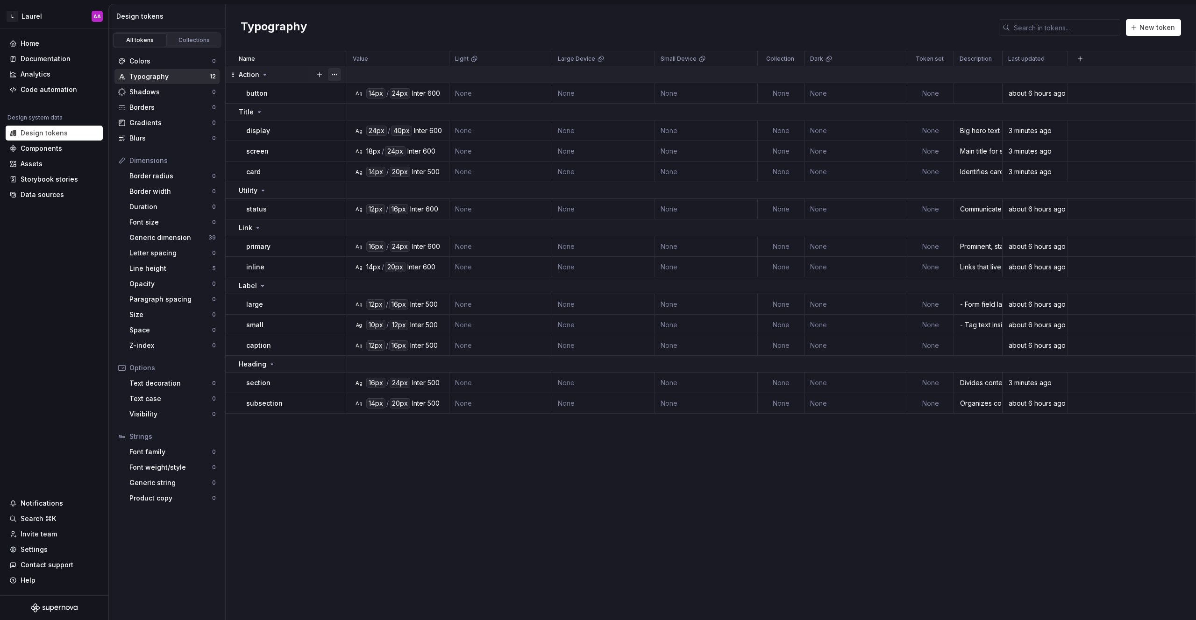
click at [332, 73] on button "button" at bounding box center [334, 74] width 13 height 13
click at [356, 181] on div "Delete group" at bounding box center [375, 180] width 61 height 9
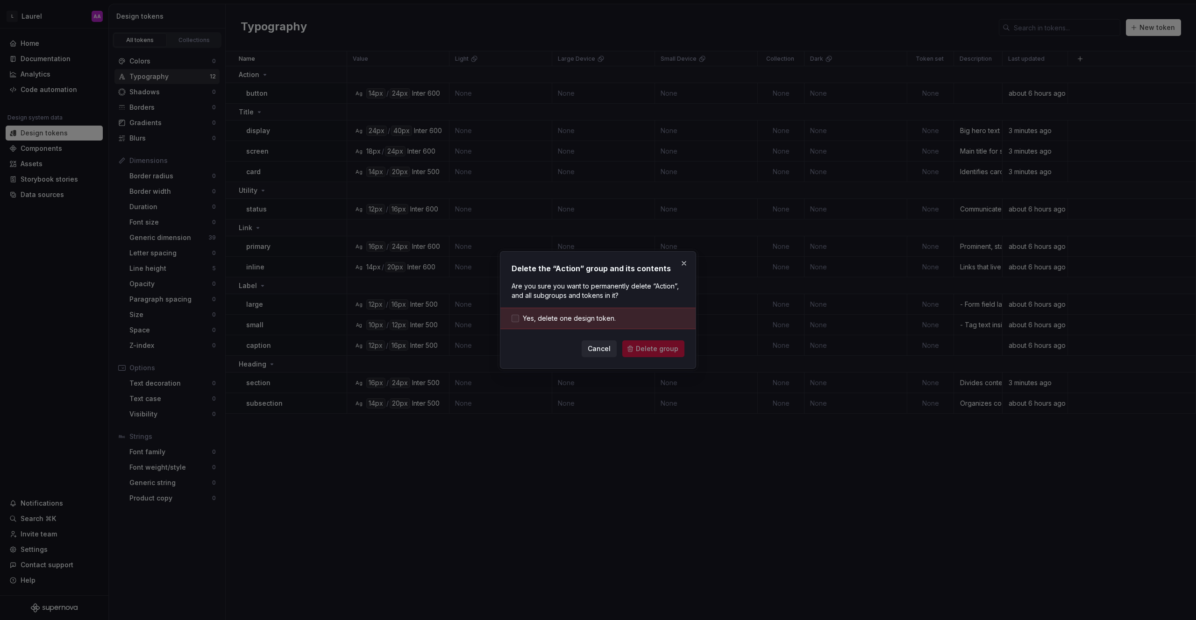
click at [576, 321] on span "Yes, delete one design token." at bounding box center [569, 318] width 93 height 9
click at [655, 351] on span "Delete group" at bounding box center [657, 348] width 42 height 9
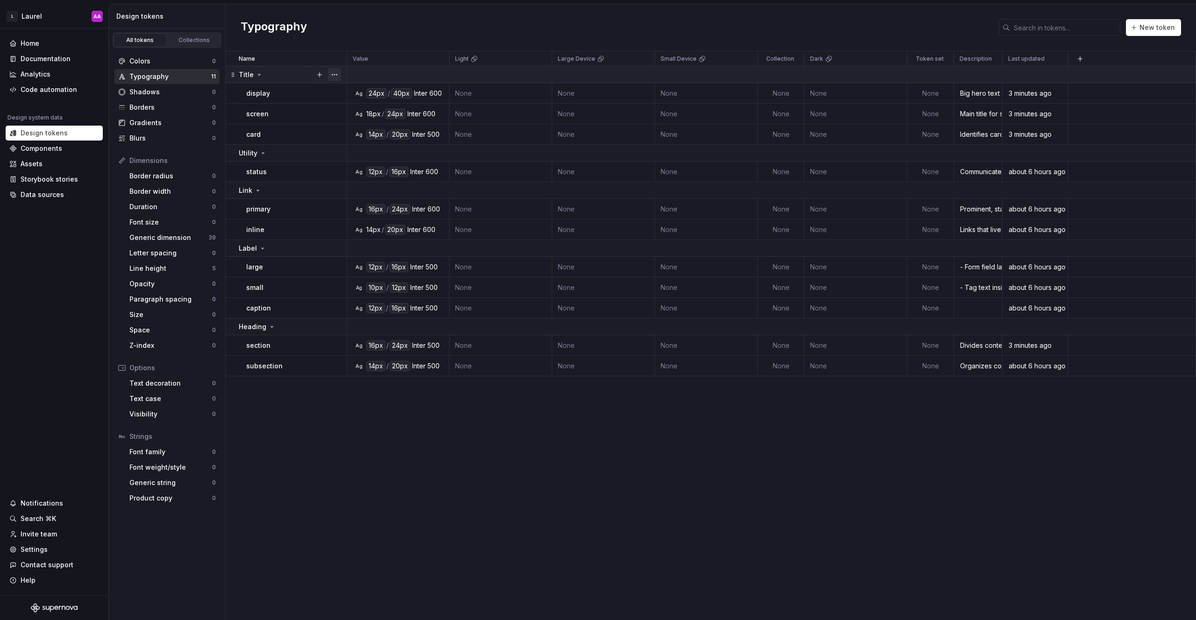
click at [335, 75] on button "button" at bounding box center [334, 74] width 13 height 13
click at [375, 182] on div "Delete group" at bounding box center [375, 180] width 61 height 9
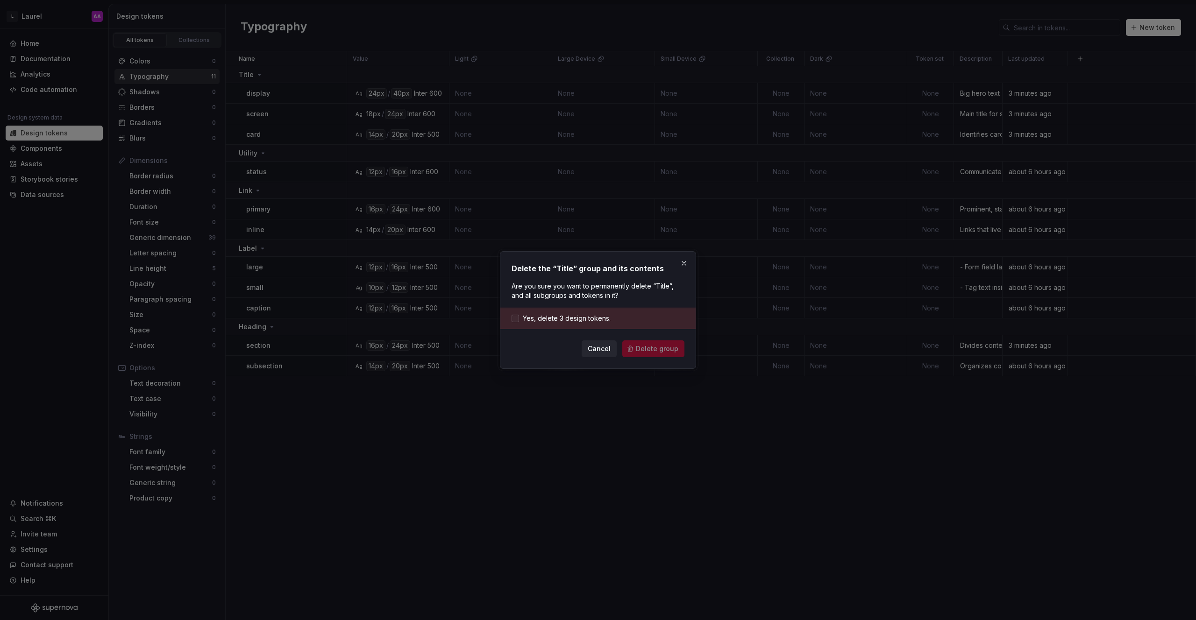
click at [568, 317] on span "Yes, delete 3 design tokens." at bounding box center [567, 318] width 88 height 9
click at [643, 351] on span "Delete group" at bounding box center [657, 348] width 42 height 9
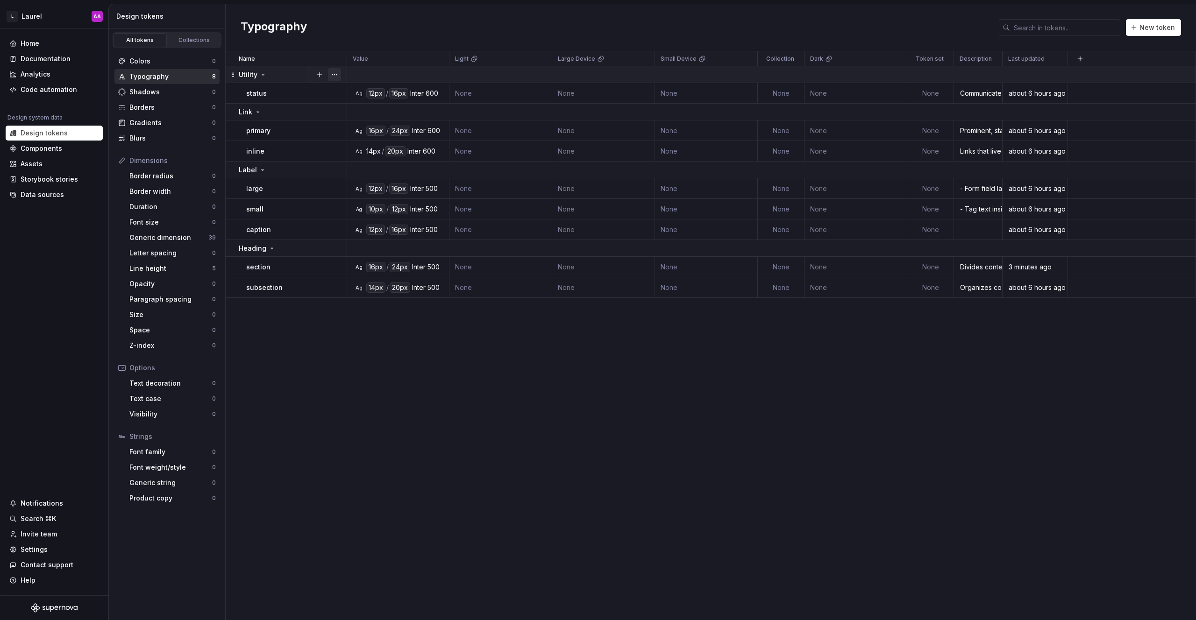
click at [339, 72] on button "button" at bounding box center [334, 74] width 13 height 13
click at [391, 177] on div "Delete group" at bounding box center [375, 180] width 61 height 9
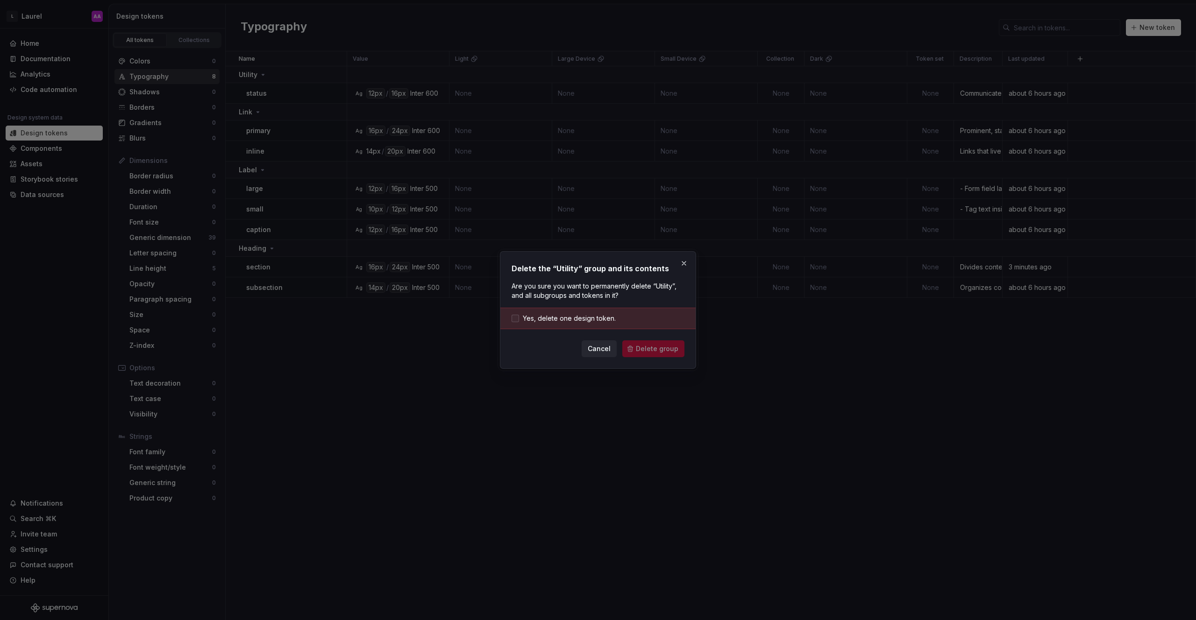
click at [562, 320] on span "Yes, delete one design token." at bounding box center [569, 318] width 93 height 9
click at [643, 350] on span "Delete group" at bounding box center [657, 348] width 42 height 9
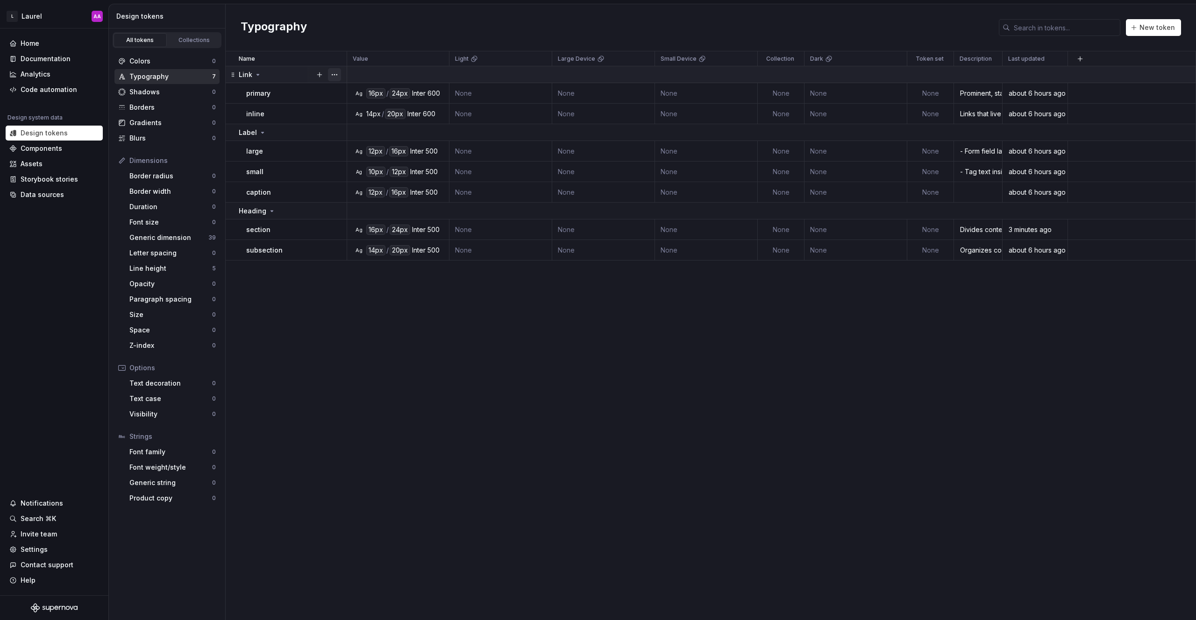
click at [333, 78] on button "button" at bounding box center [334, 74] width 13 height 13
click at [377, 178] on div "Delete group" at bounding box center [375, 180] width 61 height 9
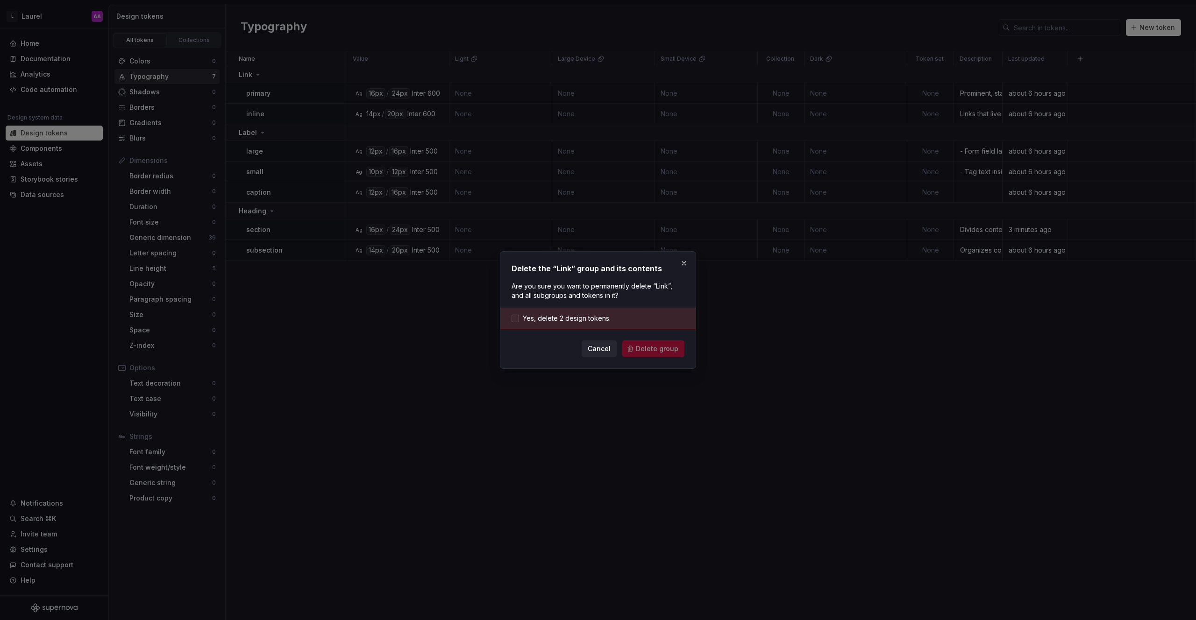
click at [572, 320] on span "Yes, delete 2 design tokens." at bounding box center [567, 318] width 88 height 9
click at [636, 352] on button "Delete group" at bounding box center [653, 348] width 62 height 17
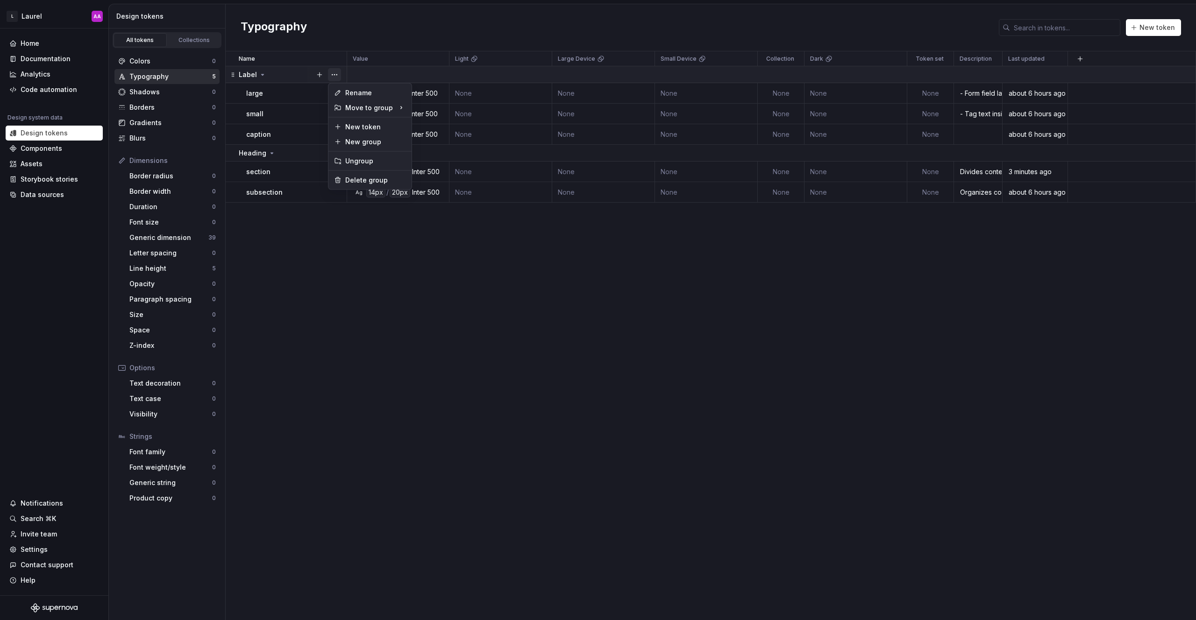
click at [336, 74] on button "button" at bounding box center [334, 74] width 13 height 13
click at [368, 177] on div "Delete group" at bounding box center [375, 180] width 61 height 9
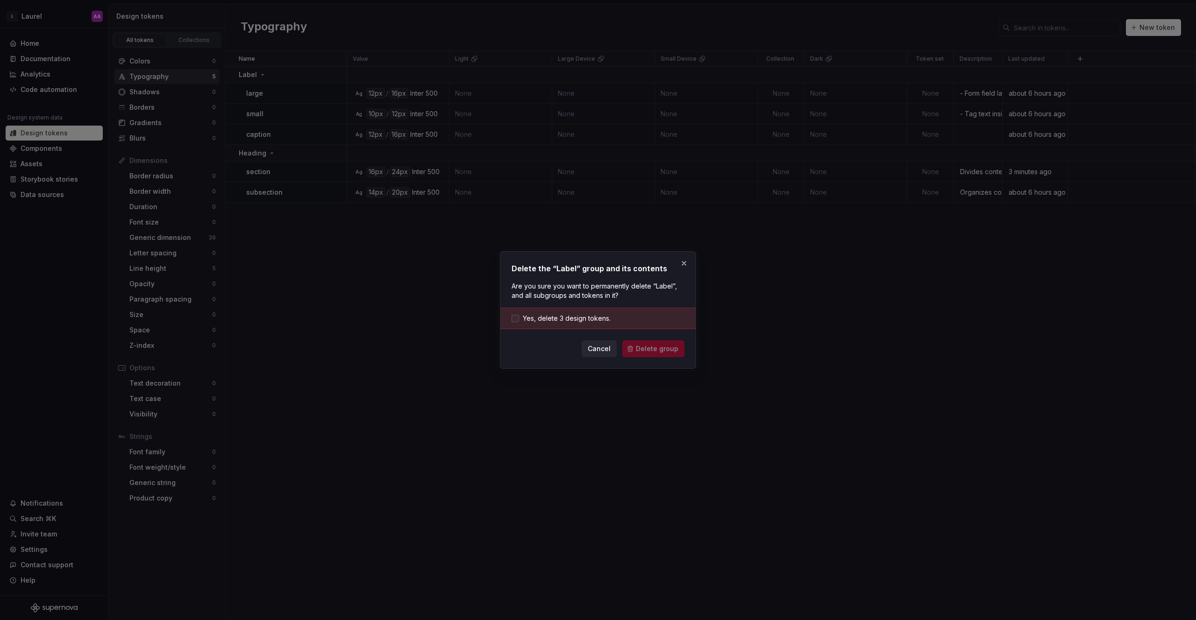
click at [588, 315] on span "Yes, delete 3 design tokens." at bounding box center [567, 318] width 88 height 9
click at [669, 358] on div "Delete the “Label” group and its contents Are you sure you want to permanently …" at bounding box center [598, 310] width 196 height 118
click at [666, 354] on button "Delete group" at bounding box center [653, 348] width 62 height 17
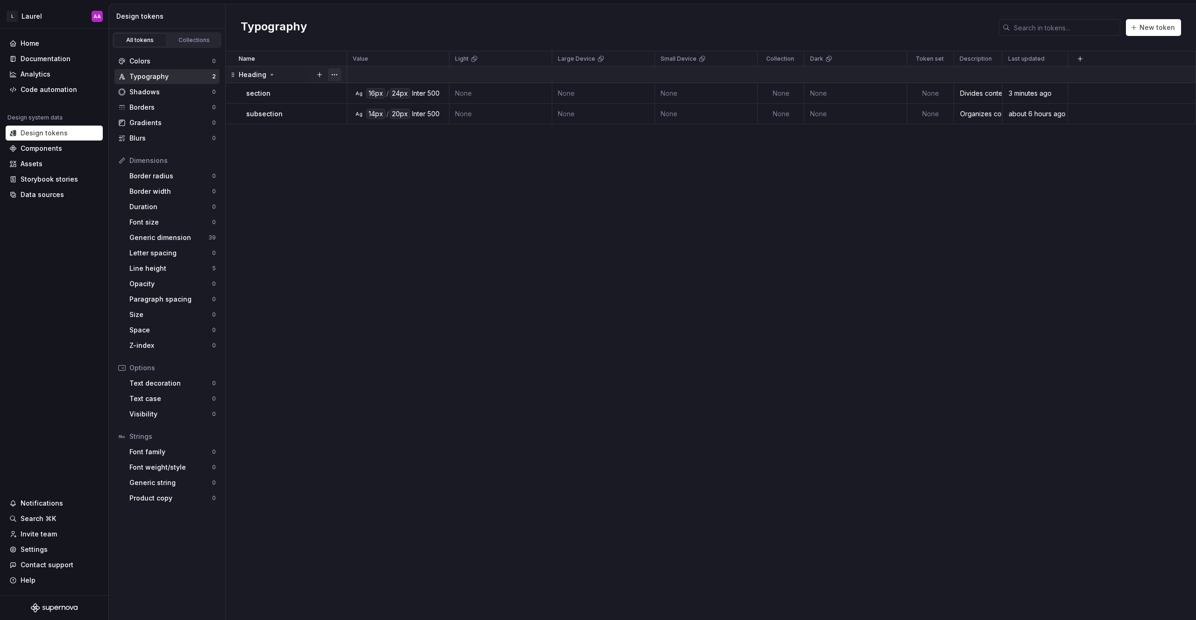
click at [338, 75] on button "button" at bounding box center [334, 74] width 13 height 13
click at [371, 183] on div "Delete group" at bounding box center [375, 180] width 61 height 9
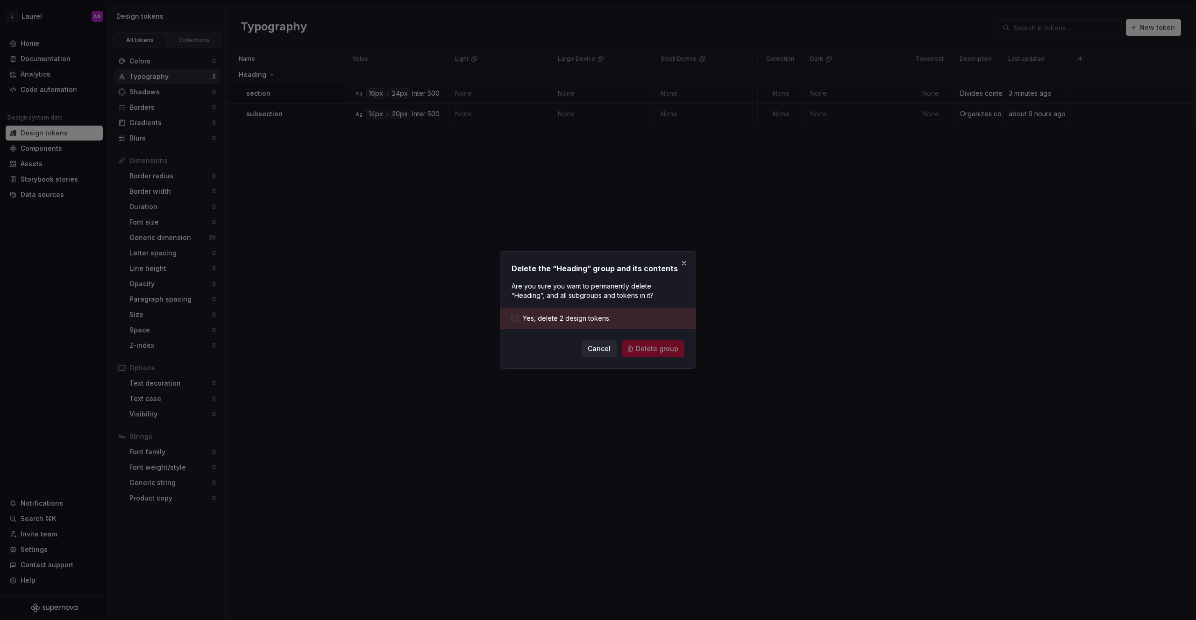
click at [553, 318] on span "Yes, delete 2 design tokens." at bounding box center [567, 318] width 88 height 9
click at [646, 353] on button "Delete group" at bounding box center [653, 348] width 62 height 17
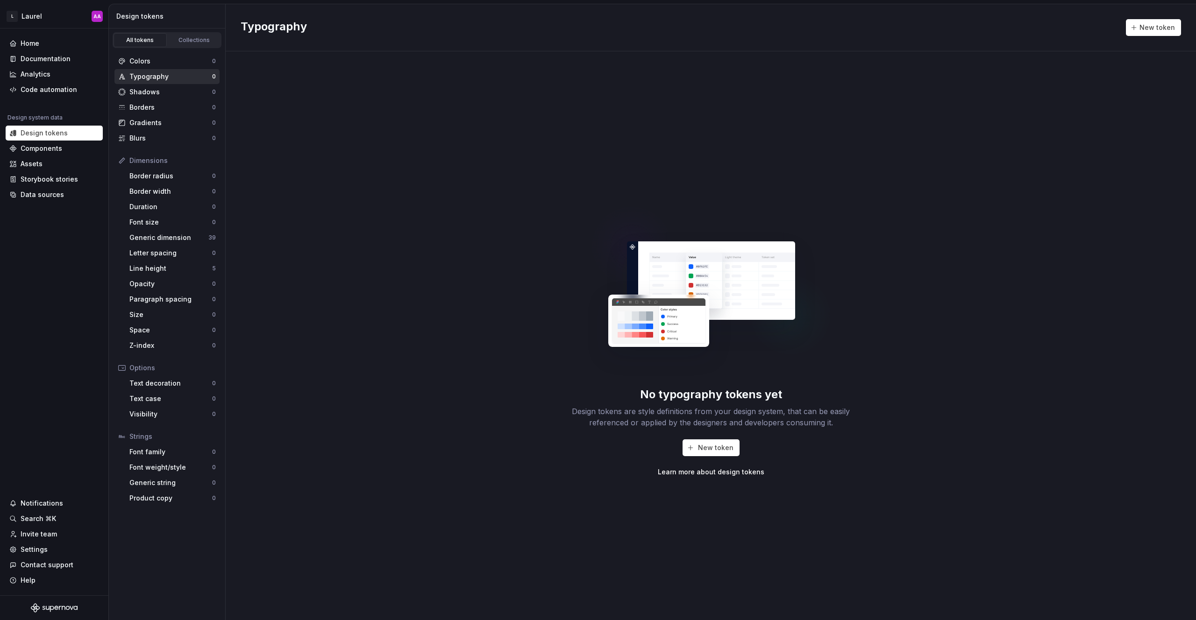
click at [409, 197] on div "No typography tokens yet Design tokens are style definitions from your design s…" at bounding box center [711, 335] width 970 height 569
click at [353, 159] on div "No typography tokens yet Design tokens are style definitions from your design s…" at bounding box center [711, 335] width 970 height 569
click at [184, 238] on div "Generic dimension" at bounding box center [168, 237] width 79 height 9
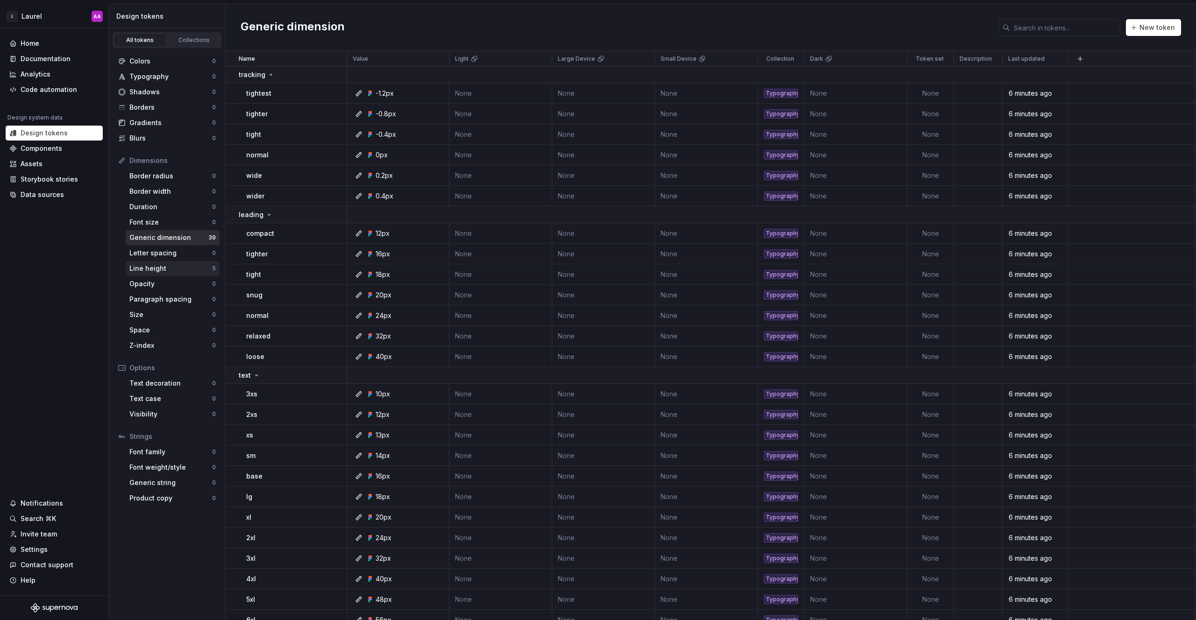
click at [170, 268] on div "Line height" at bounding box center [170, 268] width 83 height 9
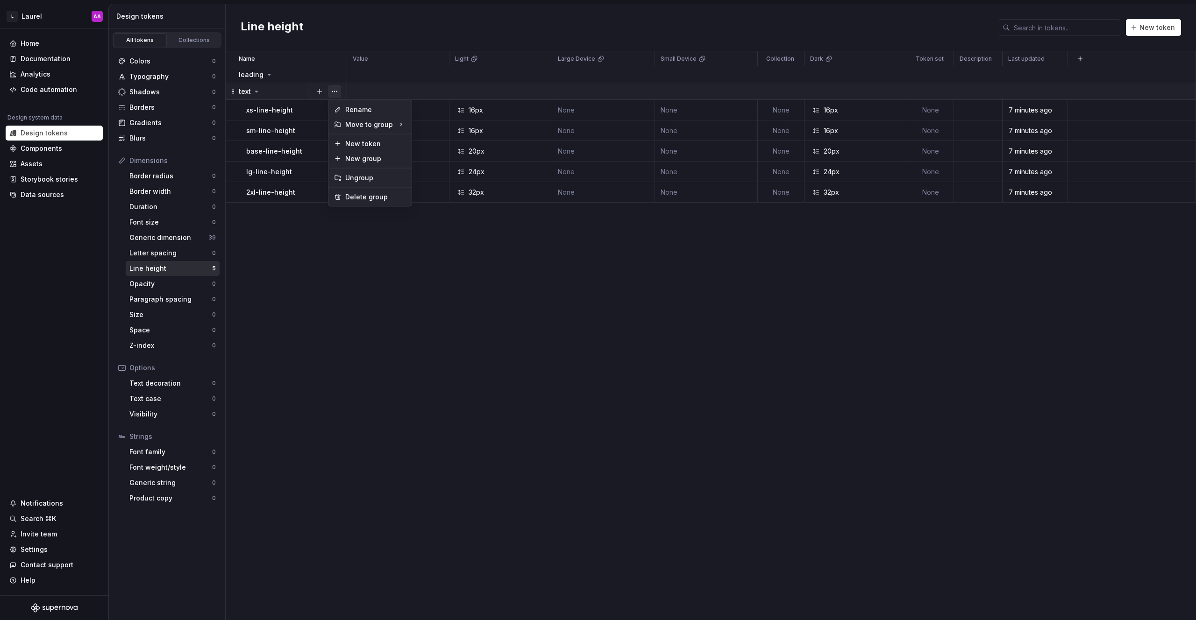
click at [339, 92] on button "button" at bounding box center [334, 91] width 13 height 13
click at [358, 198] on div "Delete group" at bounding box center [375, 196] width 61 height 9
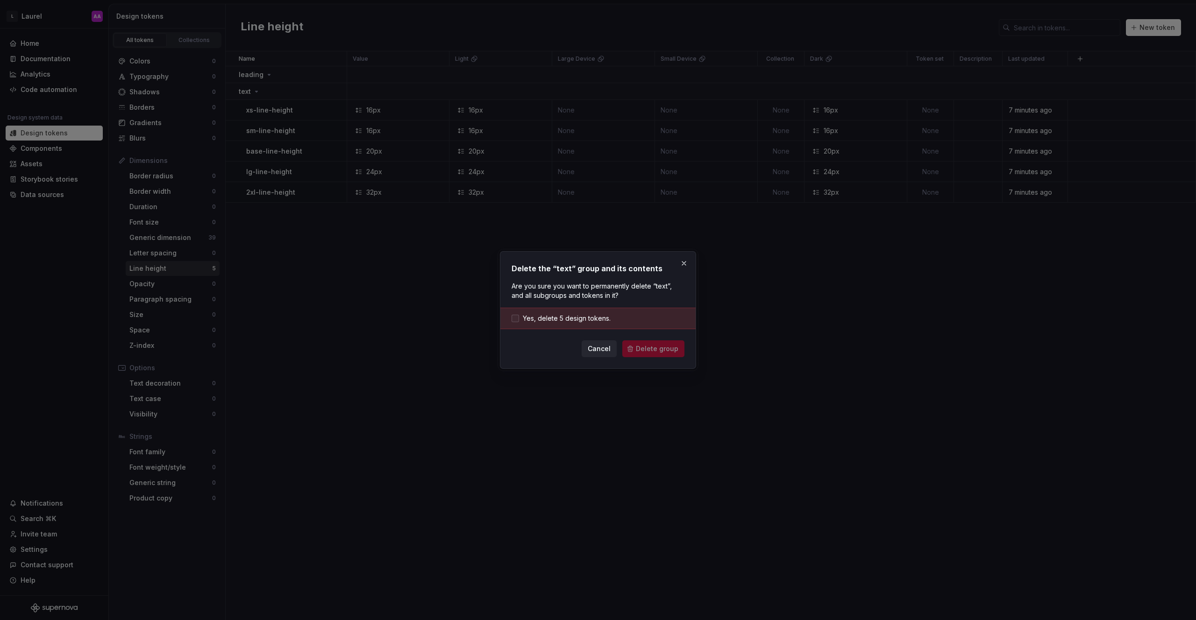
click at [550, 317] on span "Yes, delete 5 design tokens." at bounding box center [567, 318] width 88 height 9
click at [657, 352] on span "Delete group" at bounding box center [657, 348] width 42 height 9
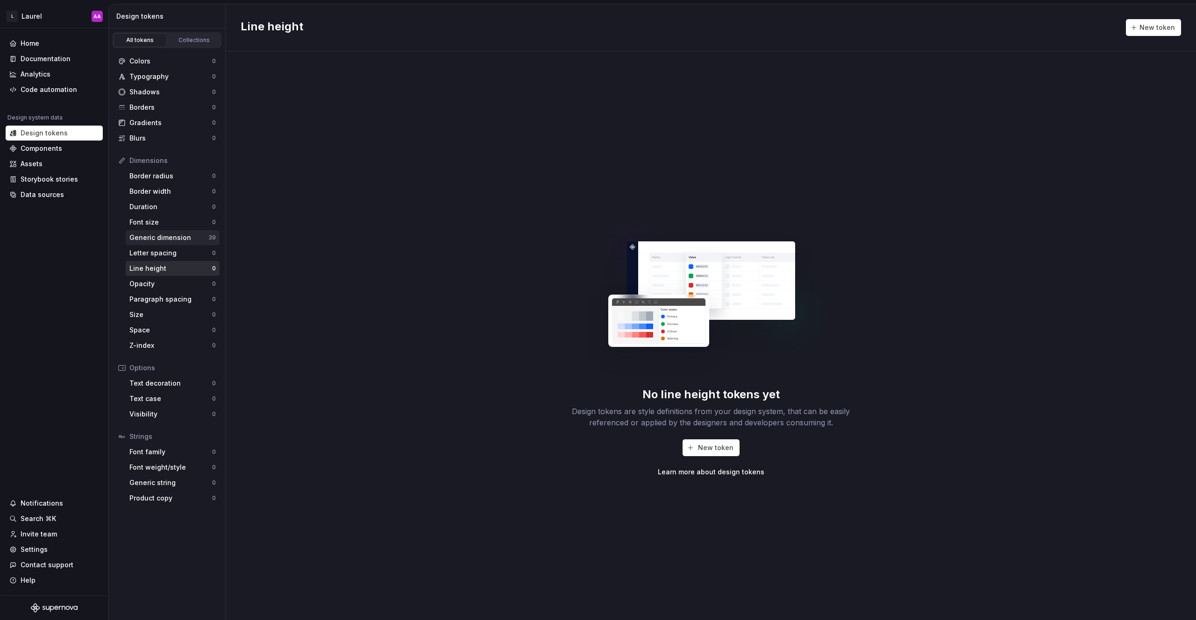
click at [165, 241] on div "Generic dimension" at bounding box center [168, 237] width 79 height 9
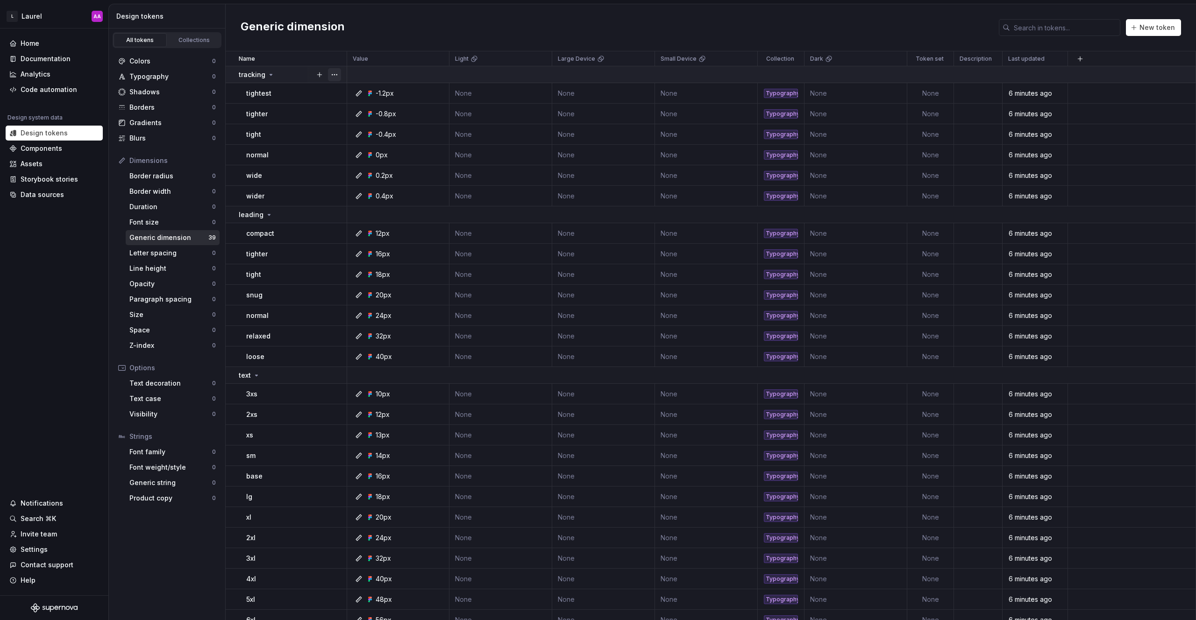
click at [332, 75] on button "button" at bounding box center [334, 74] width 13 height 13
click at [244, 75] on html "L Laurel AA Home Documentation Analytics Code automation Design system data Des…" at bounding box center [598, 310] width 1196 height 620
click at [271, 72] on icon at bounding box center [270, 74] width 7 height 7
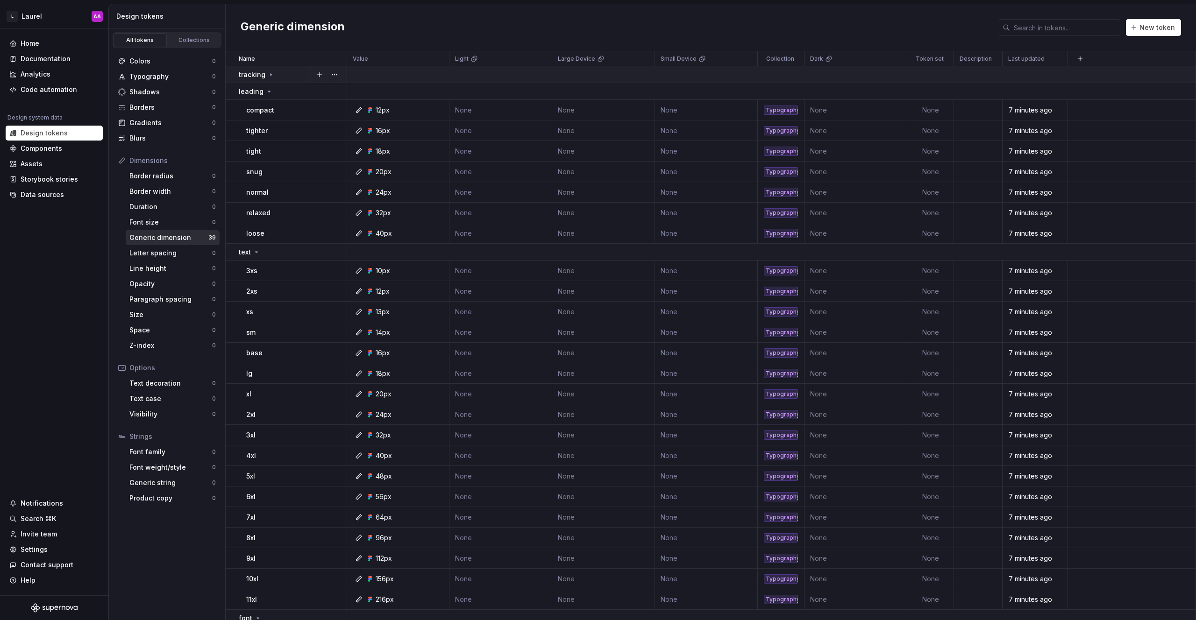
click at [270, 74] on icon at bounding box center [270, 74] width 7 height 7
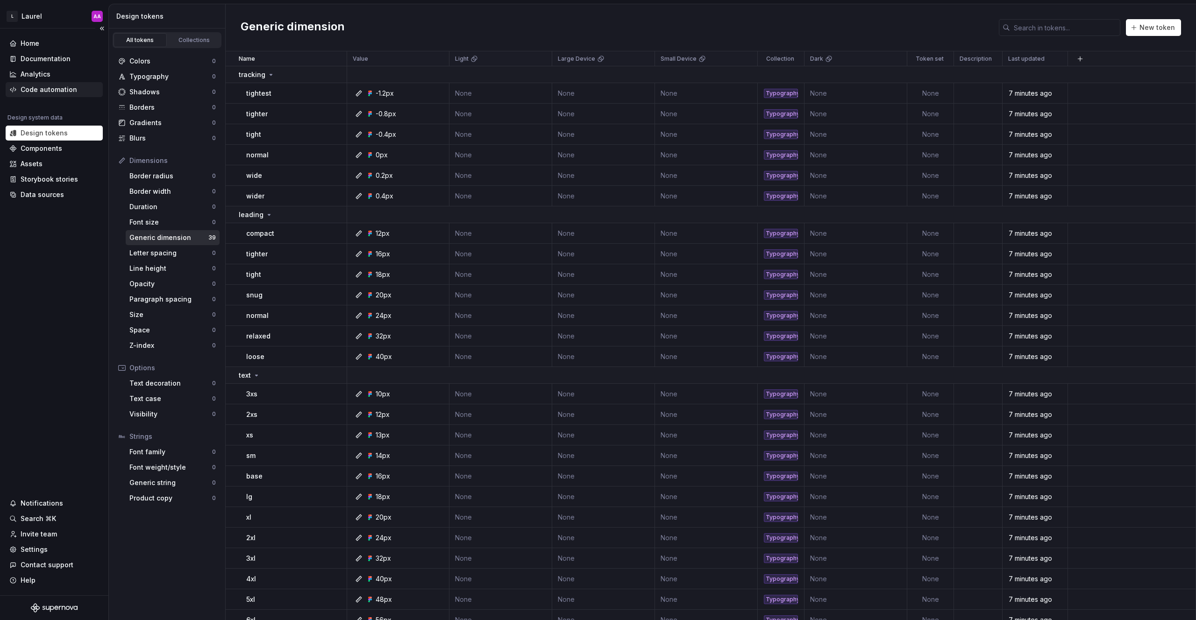
click at [44, 87] on div "Code automation" at bounding box center [49, 89] width 57 height 9
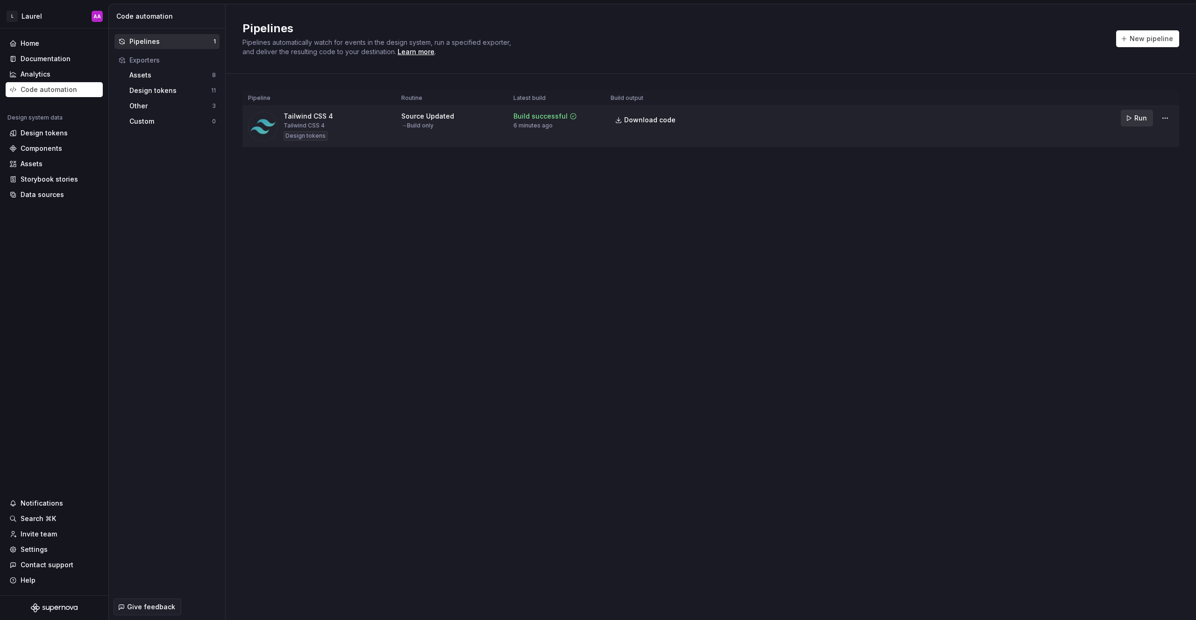
click at [1139, 120] on span "Run" at bounding box center [1140, 117] width 13 height 9
click at [1169, 118] on html "L Laurel AA Home Documentation Analytics Code automation Design system data Des…" at bounding box center [598, 310] width 1196 height 620
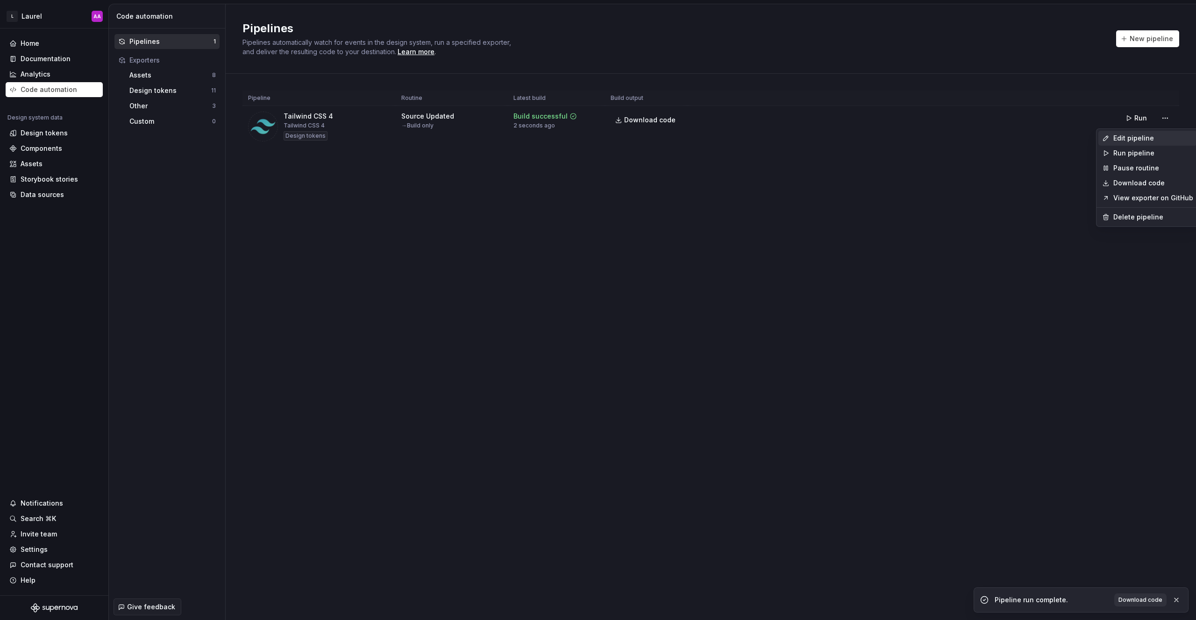
click at [1144, 142] on div "Edit pipeline" at bounding box center [1153, 138] width 80 height 9
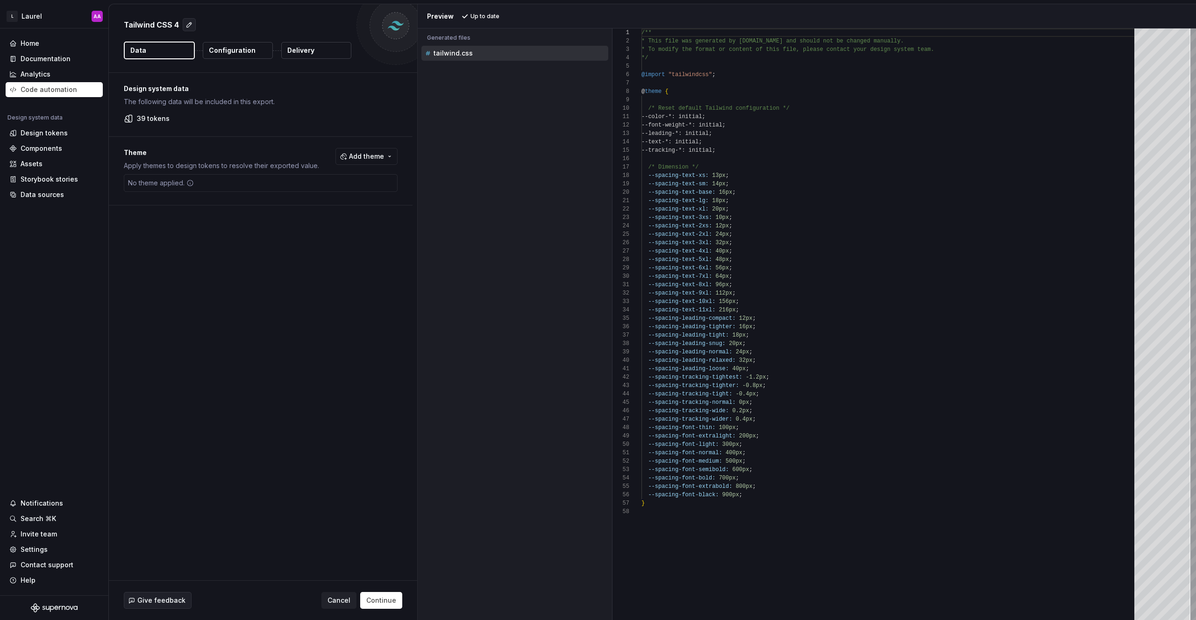
click at [226, 52] on p "Configuration" at bounding box center [232, 50] width 47 height 9
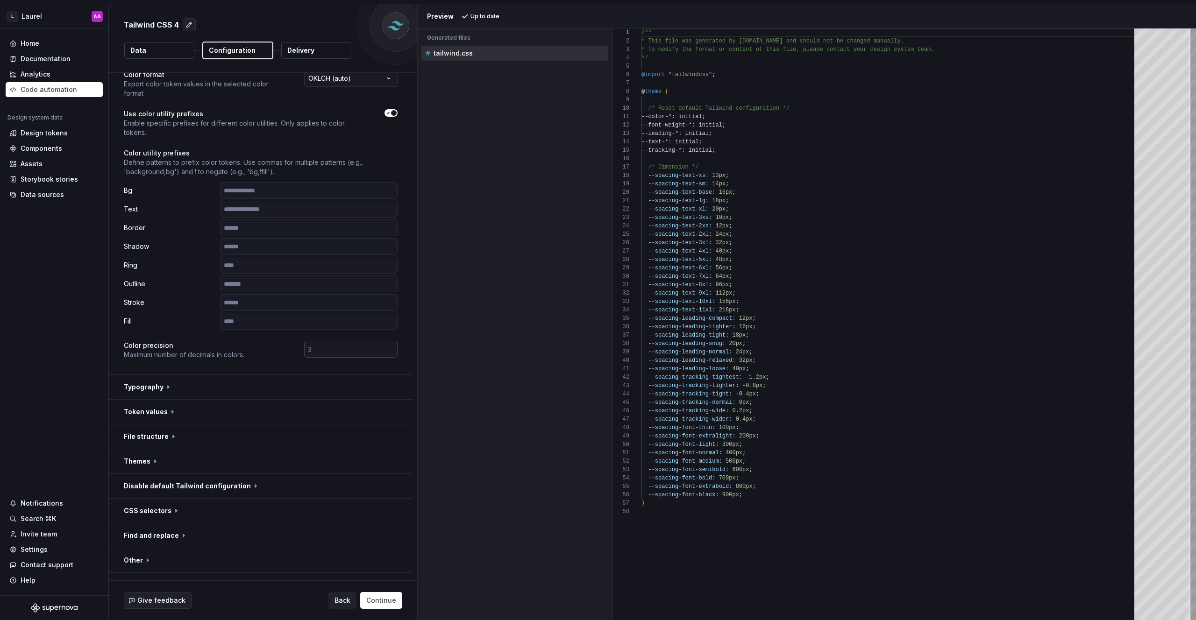
scroll to position [48, 0]
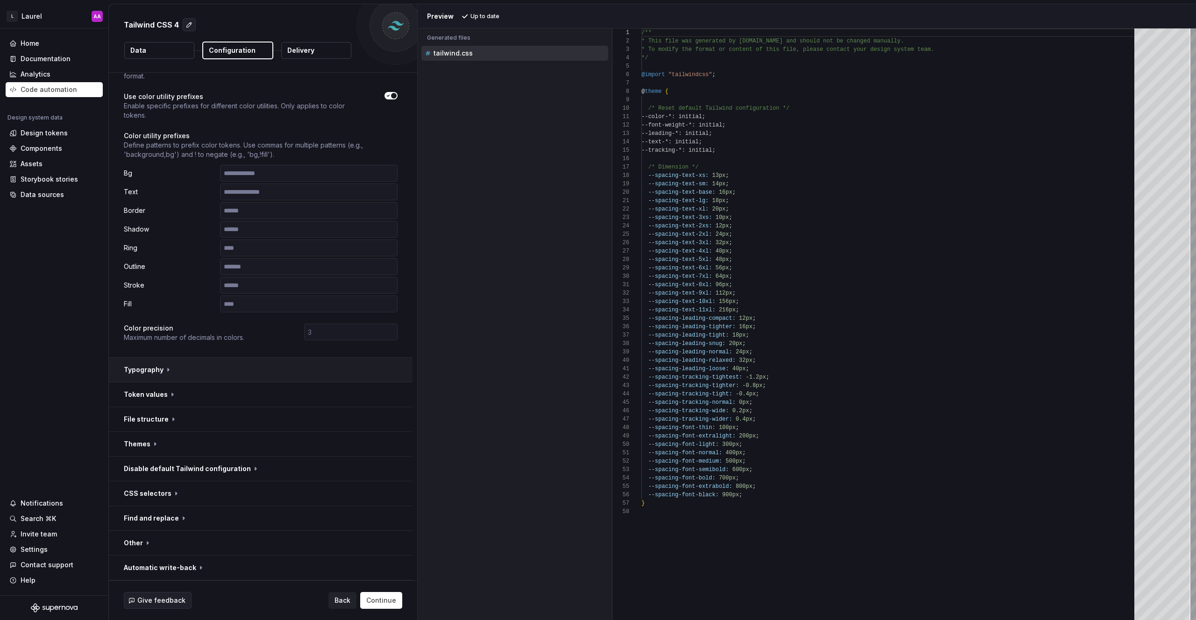
click at [159, 372] on button "button" at bounding box center [261, 370] width 304 height 24
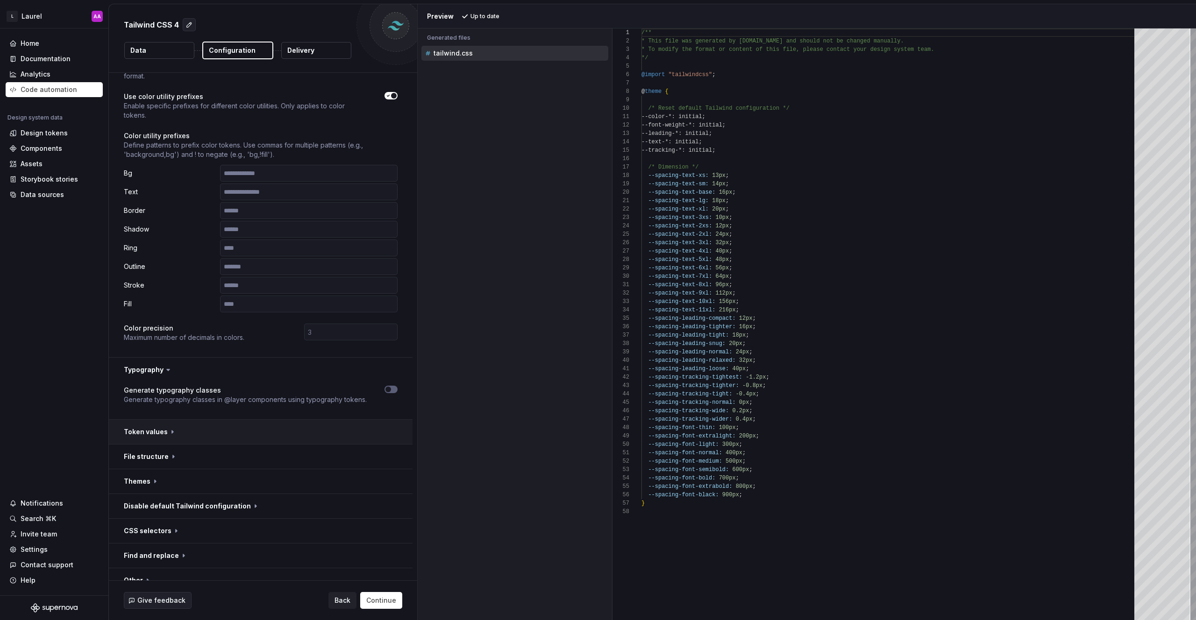
click at [198, 439] on button "button" at bounding box center [261, 432] width 304 height 24
click at [232, 526] on button "button" at bounding box center [261, 524] width 304 height 24
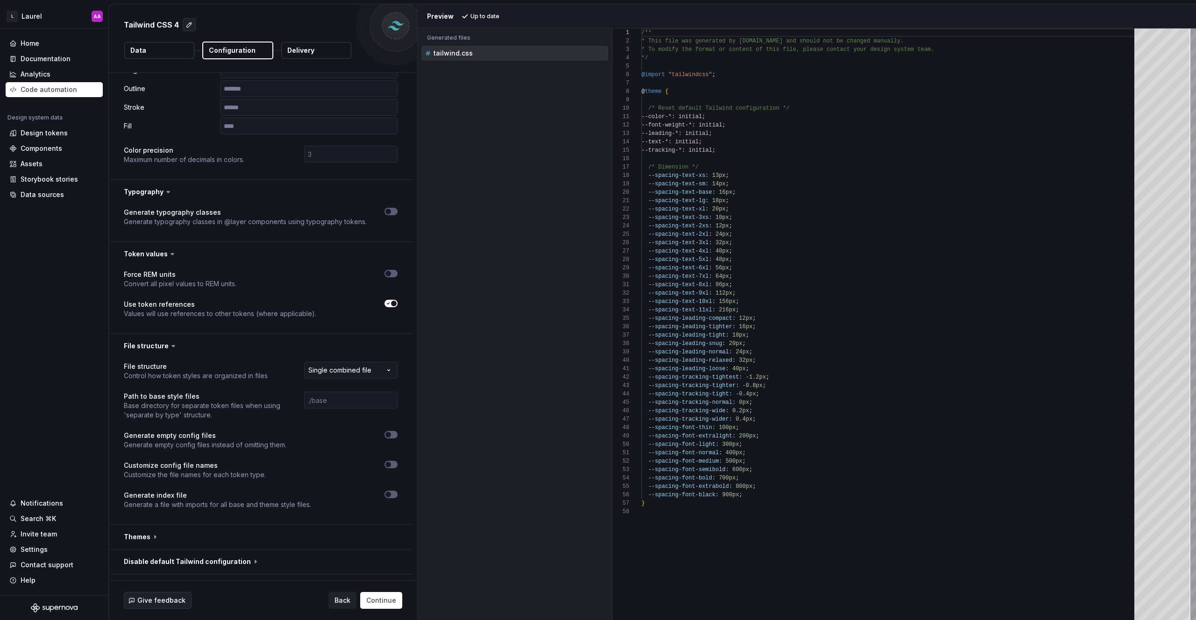
scroll to position [319, 0]
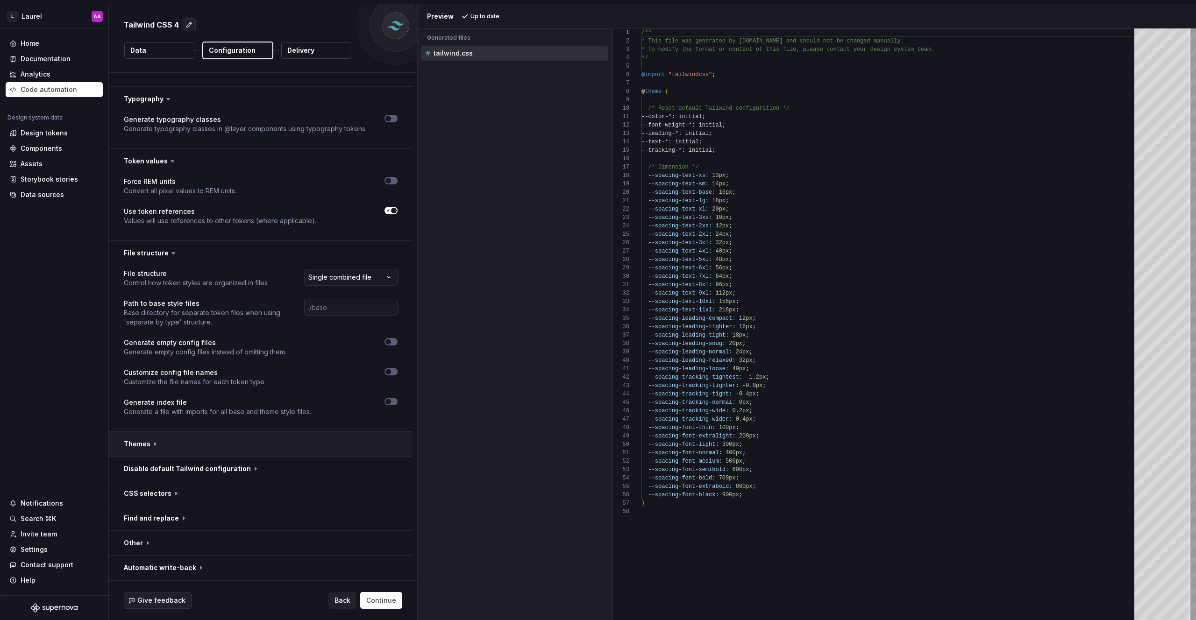
click at [246, 446] on button "button" at bounding box center [261, 444] width 304 height 24
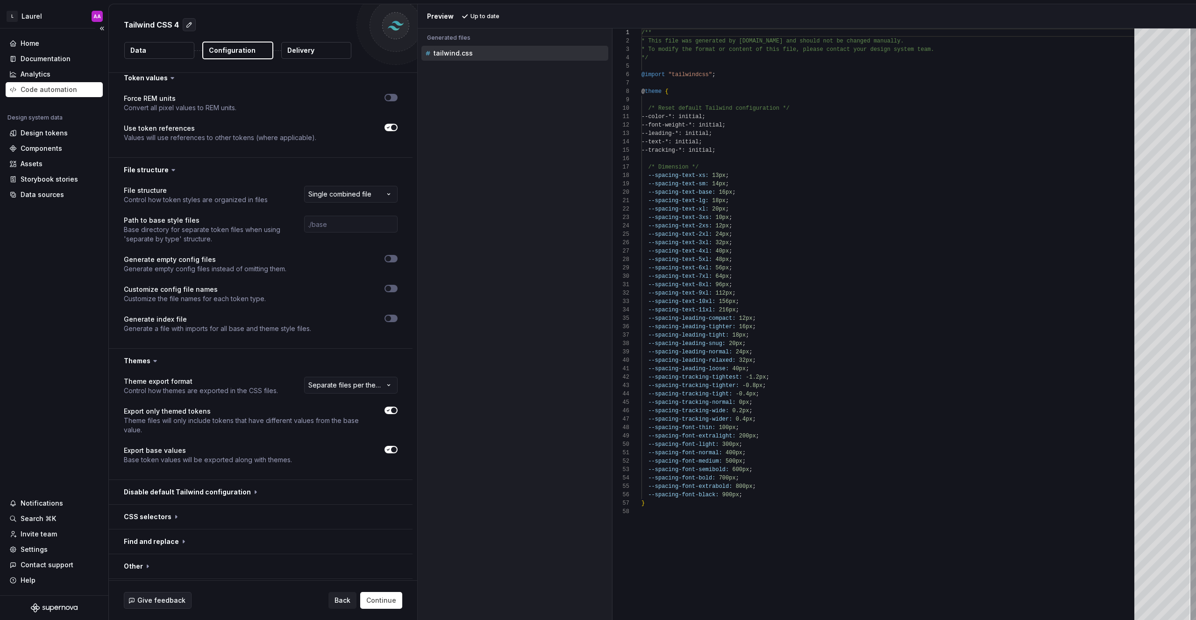
scroll to position [425, 0]
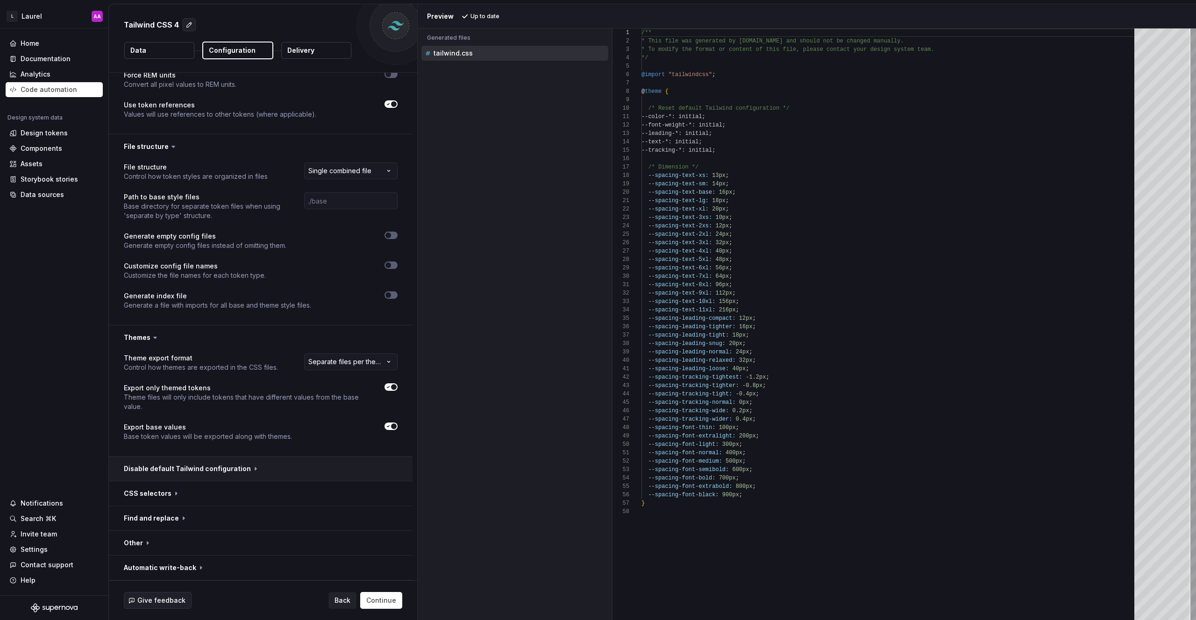
click at [283, 470] on button "button" at bounding box center [261, 469] width 304 height 24
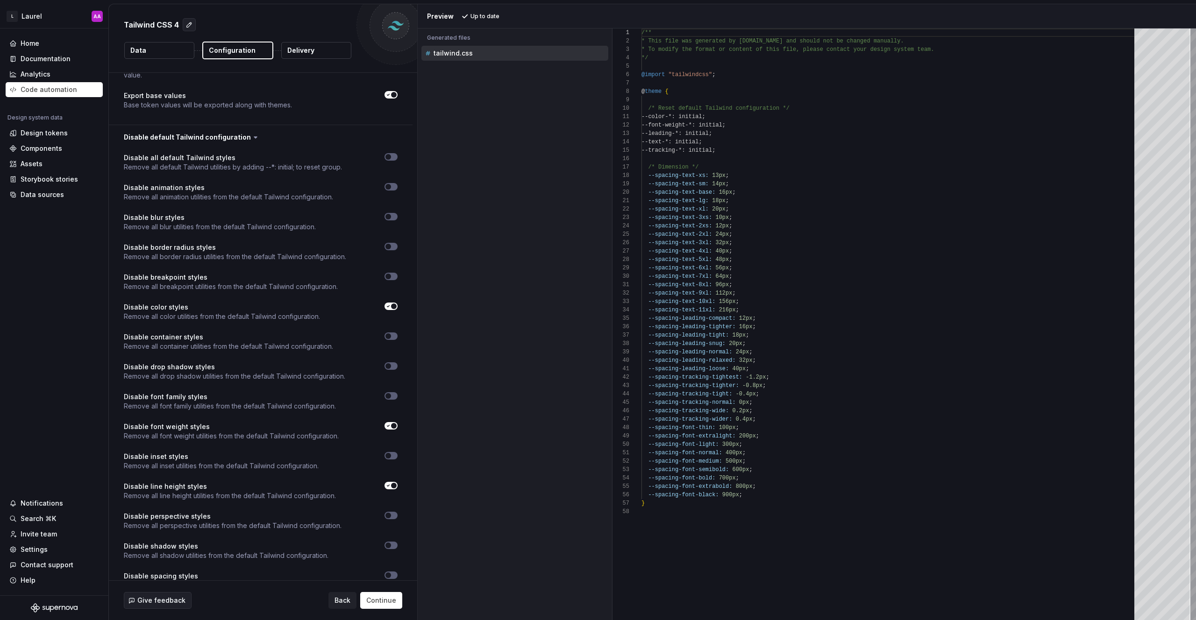
click at [392, 307] on span "button" at bounding box center [394, 307] width 6 height 6
click at [376, 598] on span "Continue" at bounding box center [381, 600] width 30 height 9
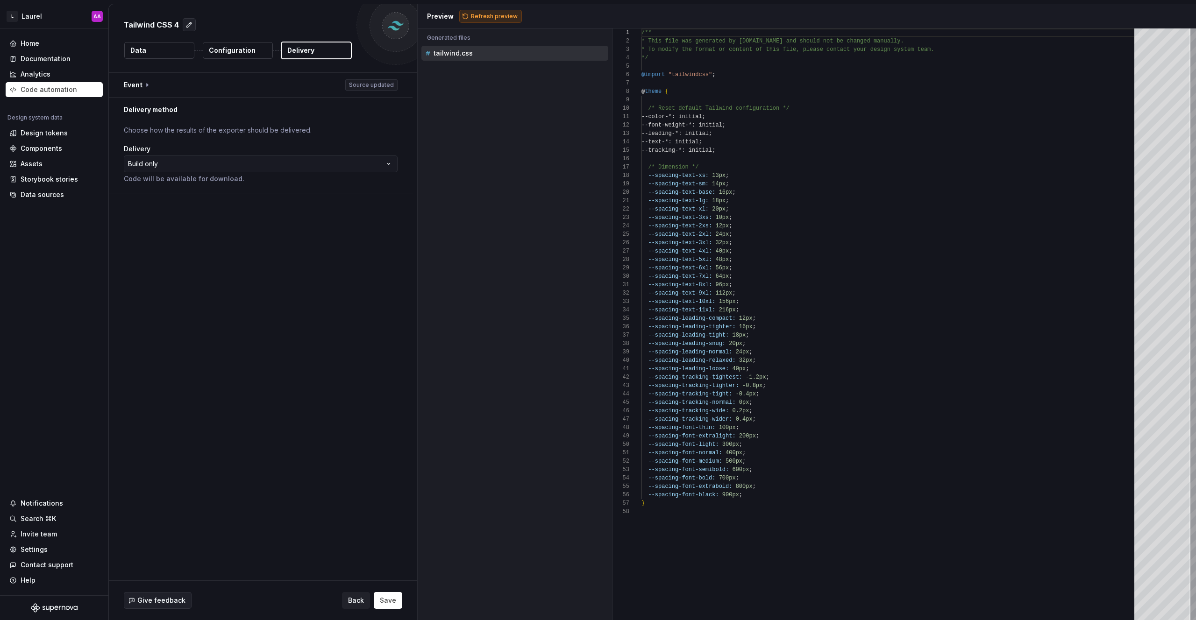
click at [495, 17] on span "Refresh preview" at bounding box center [494, 16] width 47 height 7
click at [383, 604] on span "Save" at bounding box center [388, 600] width 16 height 9
type textarea "**********"
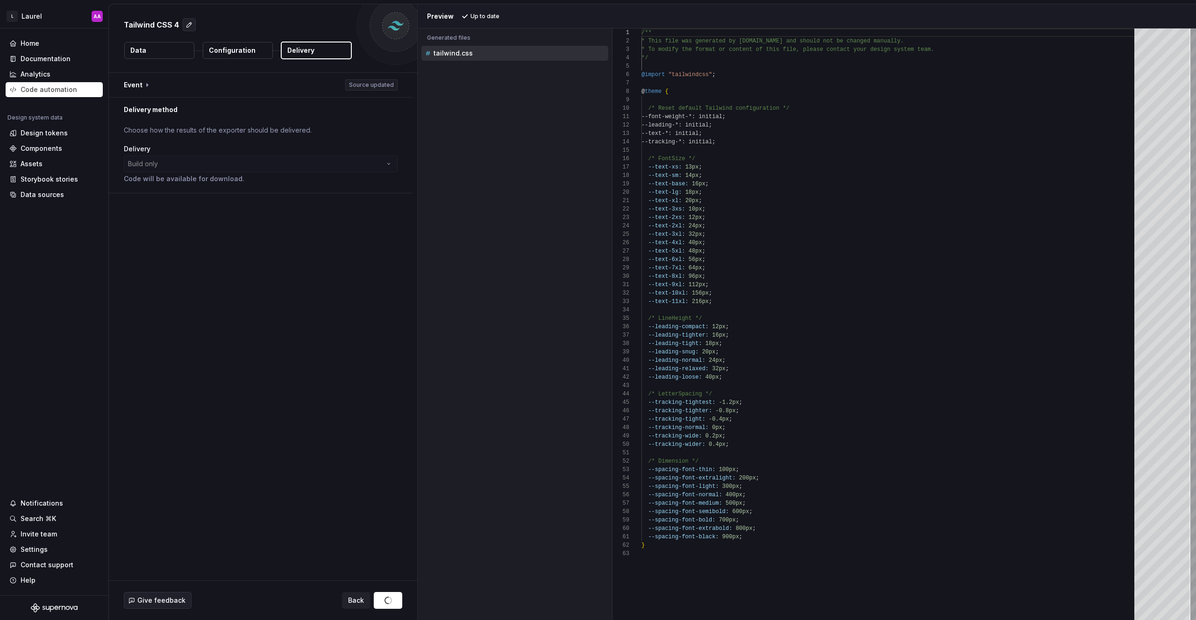
scroll to position [84, 0]
click at [42, 90] on div "Code automation" at bounding box center [49, 89] width 57 height 9
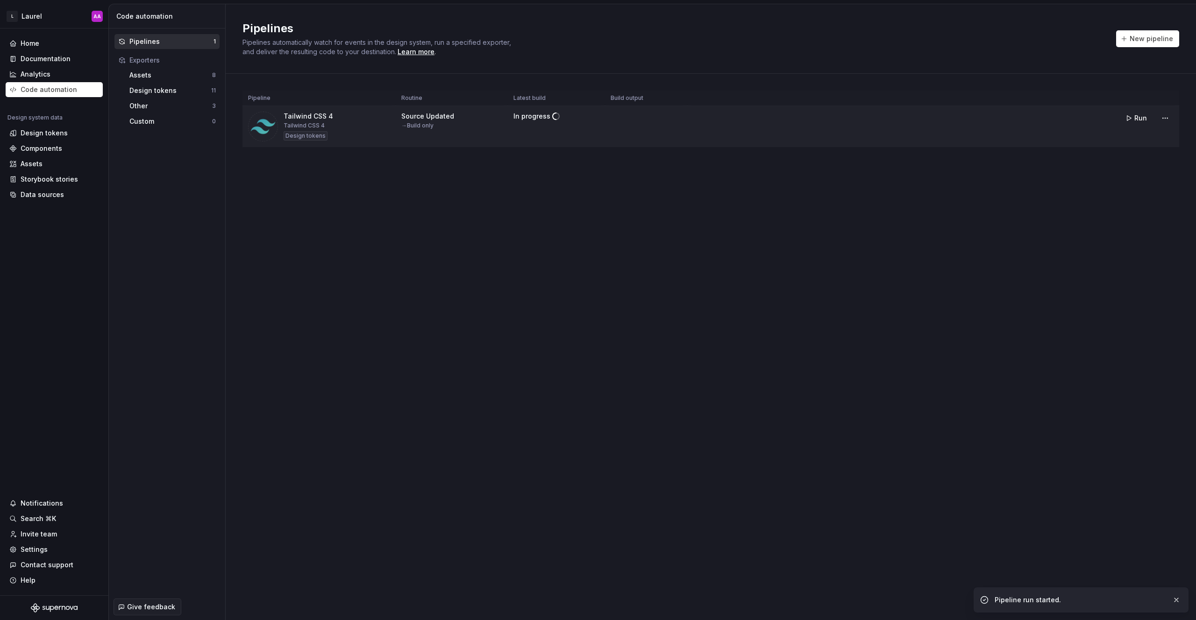
drag, startPoint x: 800, startPoint y: 137, endPoint x: 768, endPoint y: 145, distance: 33.1
click at [800, 137] on tr "Tailwind CSS 4 Tailwind CSS 4 Design tokens Source Updated → Build only In prog…" at bounding box center [710, 127] width 936 height 42
click at [1168, 122] on html "L Laurel AA Home Documentation Analytics Code automation Design system data Des…" at bounding box center [598, 310] width 1196 height 620
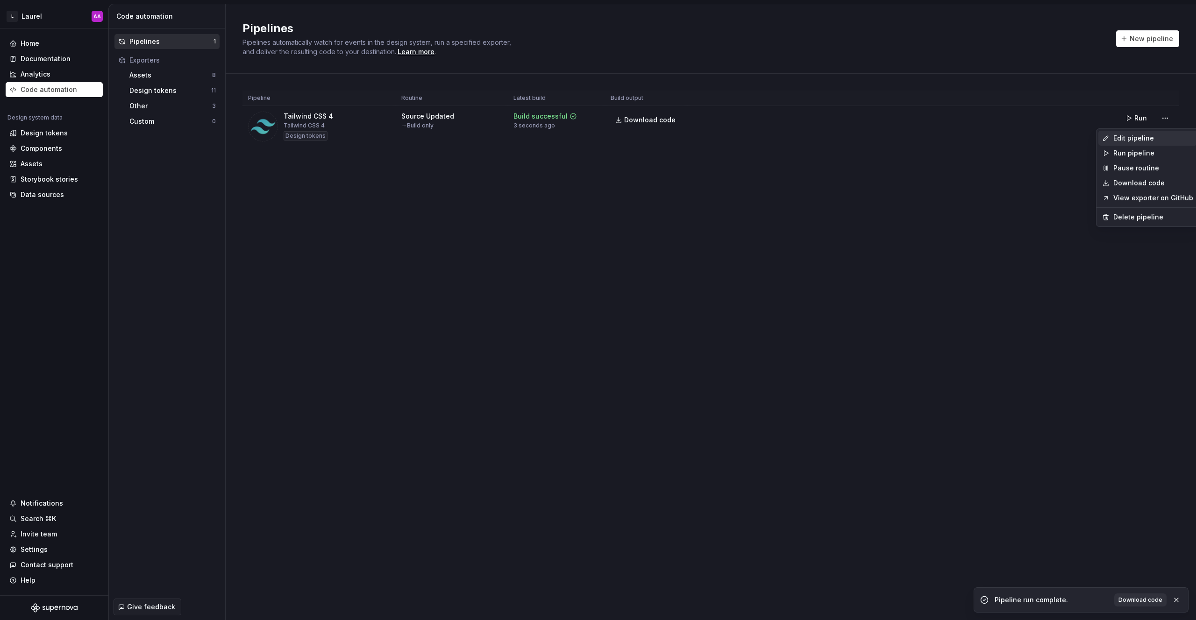
click at [1110, 141] on div "Edit pipeline" at bounding box center [1147, 138] width 99 height 15
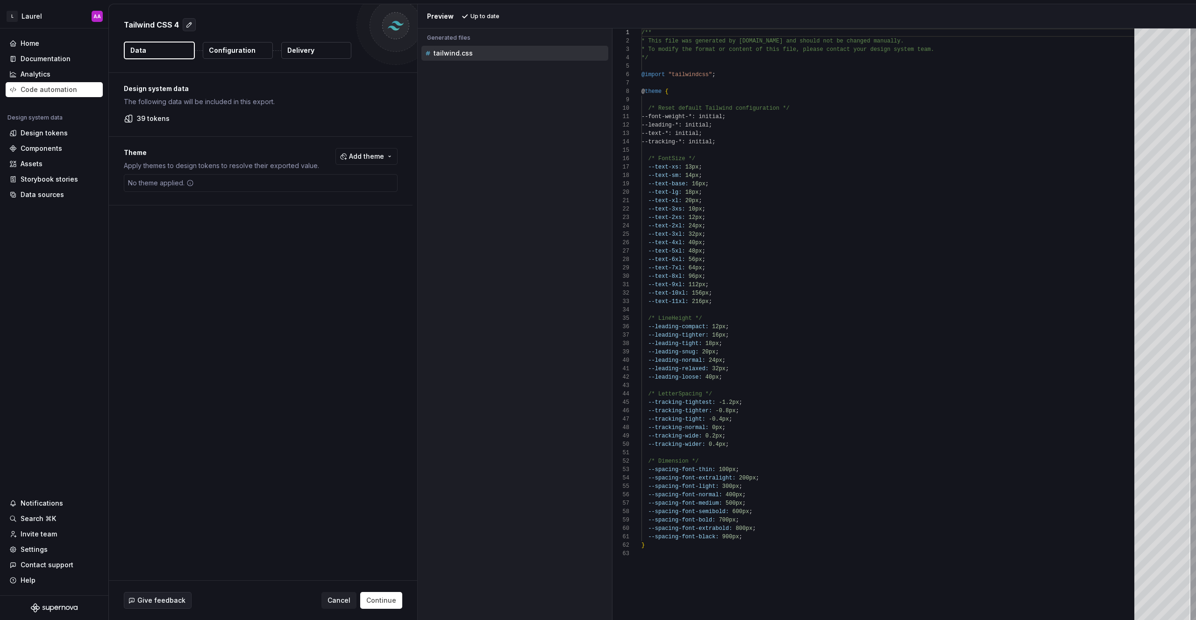
drag, startPoint x: 392, startPoint y: 339, endPoint x: 384, endPoint y: 347, distance: 11.9
click at [392, 339] on div "Design system data The following data will be included in this export. 39 token…" at bounding box center [263, 327] width 308 height 508
type textarea "**********"
click at [784, 339] on div "/** * This file was generated by Supernova.io and sho uld not be changed manual…" at bounding box center [890, 324] width 498 height 592
click at [714, 300] on div "/** * This file was generated by Supernova.io and sho uld not be changed manual…" at bounding box center [890, 324] width 498 height 592
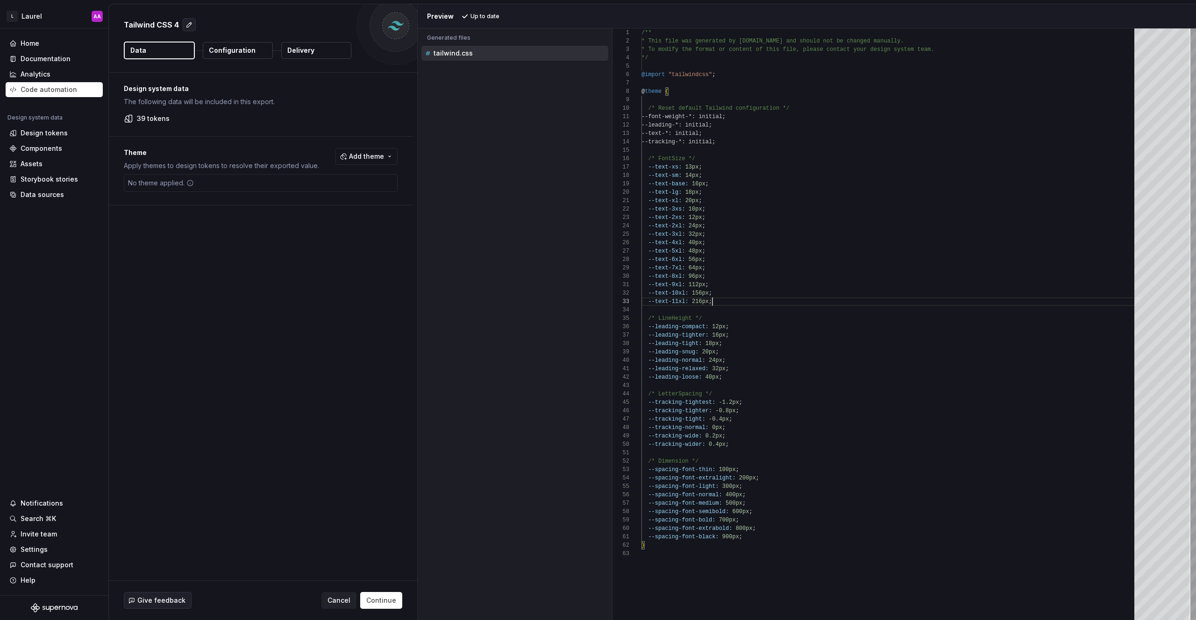
scroll to position [17, 71]
click at [265, 54] on button "Configuration" at bounding box center [238, 50] width 70 height 17
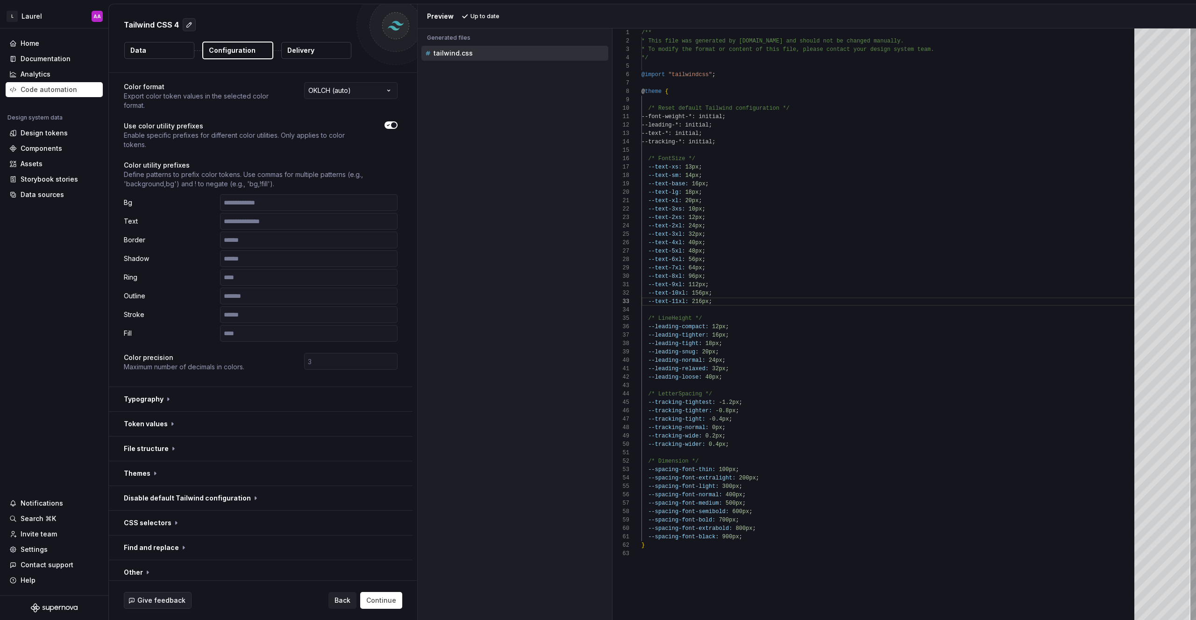
scroll to position [48, 0]
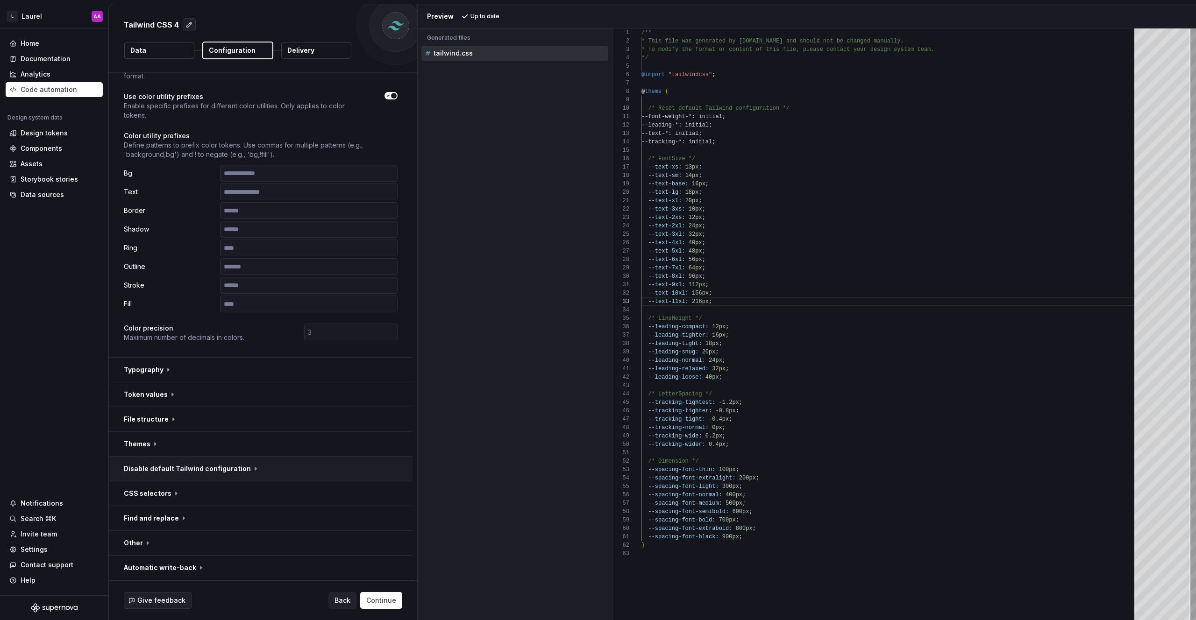
click at [312, 463] on button "button" at bounding box center [261, 469] width 304 height 24
click at [311, 464] on button "button" at bounding box center [261, 469] width 304 height 24
click at [305, 441] on button "button" at bounding box center [261, 444] width 304 height 24
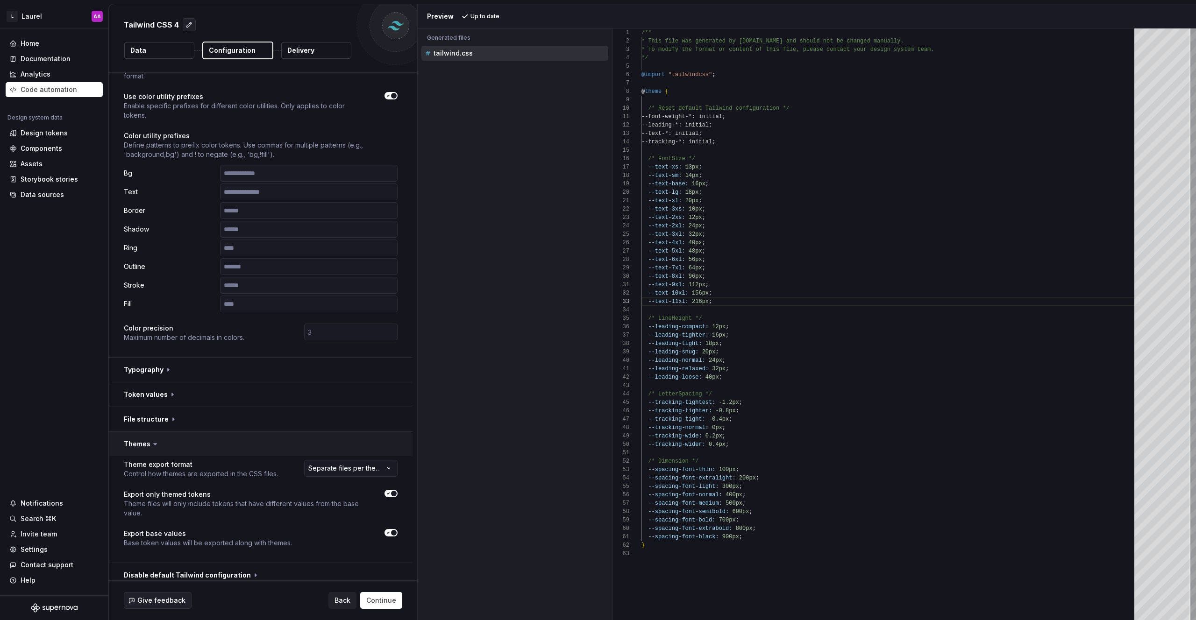
click at [304, 441] on button "button" at bounding box center [261, 444] width 304 height 24
click at [297, 418] on button "button" at bounding box center [261, 419] width 304 height 24
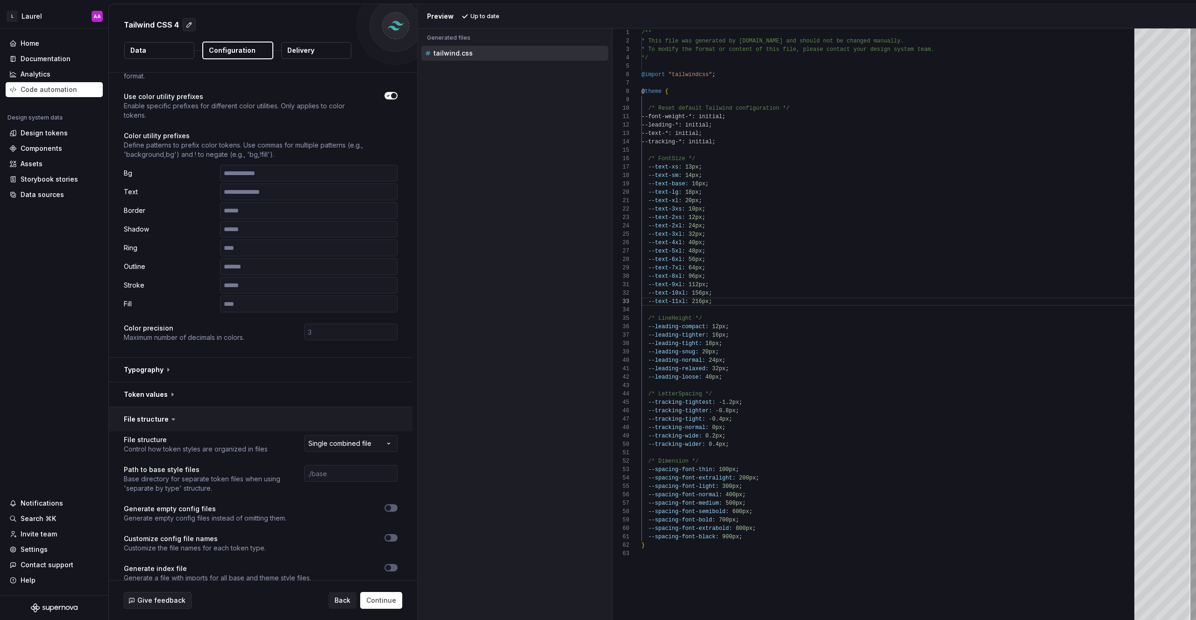
click at [296, 420] on button "button" at bounding box center [261, 419] width 304 height 24
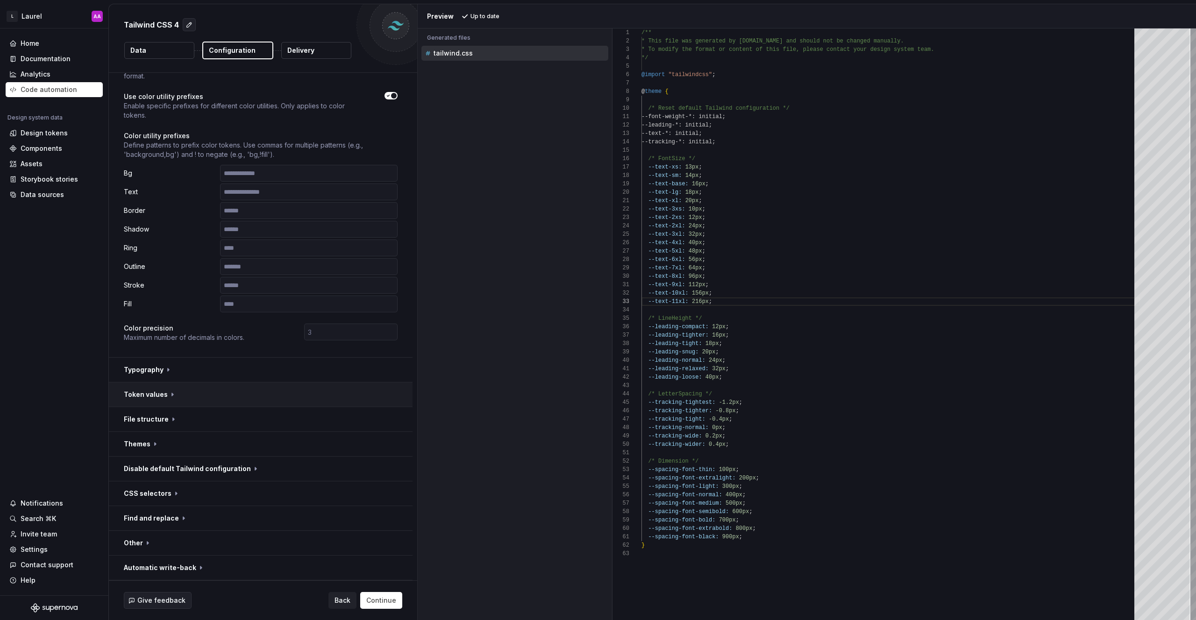
click at [294, 397] on button "button" at bounding box center [261, 394] width 304 height 24
click at [297, 361] on button "button" at bounding box center [261, 370] width 304 height 24
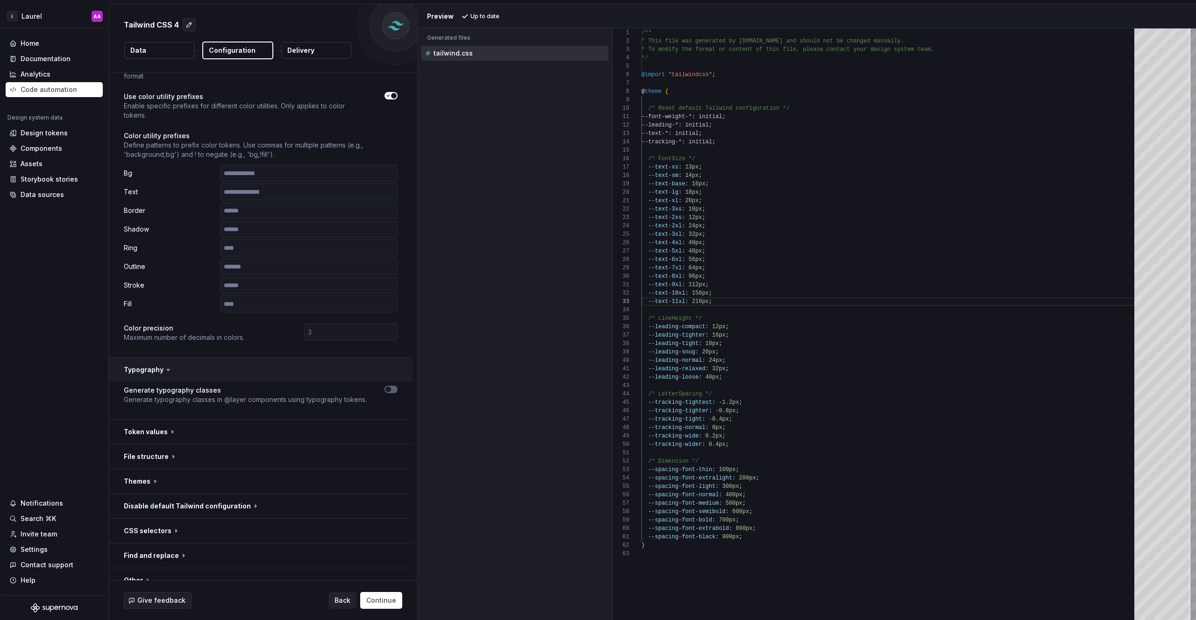
click at [296, 363] on button "button" at bounding box center [261, 370] width 304 height 24
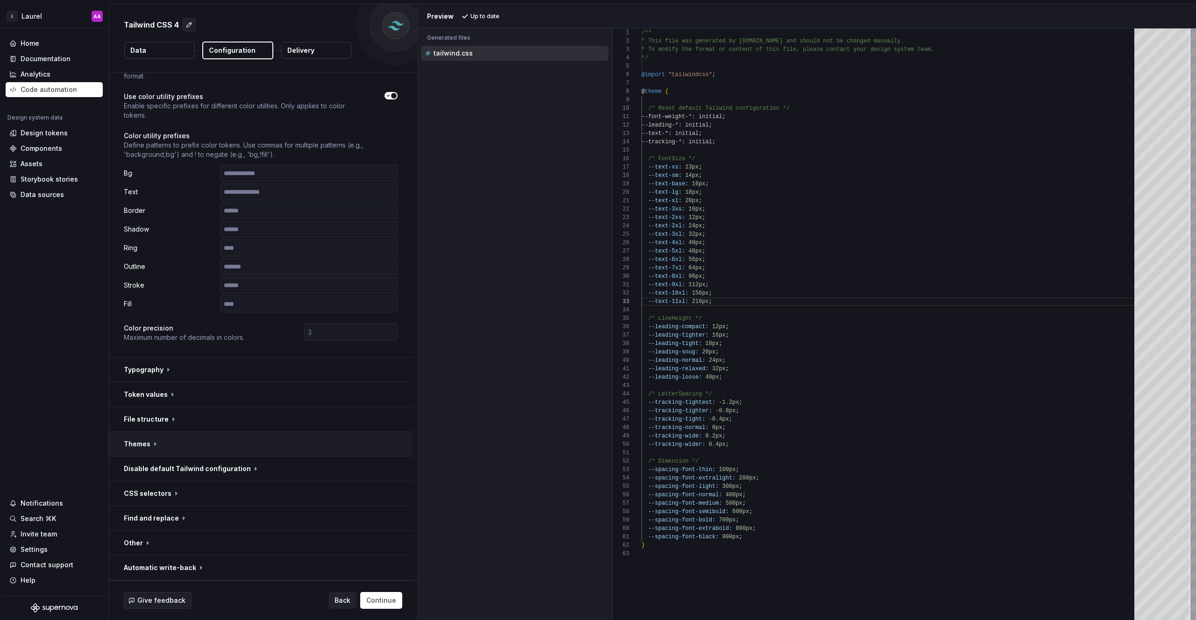
click at [275, 445] on button "button" at bounding box center [261, 444] width 304 height 24
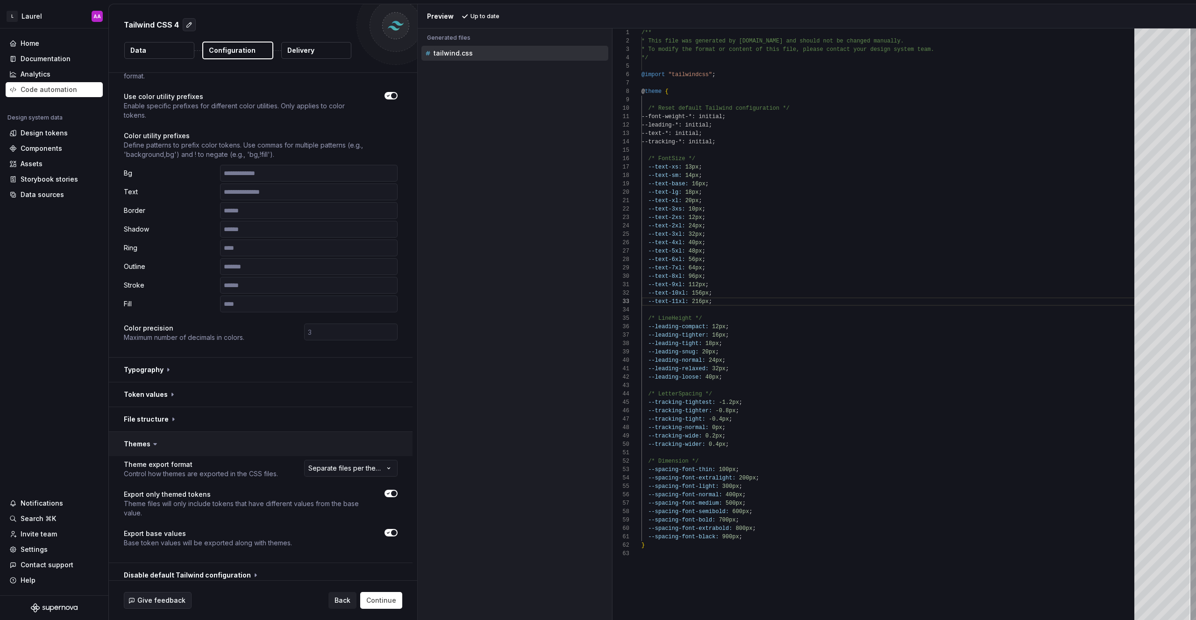
click at [274, 444] on button "button" at bounding box center [261, 444] width 304 height 24
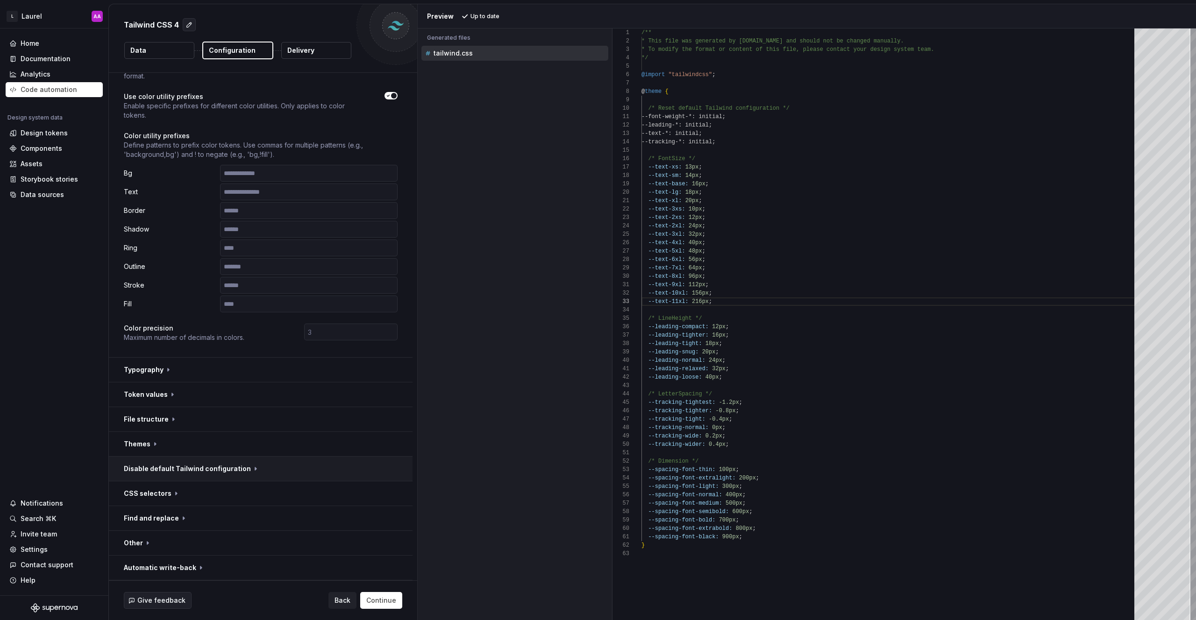
click at [281, 470] on button "button" at bounding box center [261, 469] width 304 height 24
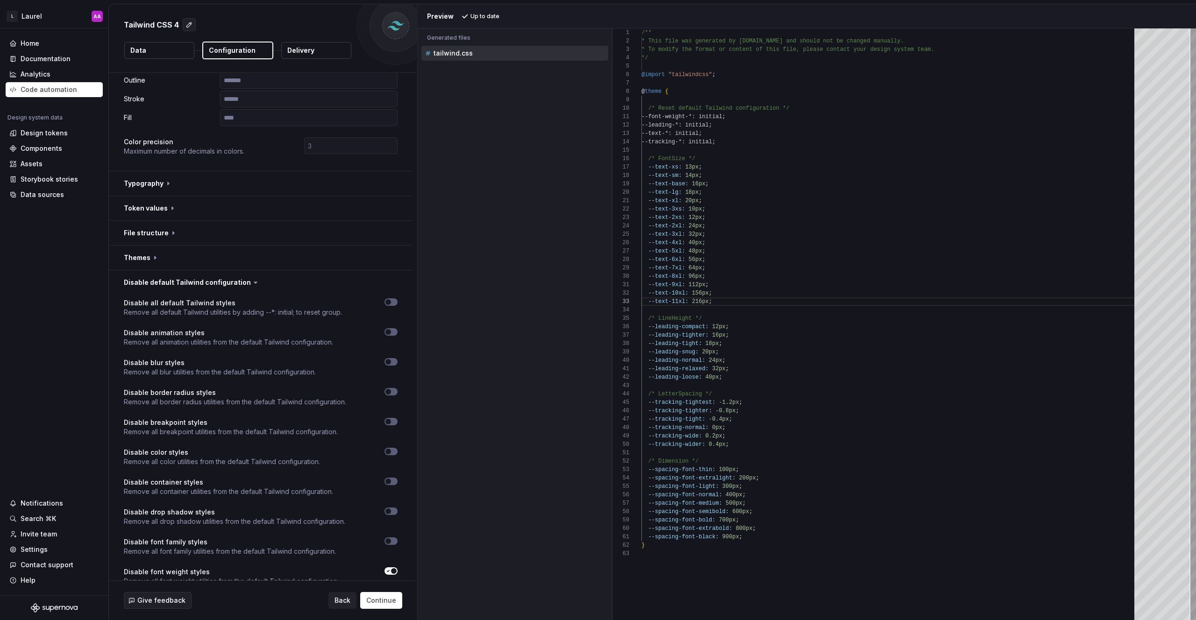
scroll to position [234, 0]
click at [276, 282] on button "button" at bounding box center [261, 283] width 304 height 24
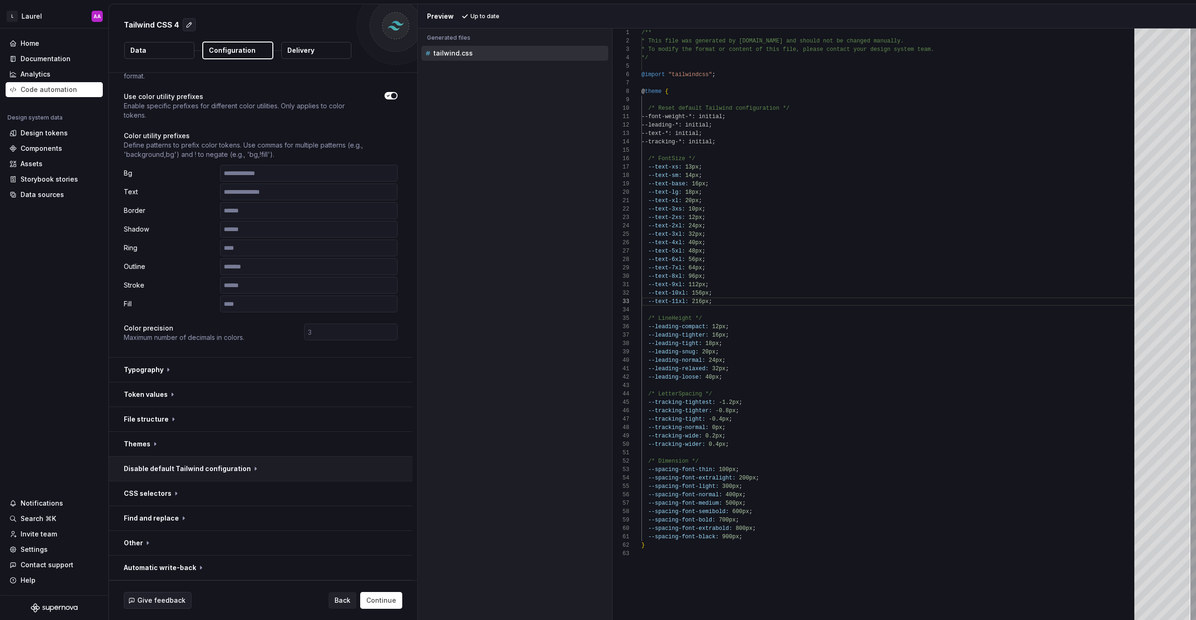
scroll to position [48, 0]
click at [256, 394] on button "button" at bounding box center [261, 394] width 304 height 24
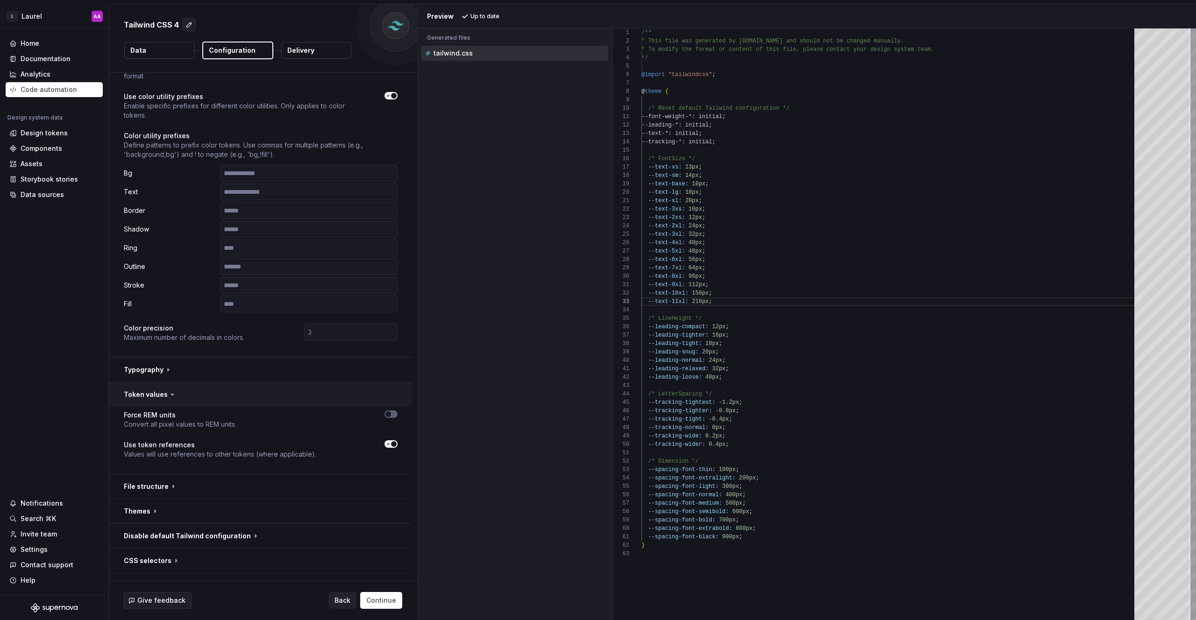
click at [255, 394] on button "button" at bounding box center [261, 394] width 304 height 24
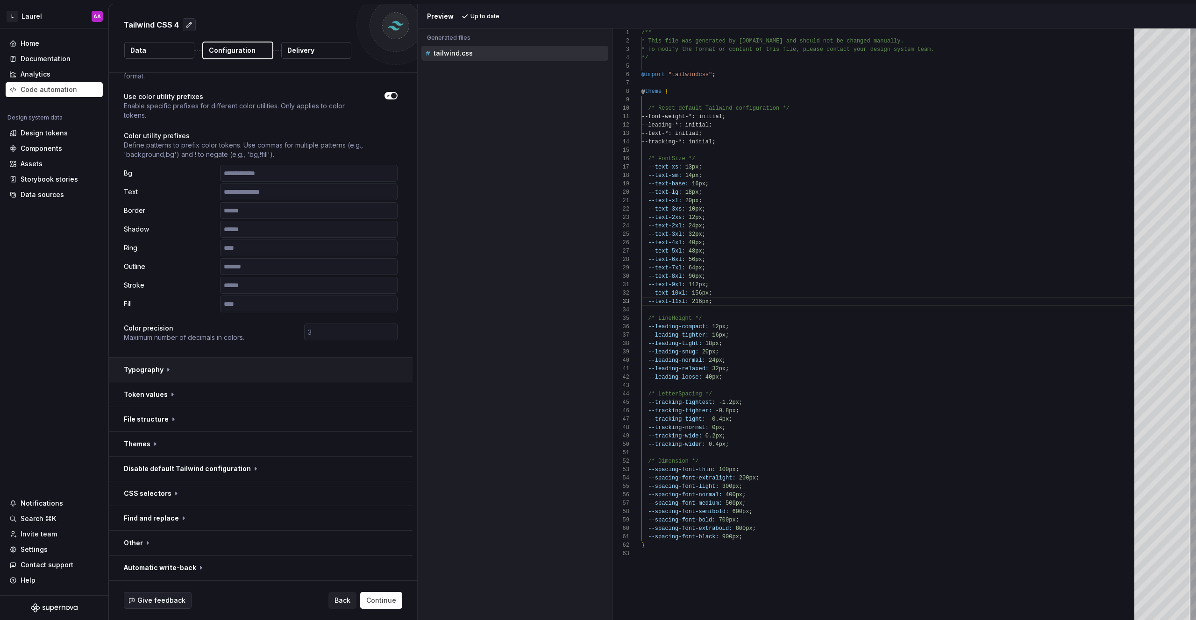
click at [268, 361] on button "button" at bounding box center [261, 370] width 304 height 24
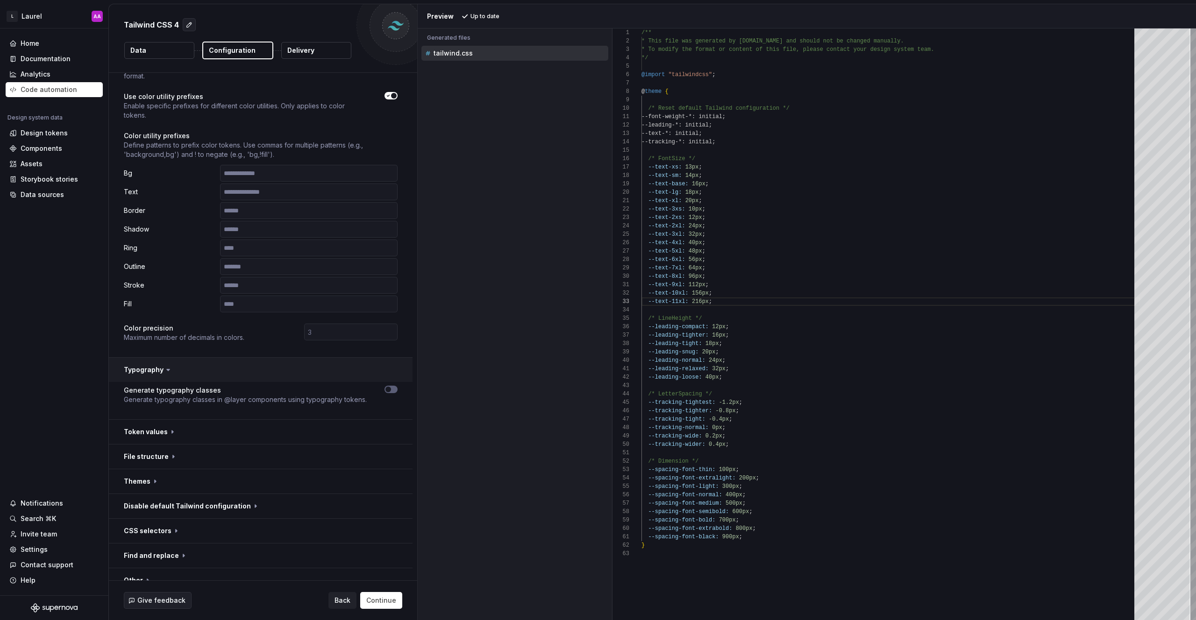
click at [268, 361] on button "button" at bounding box center [261, 370] width 304 height 24
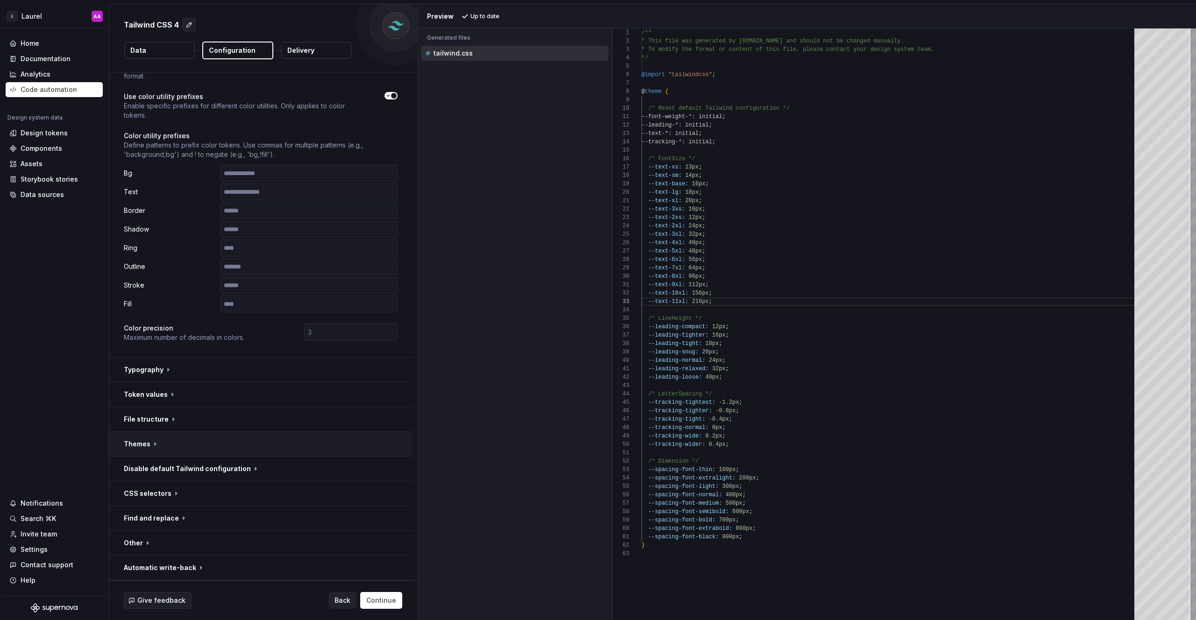
click at [252, 441] on button "button" at bounding box center [261, 444] width 304 height 24
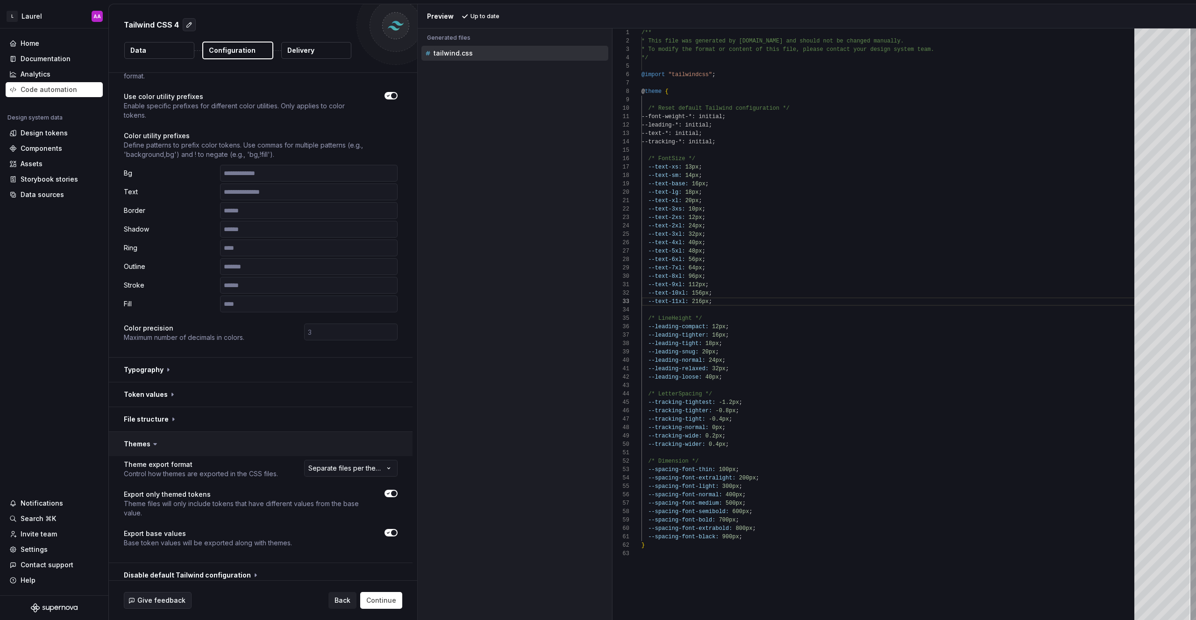
click at [252, 440] on button "button" at bounding box center [261, 444] width 304 height 24
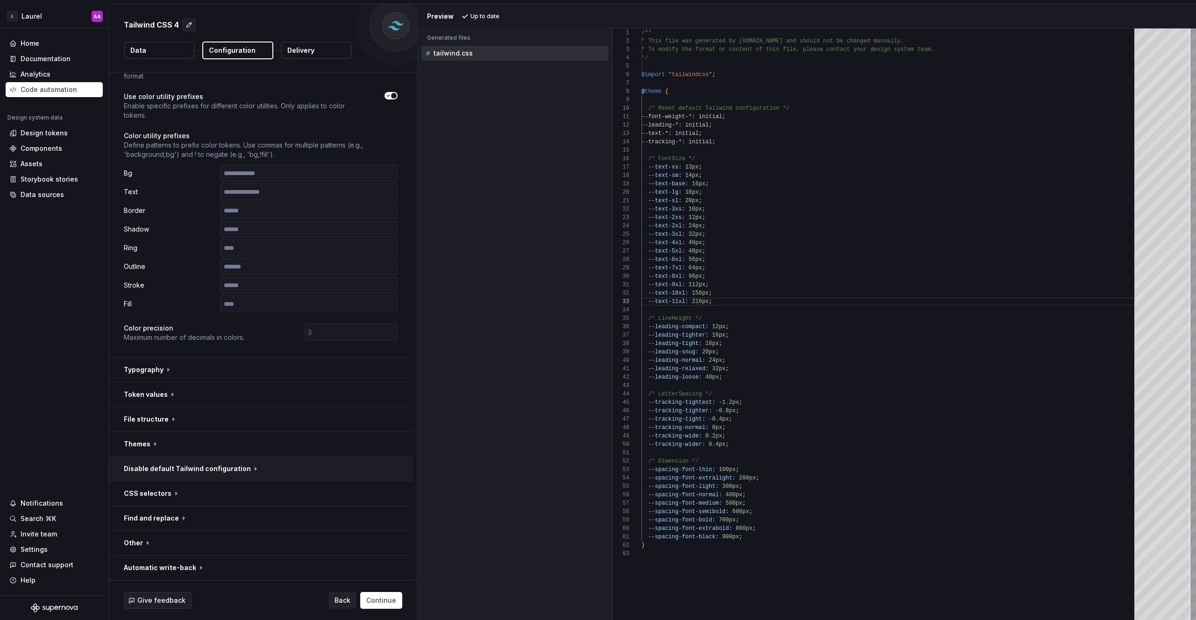
click at [301, 476] on button "button" at bounding box center [261, 469] width 304 height 24
click at [299, 474] on button "button" at bounding box center [261, 469] width 304 height 24
click at [280, 486] on button "button" at bounding box center [261, 493] width 304 height 24
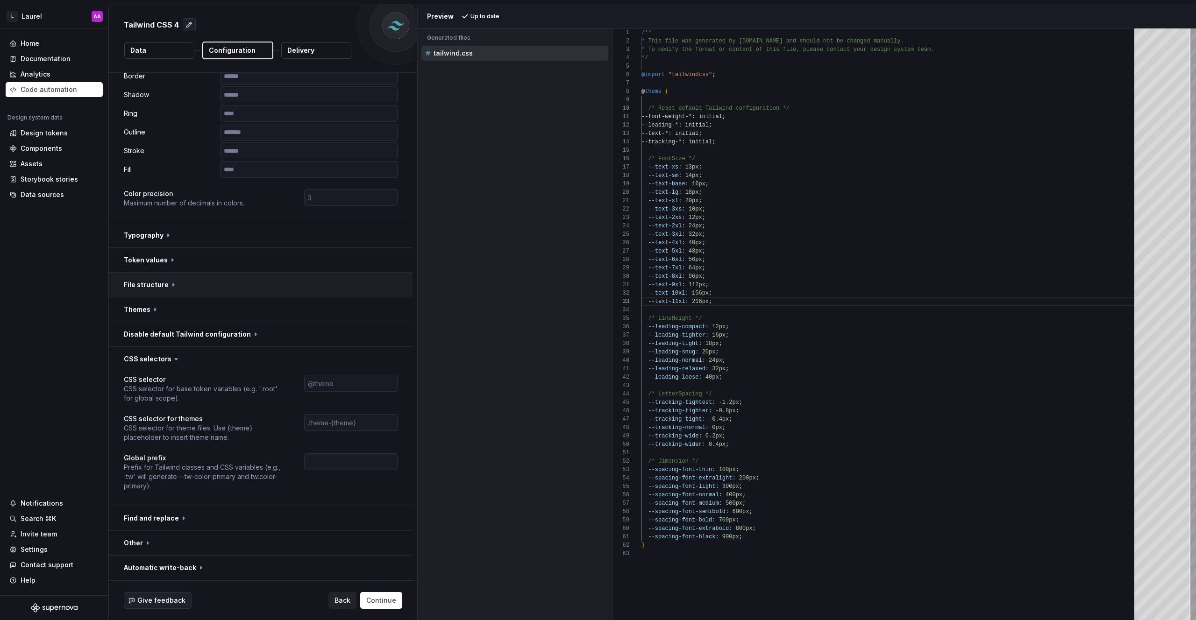
click at [248, 361] on button "button" at bounding box center [261, 359] width 304 height 24
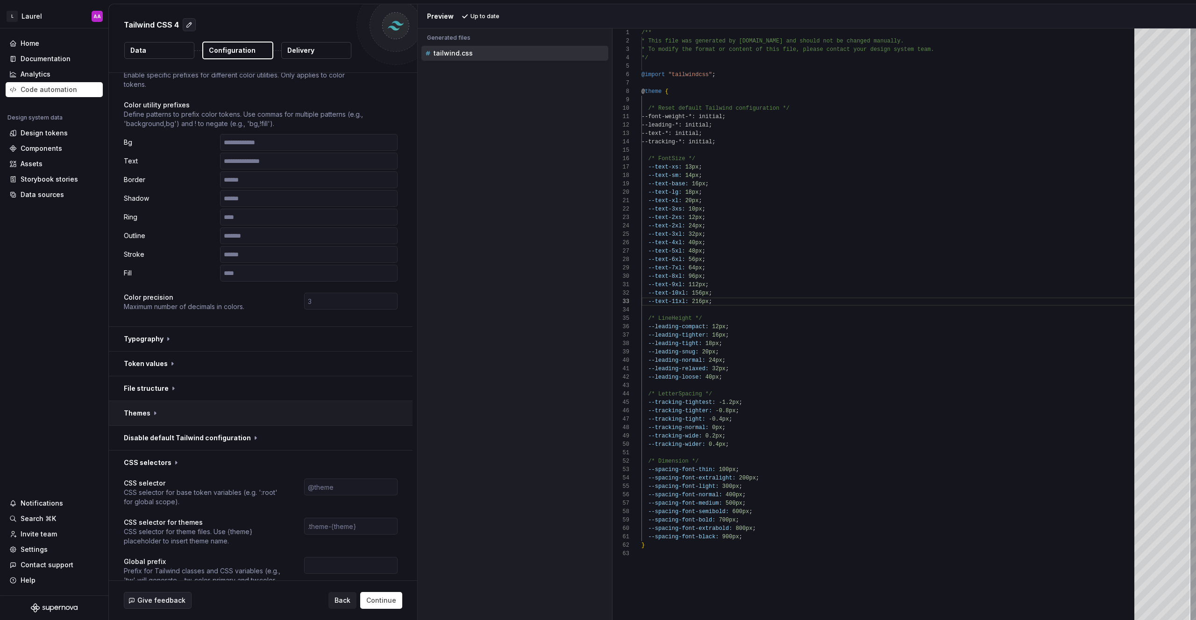
scroll to position [48, 0]
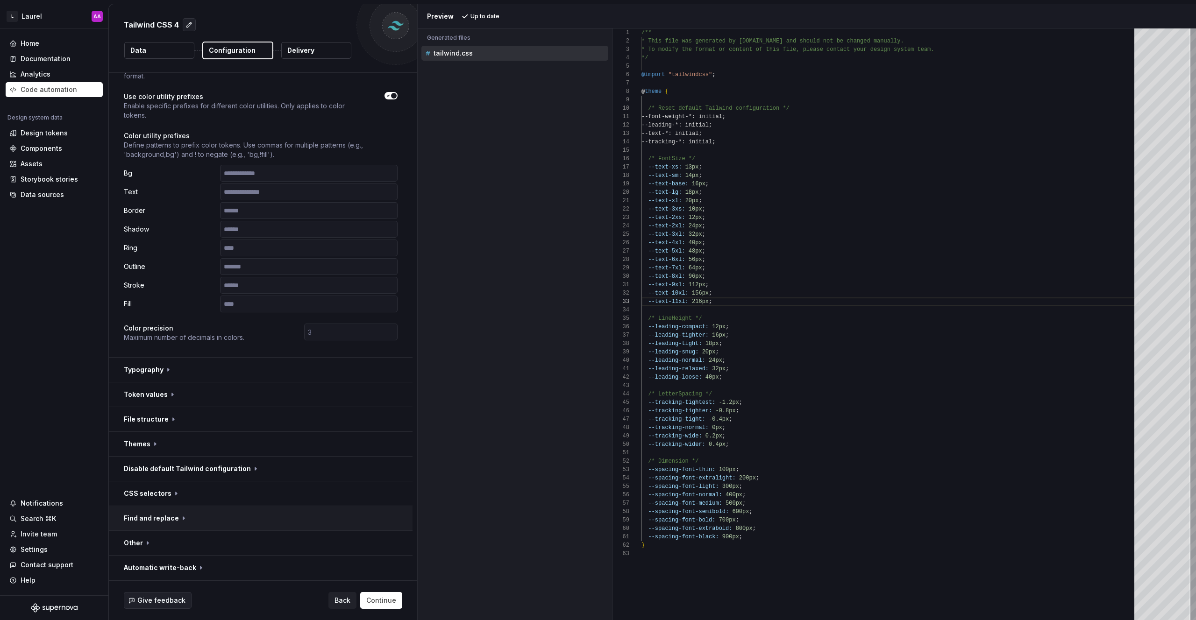
click at [229, 518] on button "button" at bounding box center [261, 518] width 304 height 24
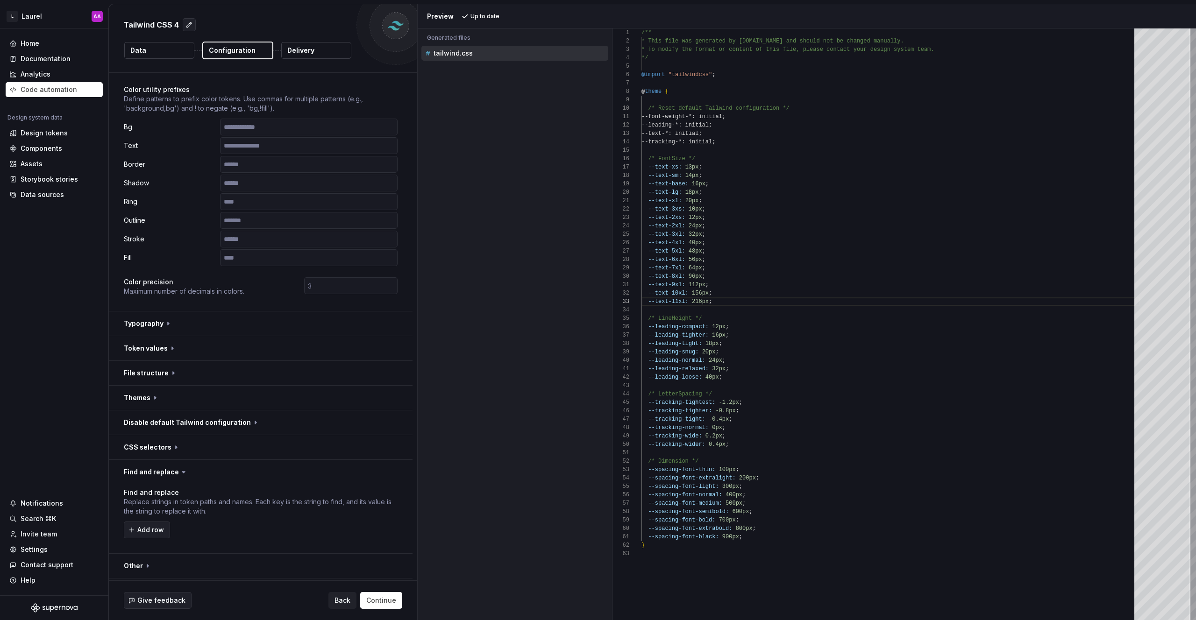
scroll to position [117, 0]
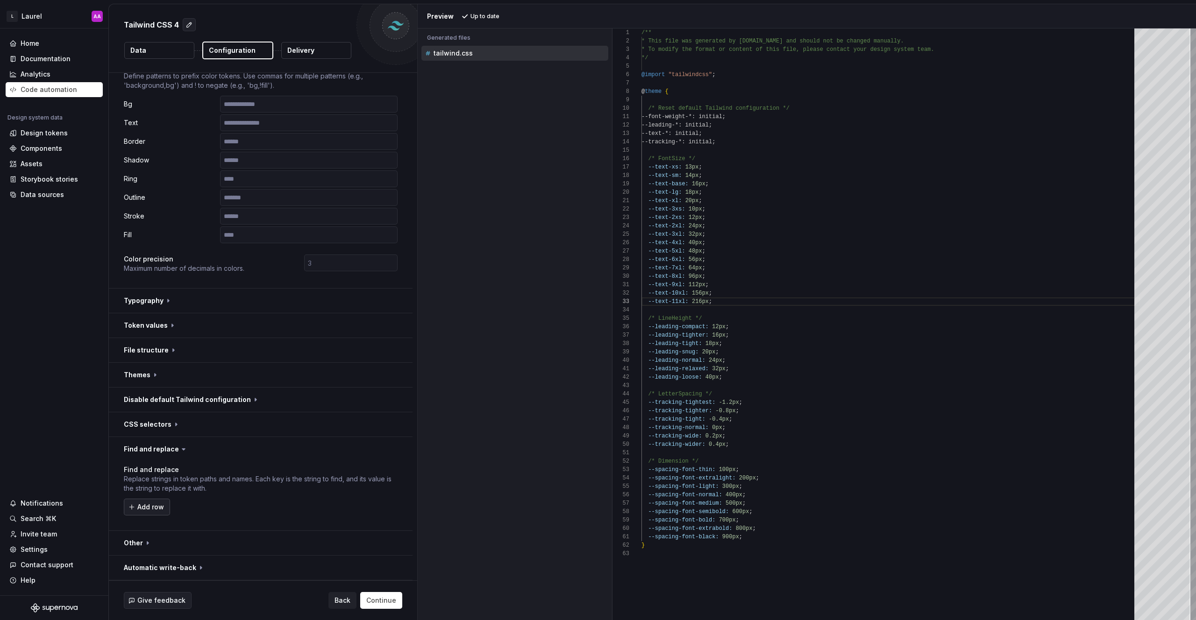
click at [158, 503] on span "Add row" at bounding box center [150, 506] width 27 height 9
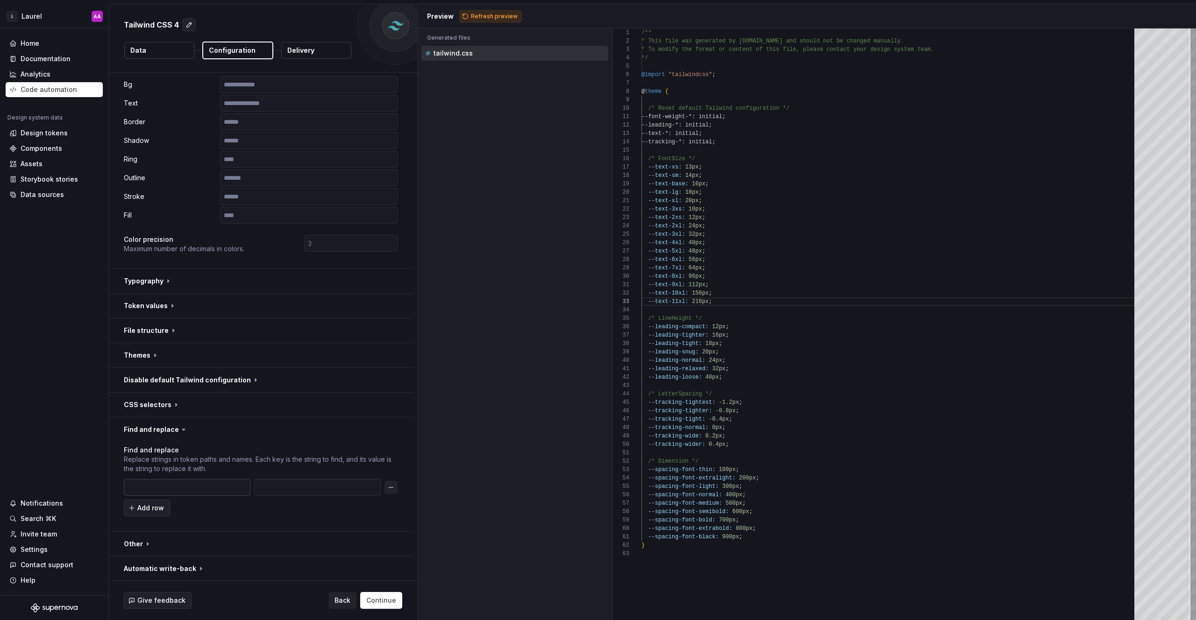
scroll to position [138, 0]
type input "spacing-"
click at [340, 520] on div "Find and replace Replace strings in token paths and names. Each key is the stri…" at bounding box center [261, 486] width 274 height 82
click at [474, 16] on span "Refresh preview" at bounding box center [494, 16] width 47 height 7
click at [288, 481] on input "text" at bounding box center [317, 486] width 127 height 17
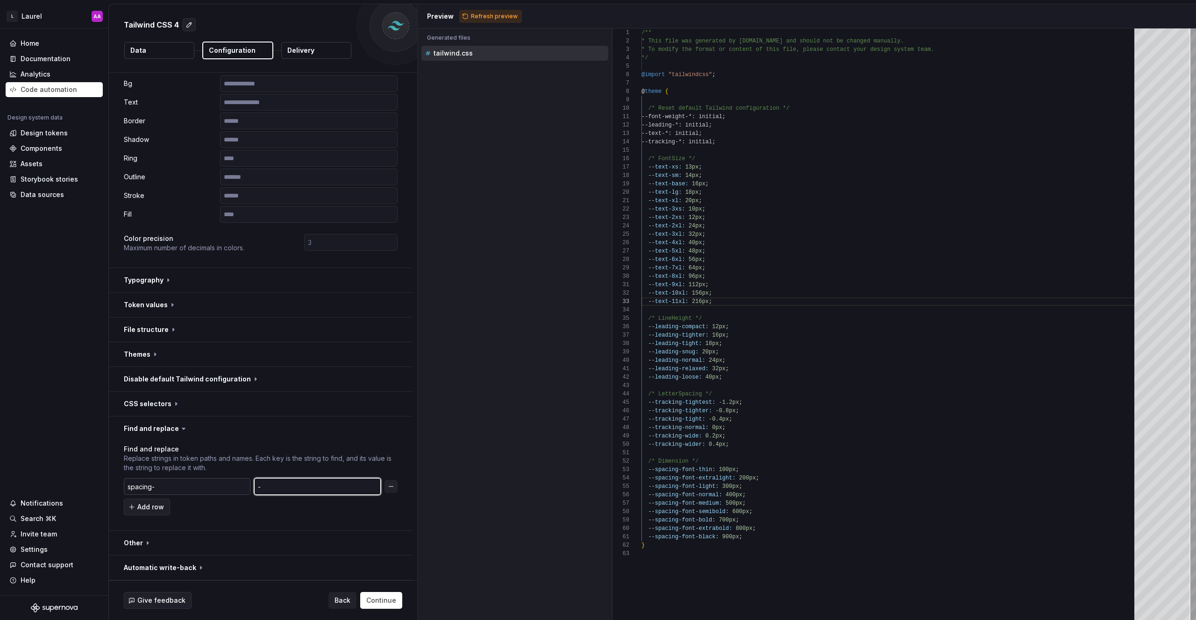
type input "-"
click at [127, 489] on input "spacing-" at bounding box center [187, 486] width 127 height 17
type input "-spacing-"
click at [475, 16] on span "Refresh preview" at bounding box center [494, 16] width 47 height 7
type textarea "**********"
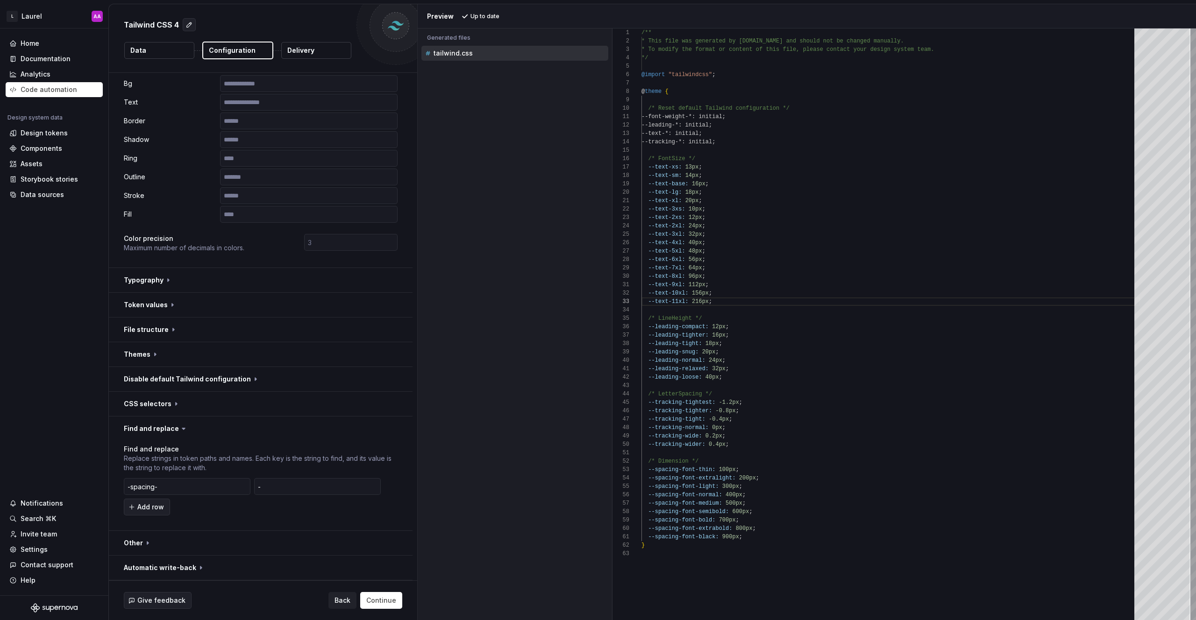
click at [672, 476] on div "/** * This file was generated by Supernova.io and sho uld not be changed manual…" at bounding box center [890, 324] width 498 height 592
drag, startPoint x: 547, startPoint y: 464, endPoint x: 552, endPoint y: 460, distance: 6.7
click at [547, 463] on div "Accessibility guide for tree . Navigate the tree with the arrow keys. Common tr…" at bounding box center [515, 331] width 194 height 577
click at [389, 488] on button "button" at bounding box center [390, 486] width 13 height 13
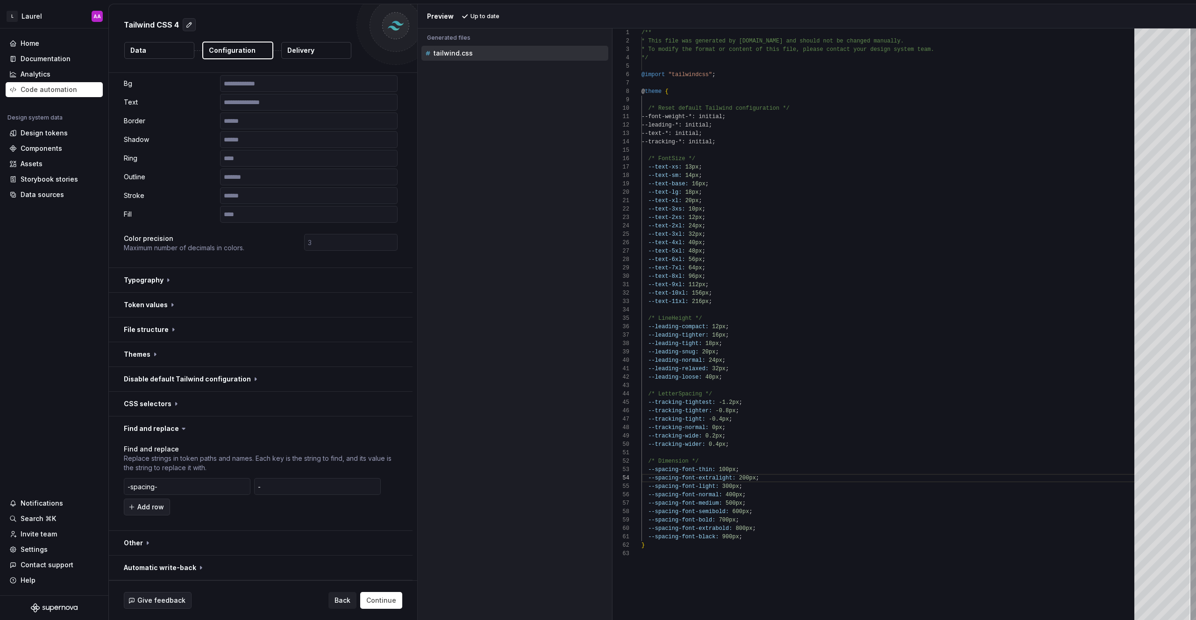
scroll to position [117, 0]
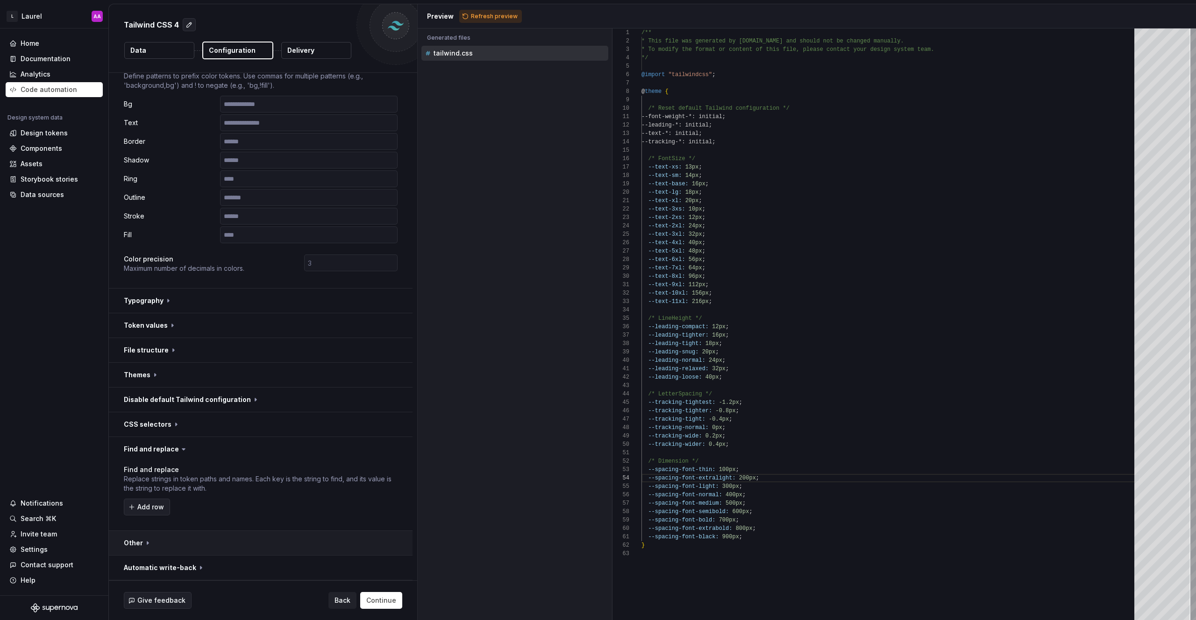
click at [150, 542] on button "button" at bounding box center [261, 543] width 304 height 24
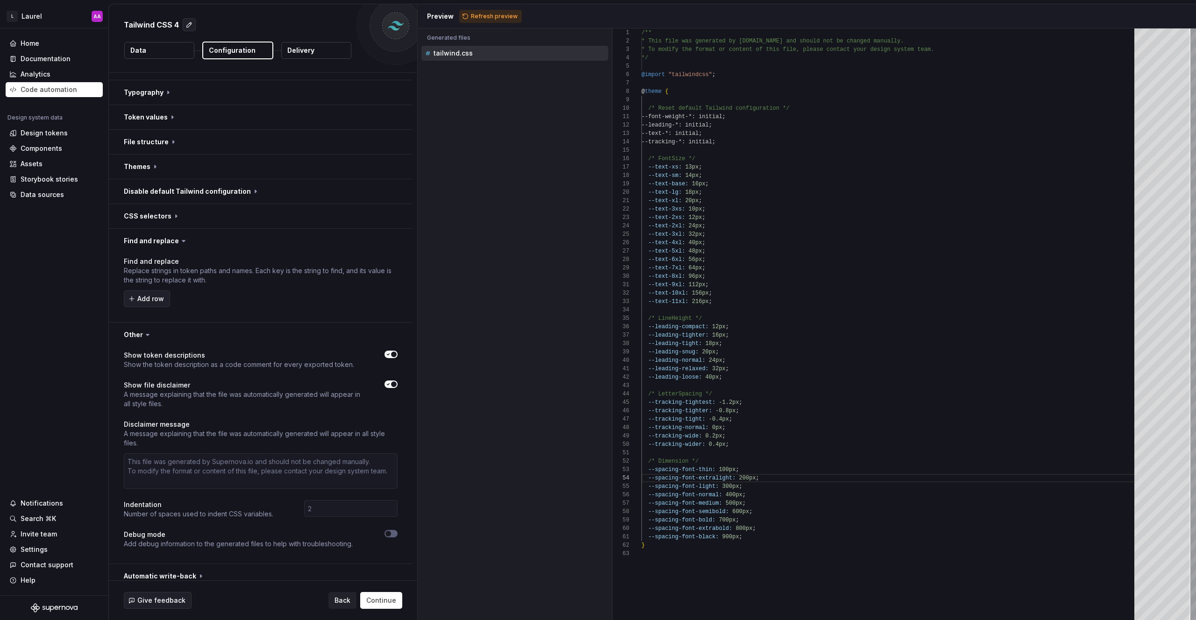
scroll to position [334, 0]
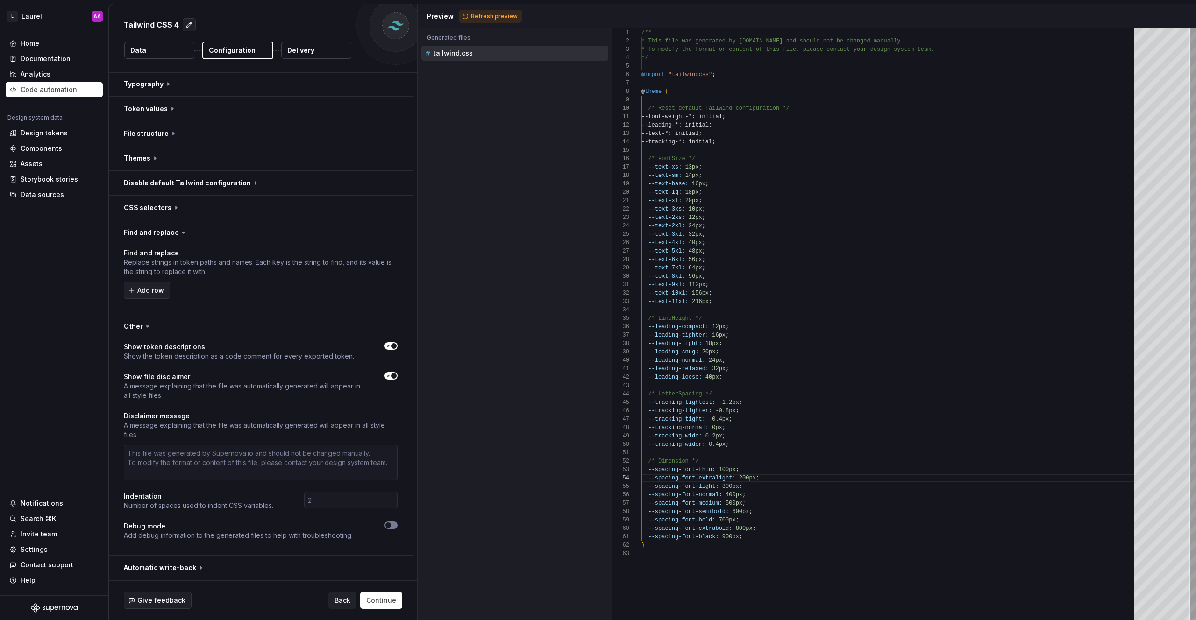
click at [387, 526] on span "button" at bounding box center [388, 526] width 6 height 6
type textarea "*"
click at [471, 15] on span "Refresh preview" at bounding box center [494, 16] width 47 height 7
type textarea "**********"
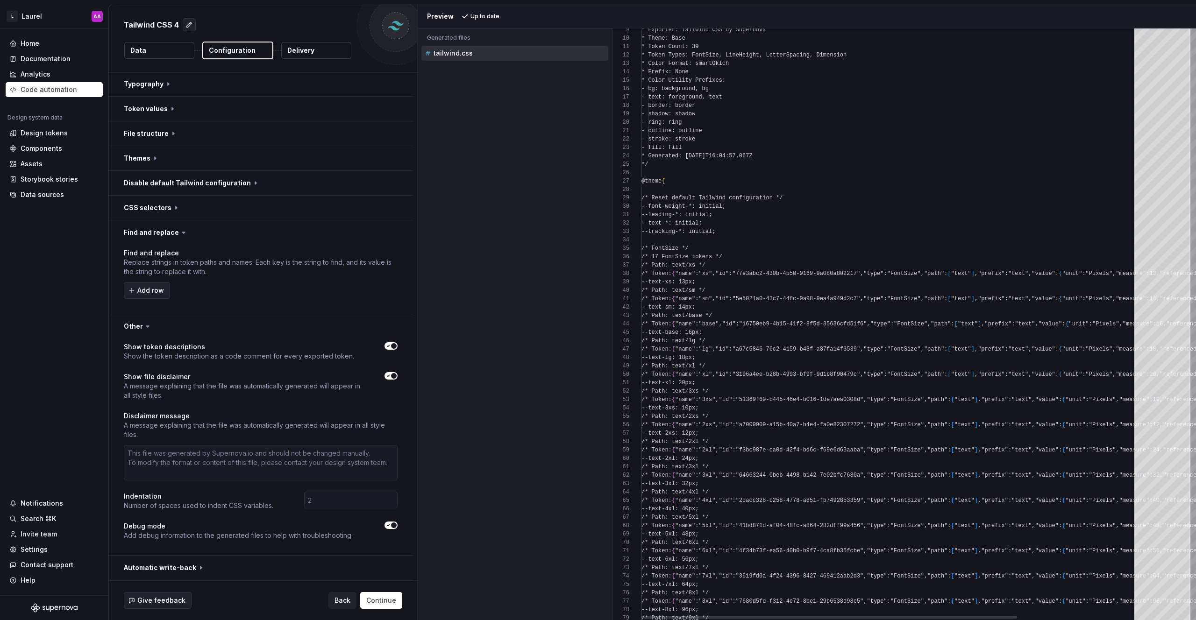
scroll to position [84, 0]
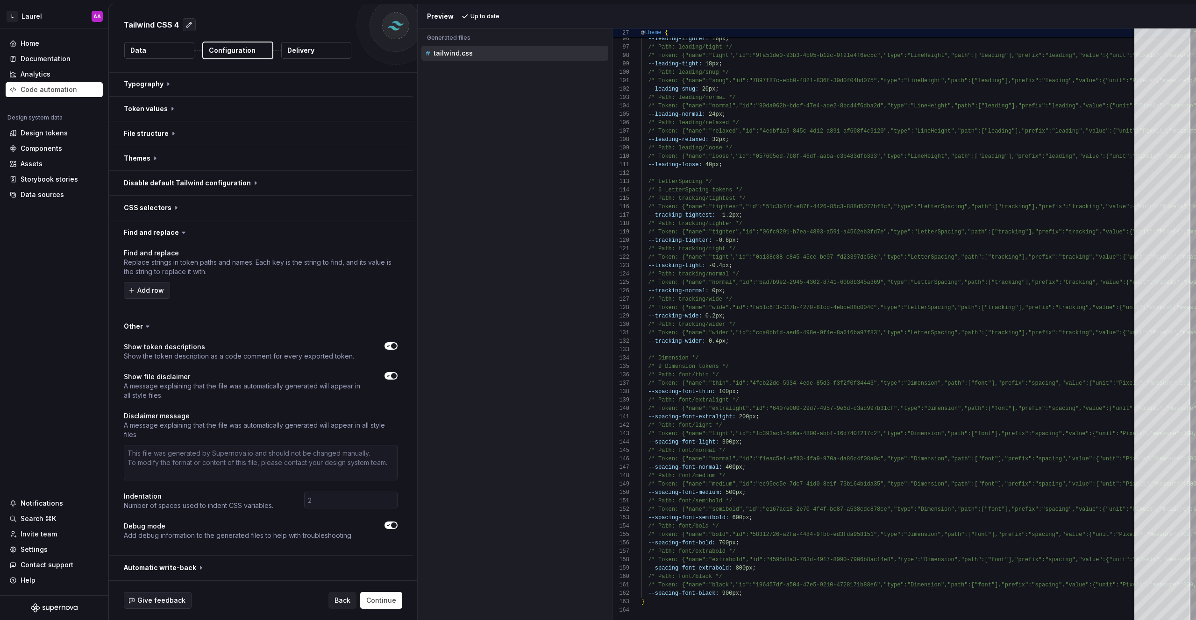
click at [393, 525] on span "button" at bounding box center [394, 526] width 6 height 6
click at [158, 324] on button "button" at bounding box center [261, 326] width 304 height 24
type textarea "*"
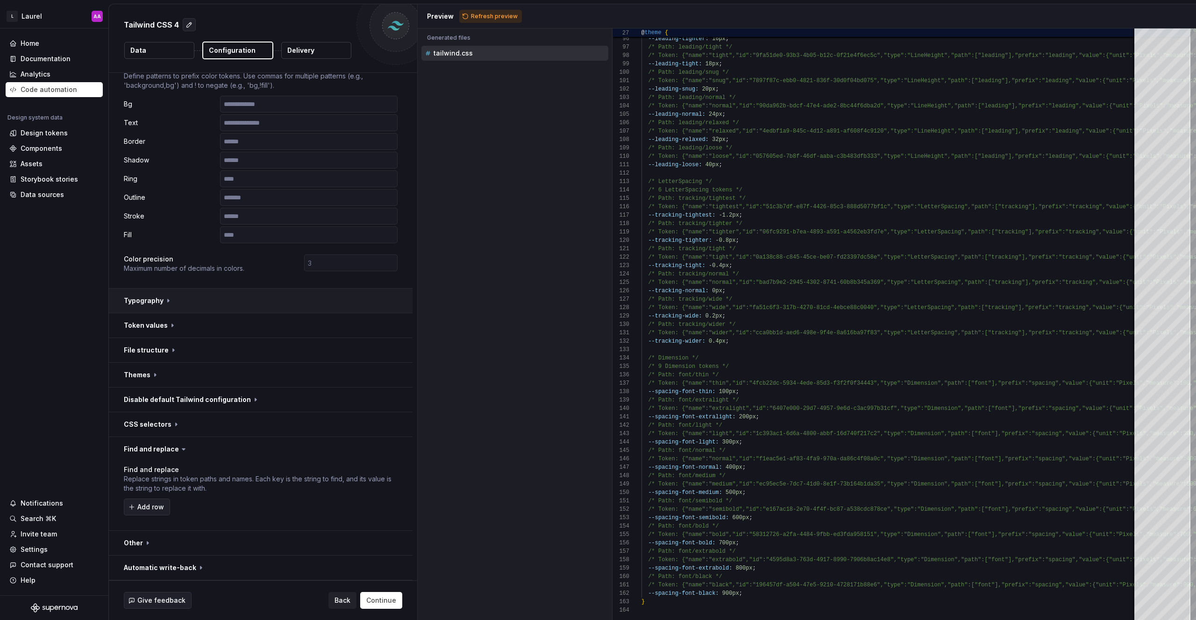
scroll to position [117, 0]
click at [490, 17] on span "Refresh preview" at bounding box center [494, 16] width 47 height 7
click at [490, 17] on div "Refresh preview" at bounding box center [490, 16] width 63 height 13
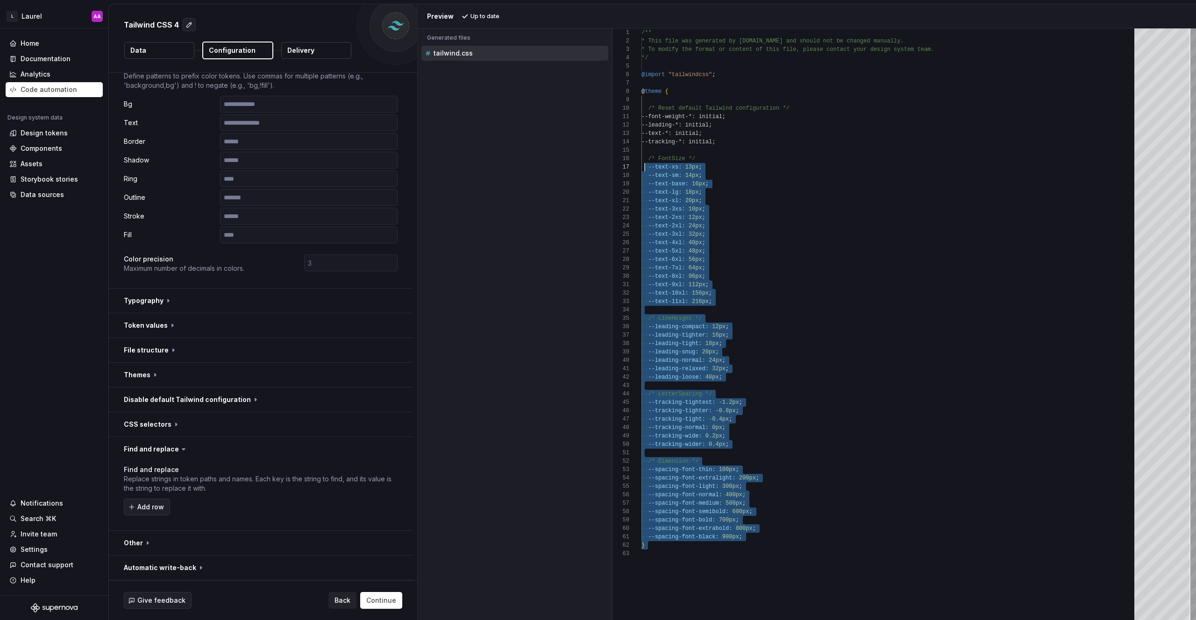
scroll to position [34, 0]
type textarea "**********"
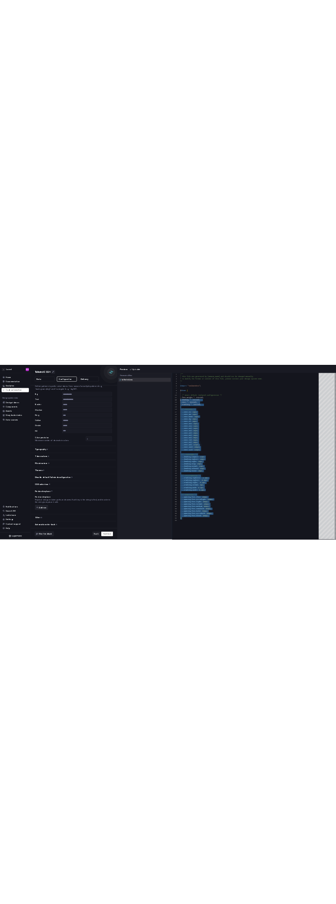
scroll to position [0, 0]
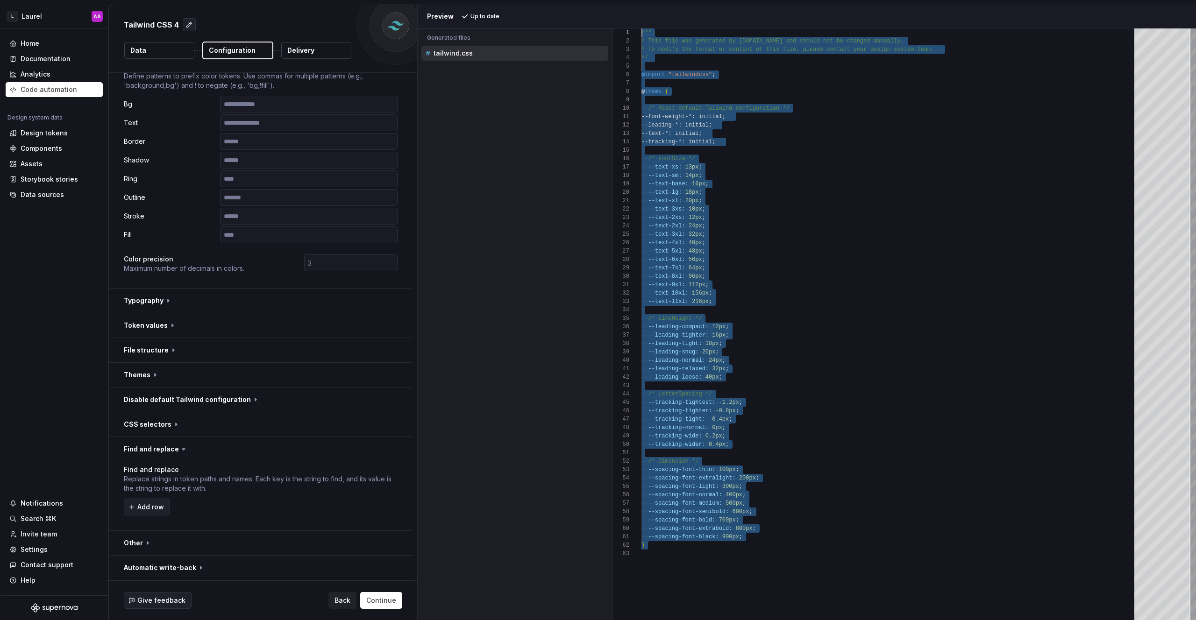
drag, startPoint x: 692, startPoint y: 580, endPoint x: 616, endPoint y: -7, distance: 592.4
click at [641, 28] on div "/** * This file was generated by Supernova.io and sho uld not be changed manual…" at bounding box center [890, 324] width 498 height 592
